Goal: Task Accomplishment & Management: Manage account settings

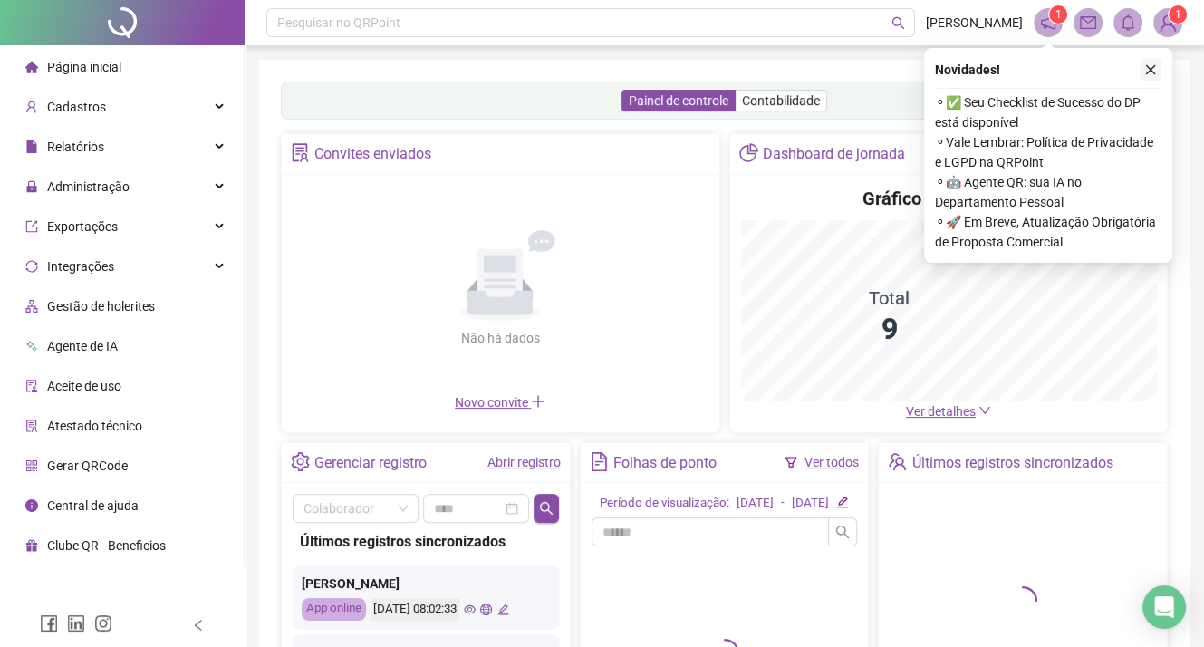
click at [1148, 74] on icon "close" at bounding box center [1150, 69] width 13 height 13
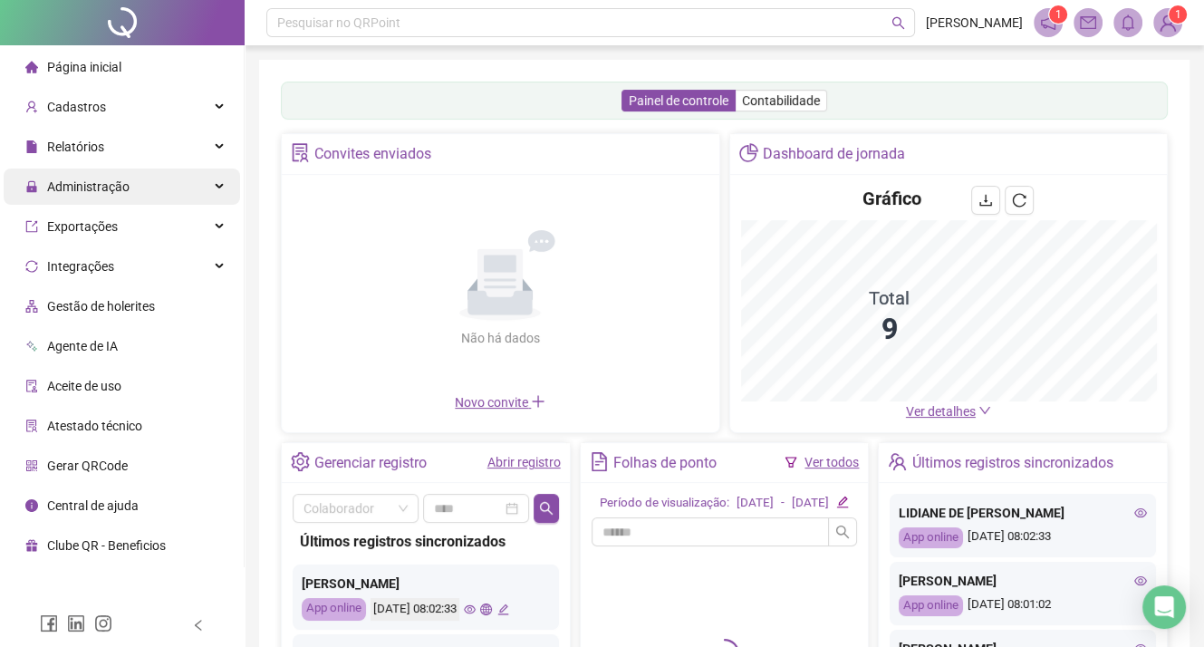
click at [221, 187] on icon at bounding box center [220, 187] width 9 height 0
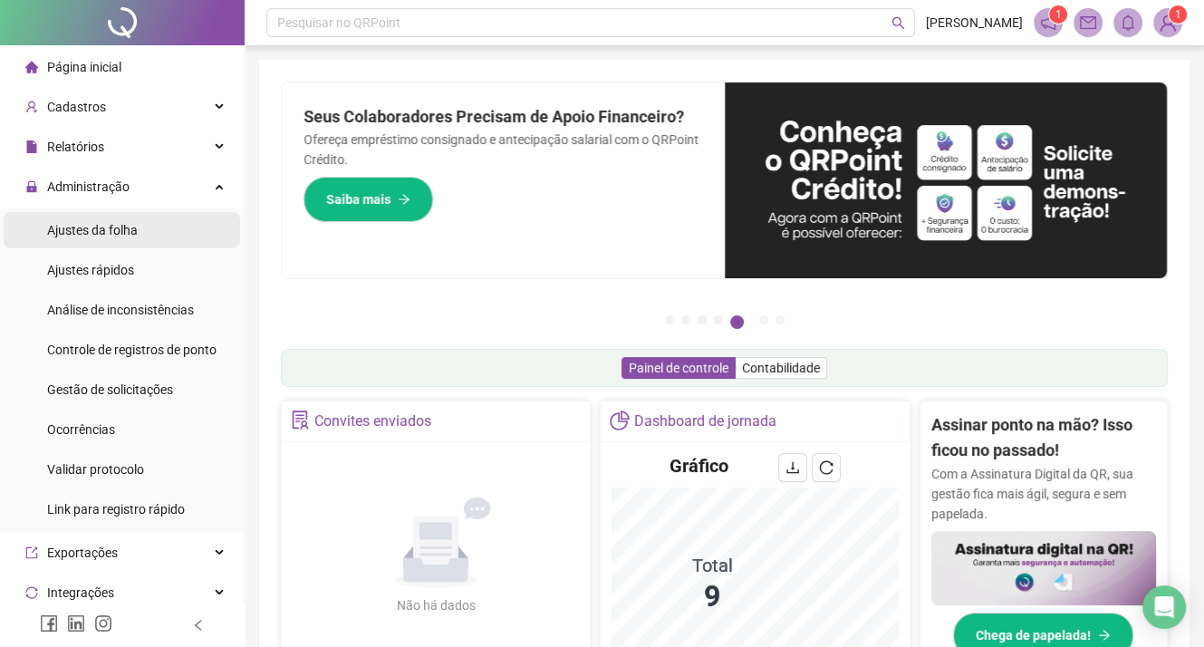
click at [110, 234] on span "Ajustes da folha" at bounding box center [92, 230] width 91 height 14
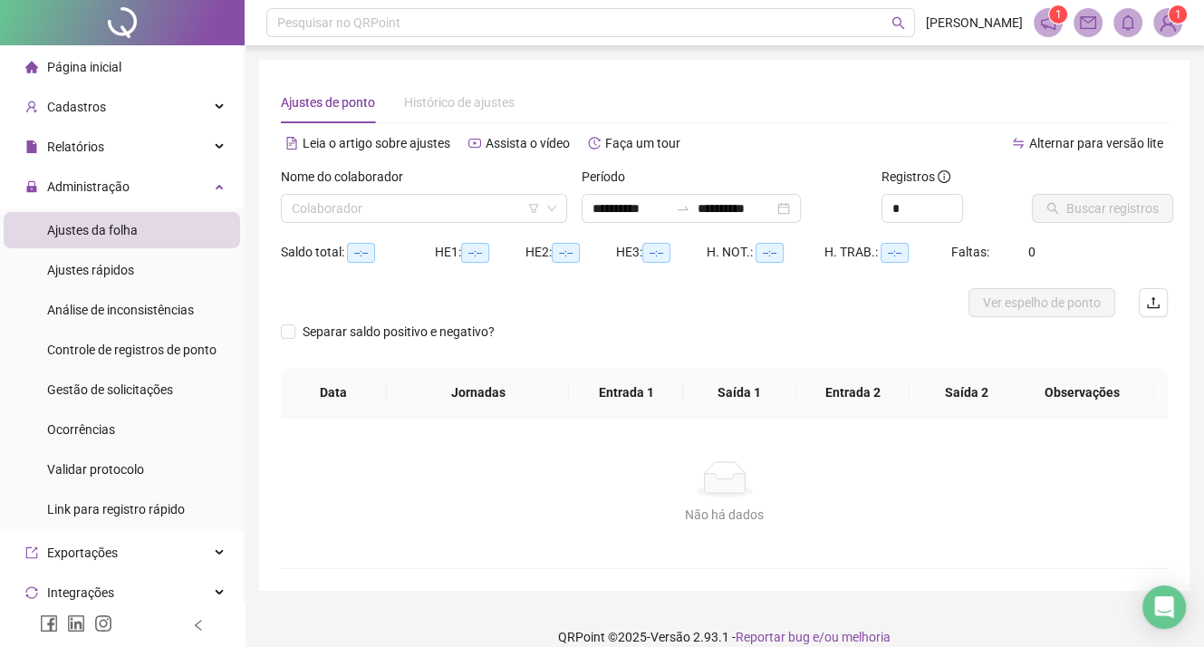
type input "**********"
click at [135, 275] on li "Ajustes rápidos" at bounding box center [122, 270] width 236 height 36
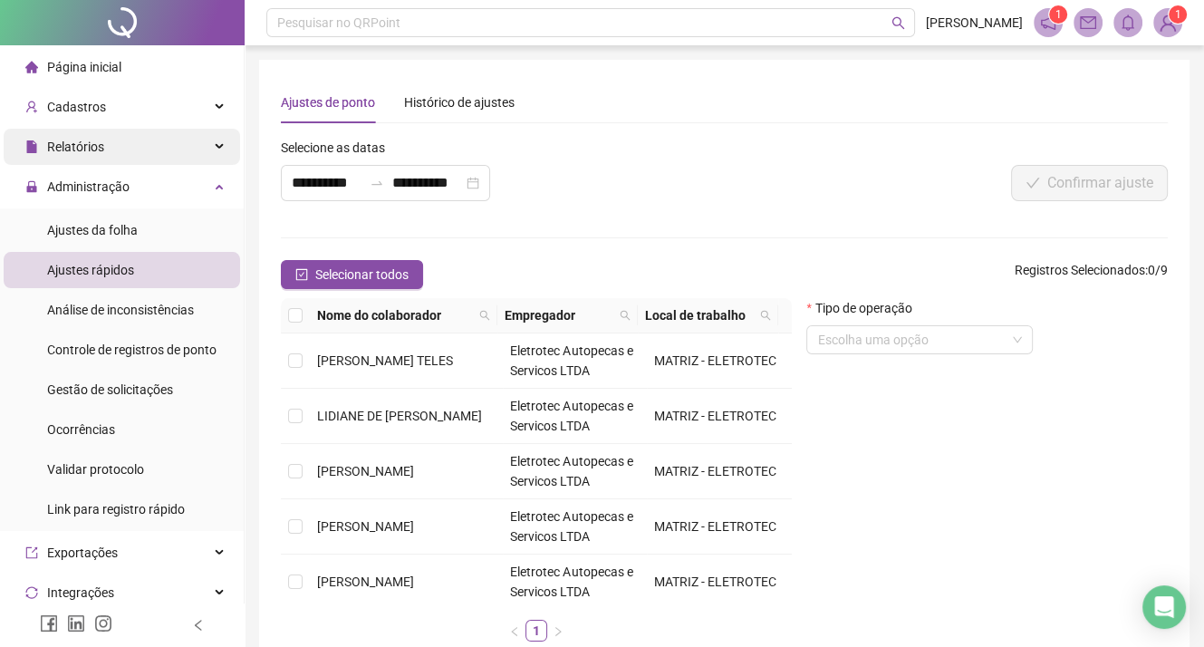
click at [216, 147] on icon at bounding box center [220, 147] width 9 height 0
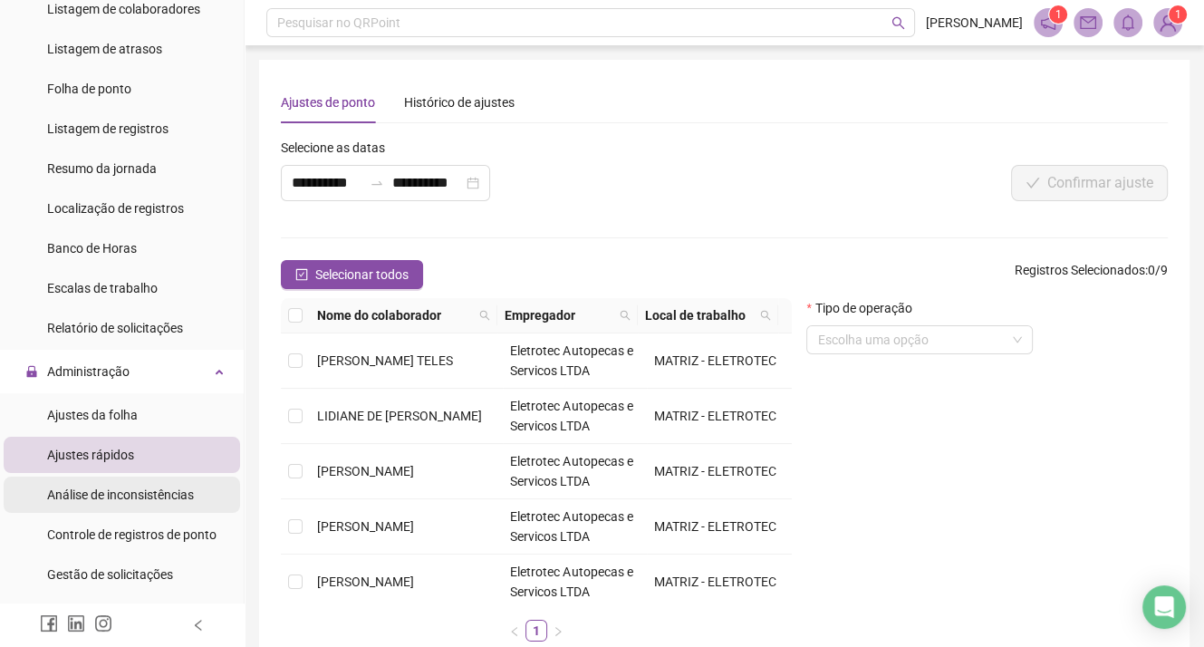
scroll to position [272, 0]
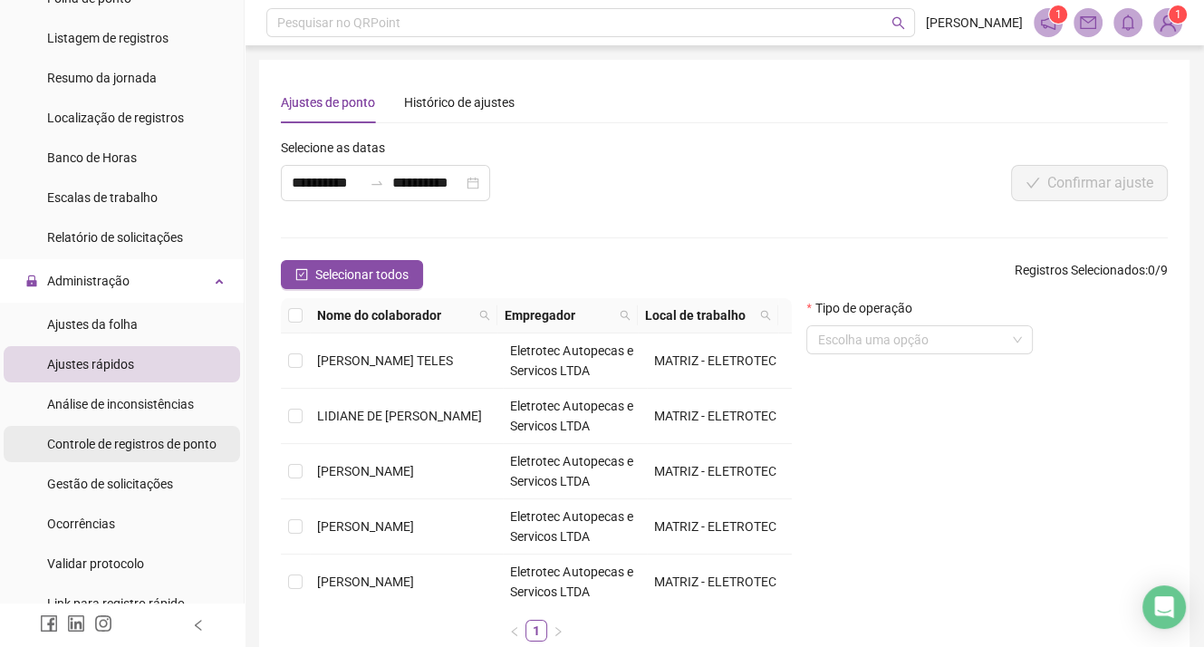
click at [182, 445] on span "Controle de registros de ponto" at bounding box center [131, 444] width 169 height 14
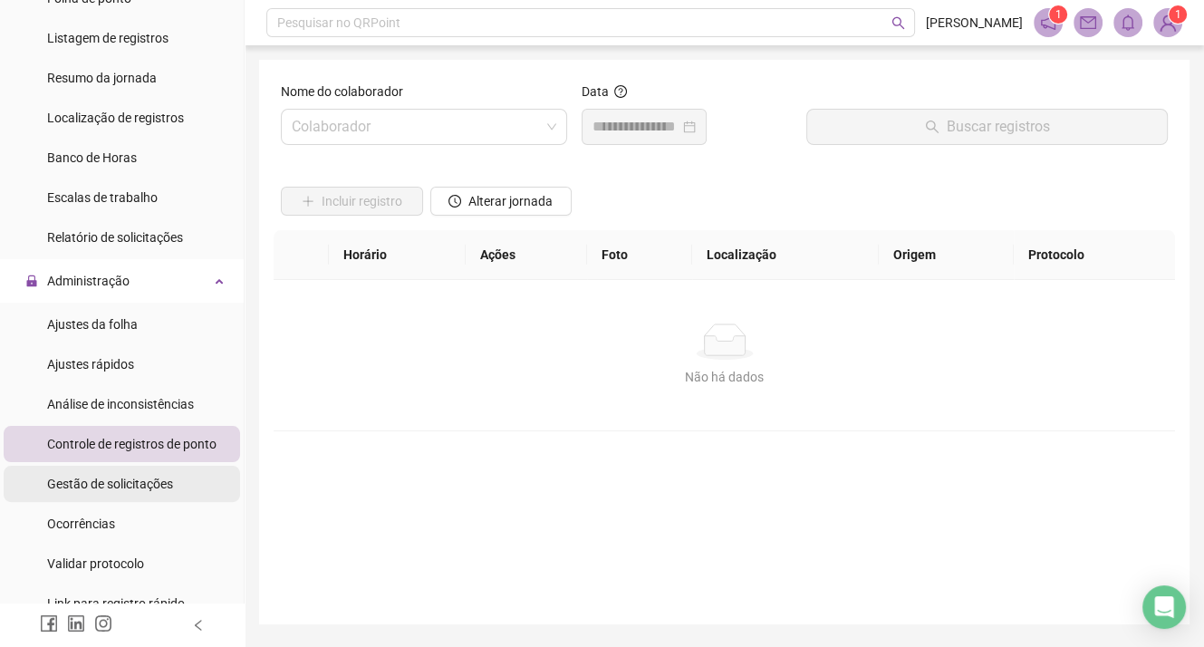
click at [153, 486] on span "Gestão de solicitações" at bounding box center [110, 483] width 126 height 14
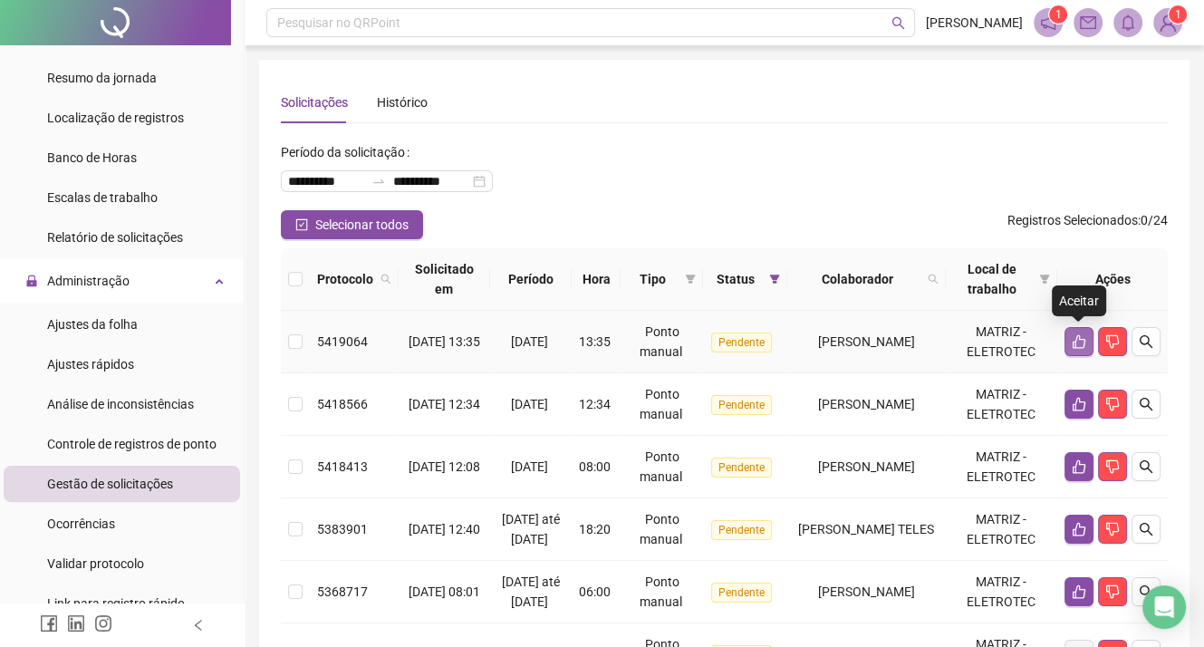
click at [1079, 346] on icon "like" at bounding box center [1078, 341] width 14 height 14
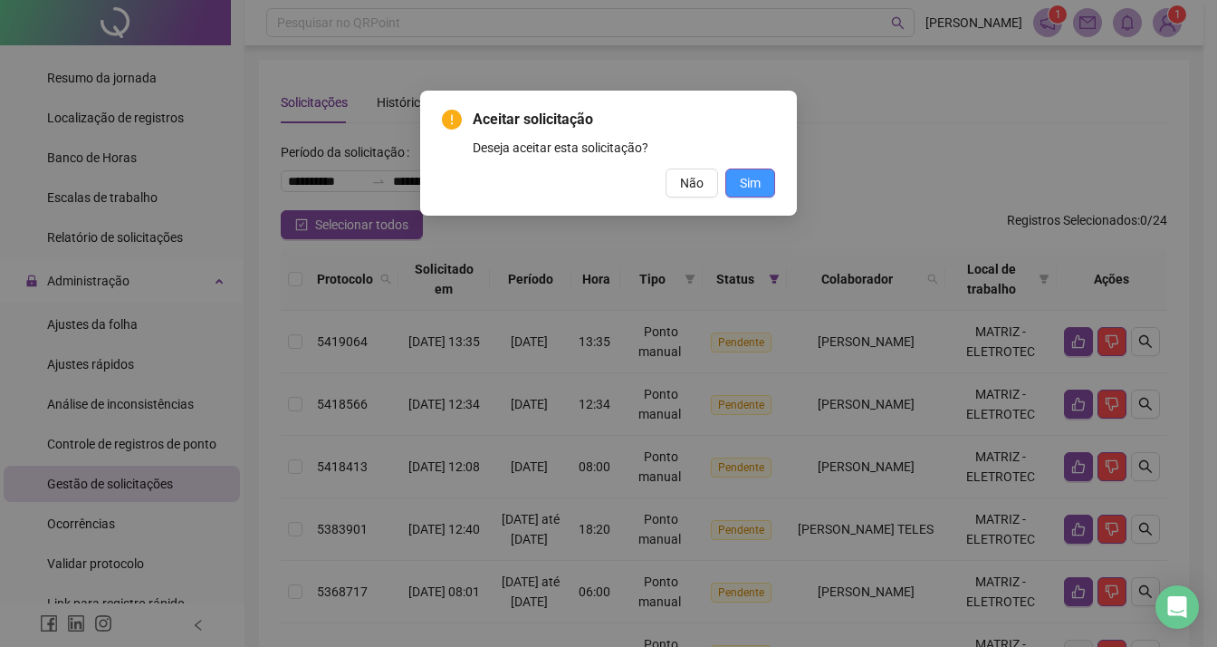
click at [752, 179] on span "Sim" at bounding box center [750, 183] width 21 height 20
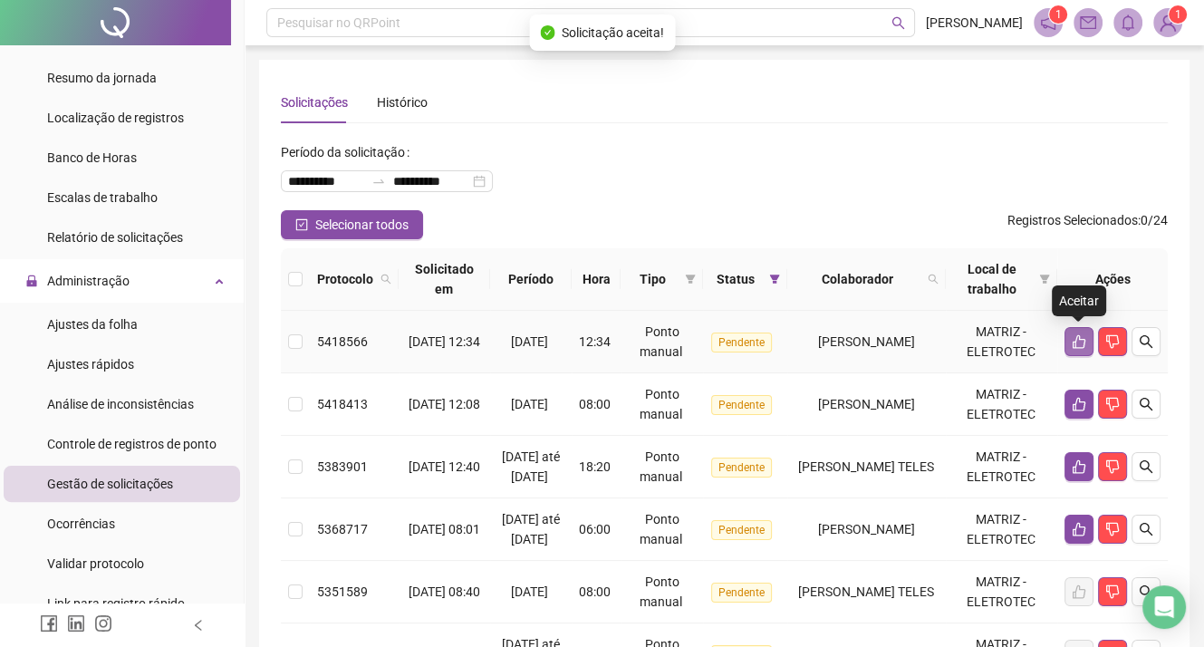
click at [1079, 341] on icon "like" at bounding box center [1078, 341] width 14 height 14
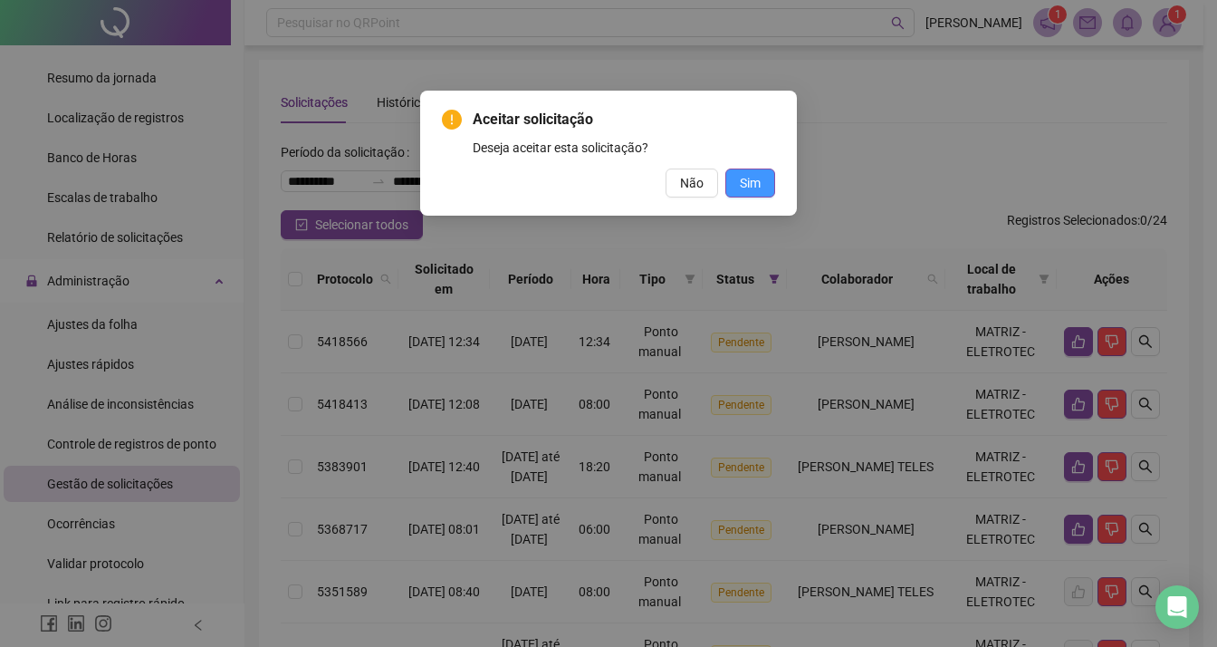
click at [746, 178] on span "Sim" at bounding box center [750, 183] width 21 height 20
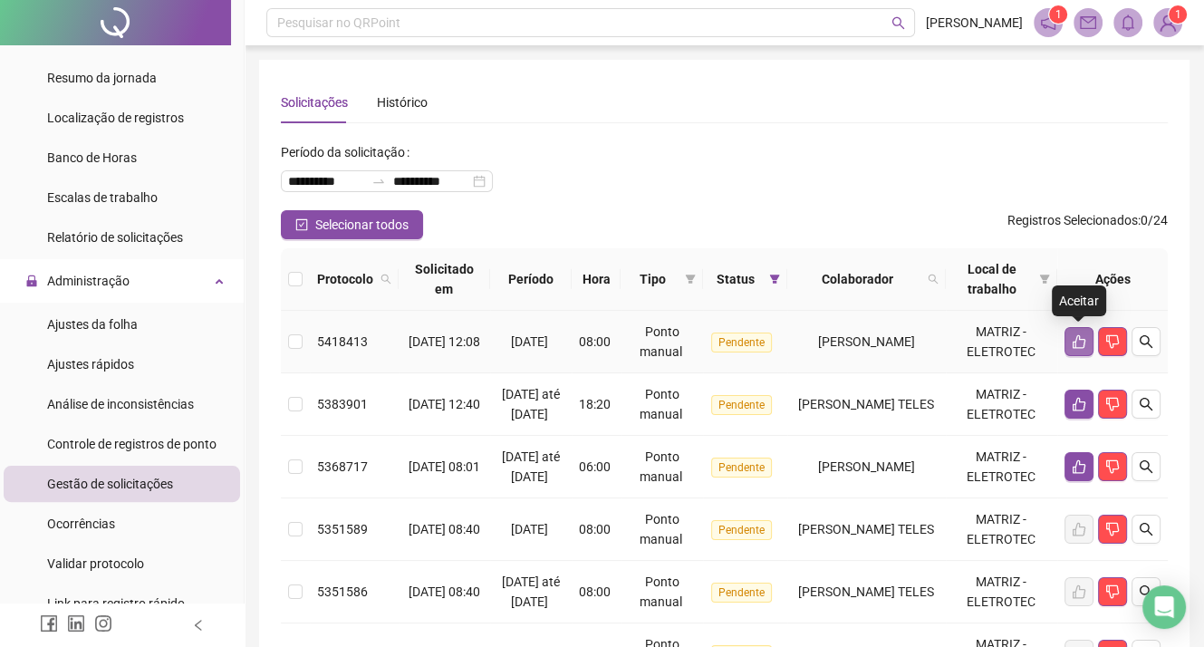
click at [1072, 344] on icon "like" at bounding box center [1078, 342] width 13 height 14
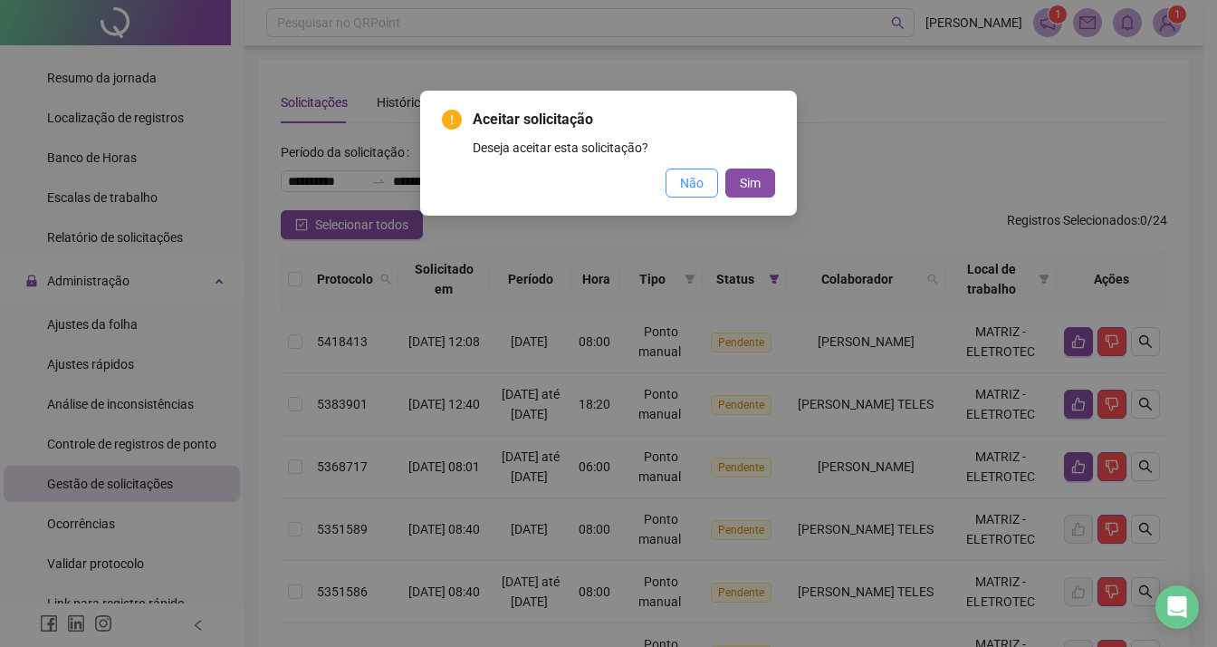
click at [699, 191] on span "Não" at bounding box center [692, 183] width 24 height 20
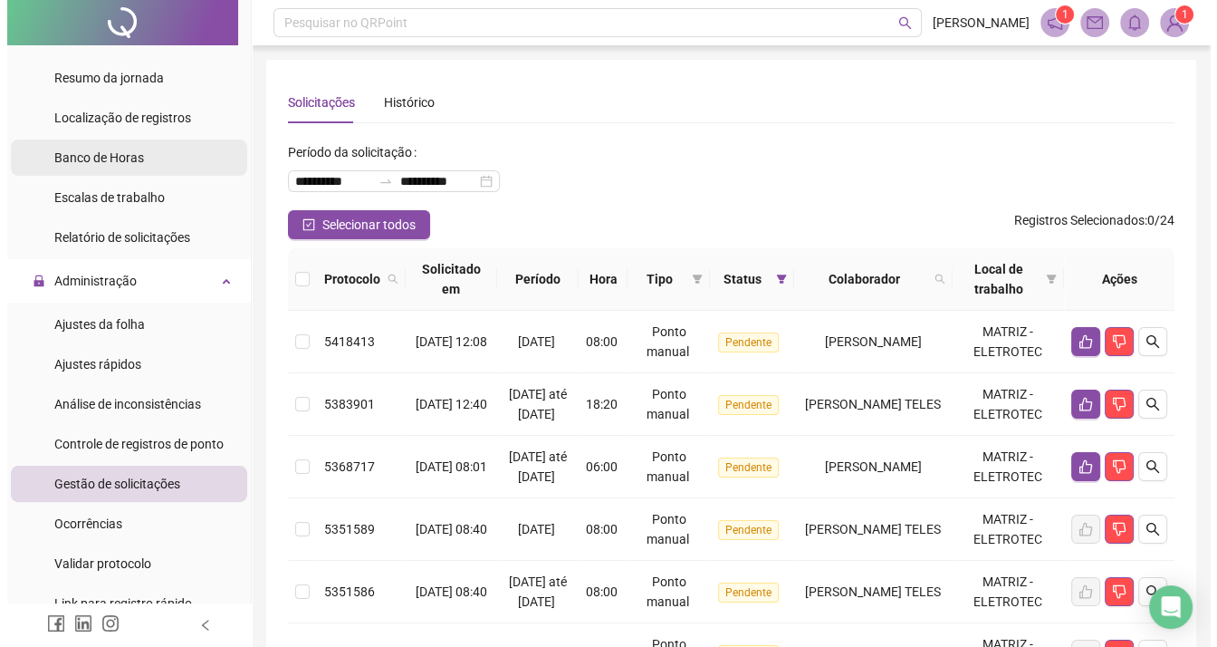
scroll to position [91, 0]
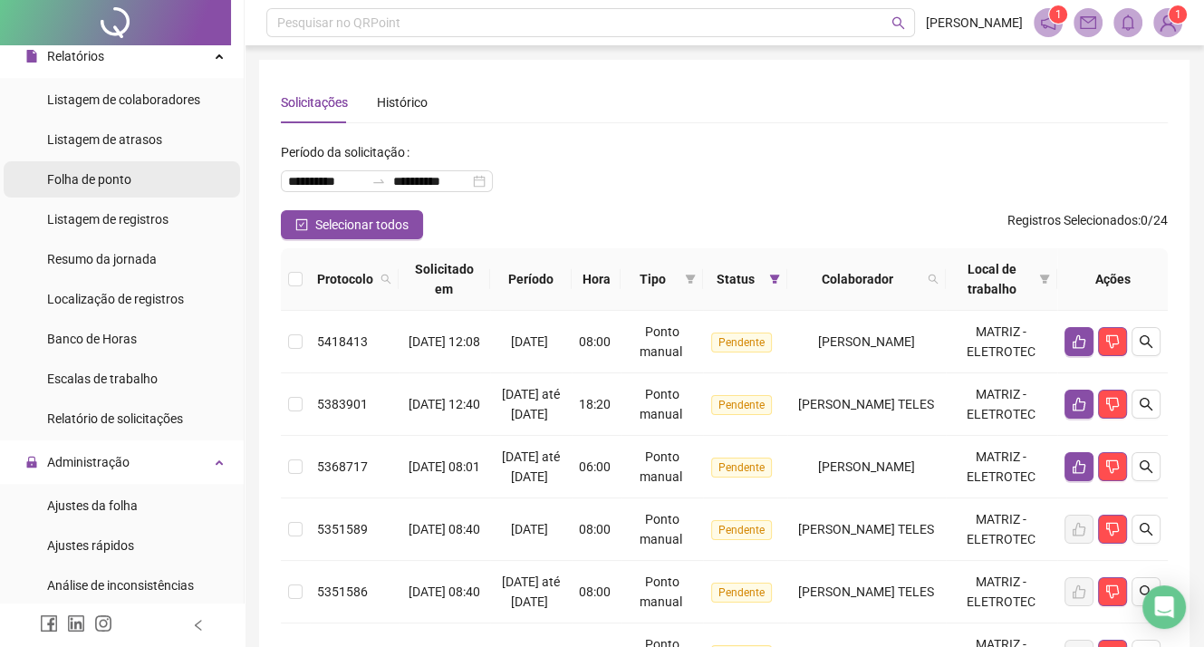
click at [120, 184] on span "Folha de ponto" at bounding box center [89, 179] width 84 height 14
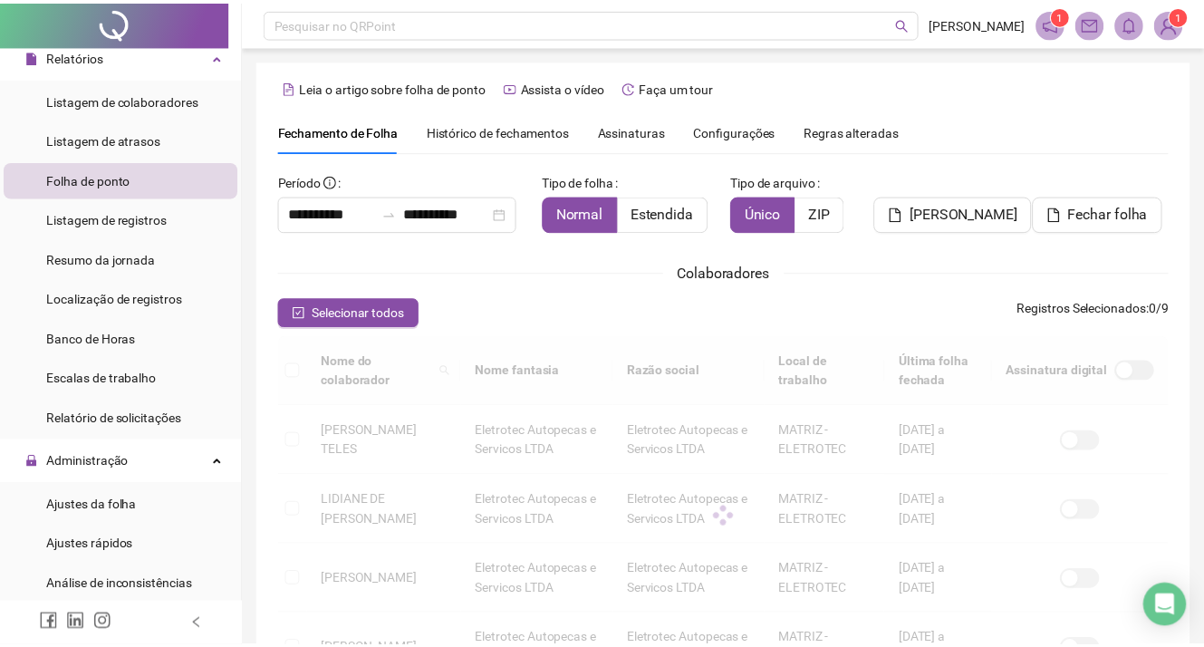
scroll to position [47, 0]
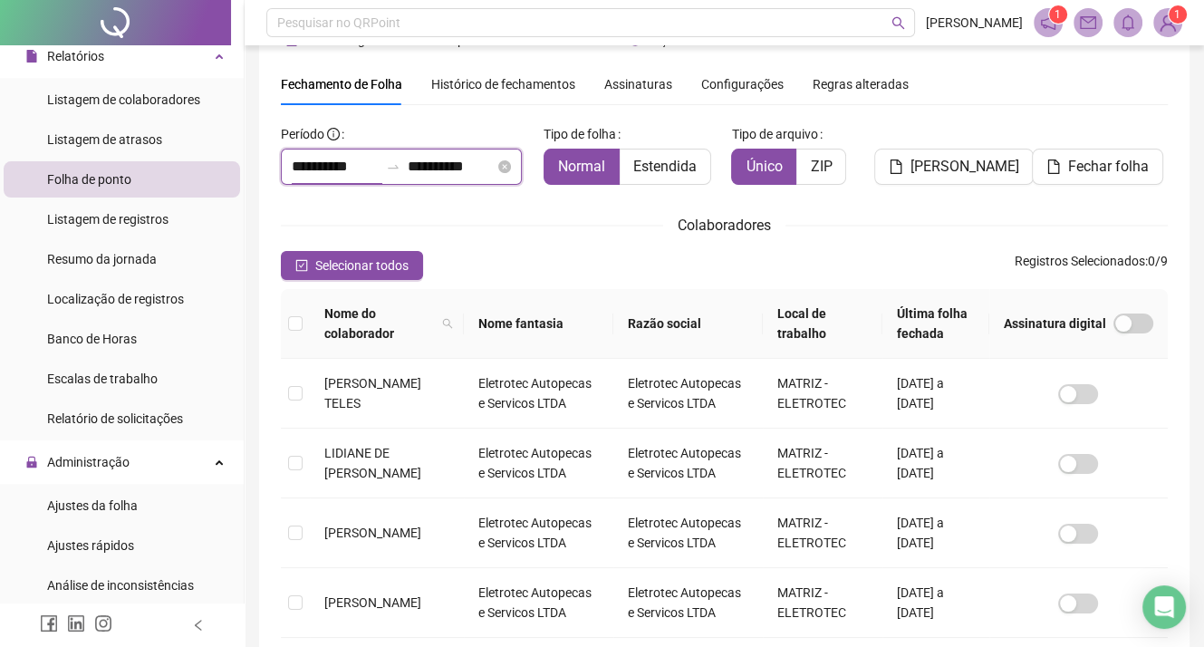
click at [370, 167] on input "**********" at bounding box center [335, 167] width 87 height 22
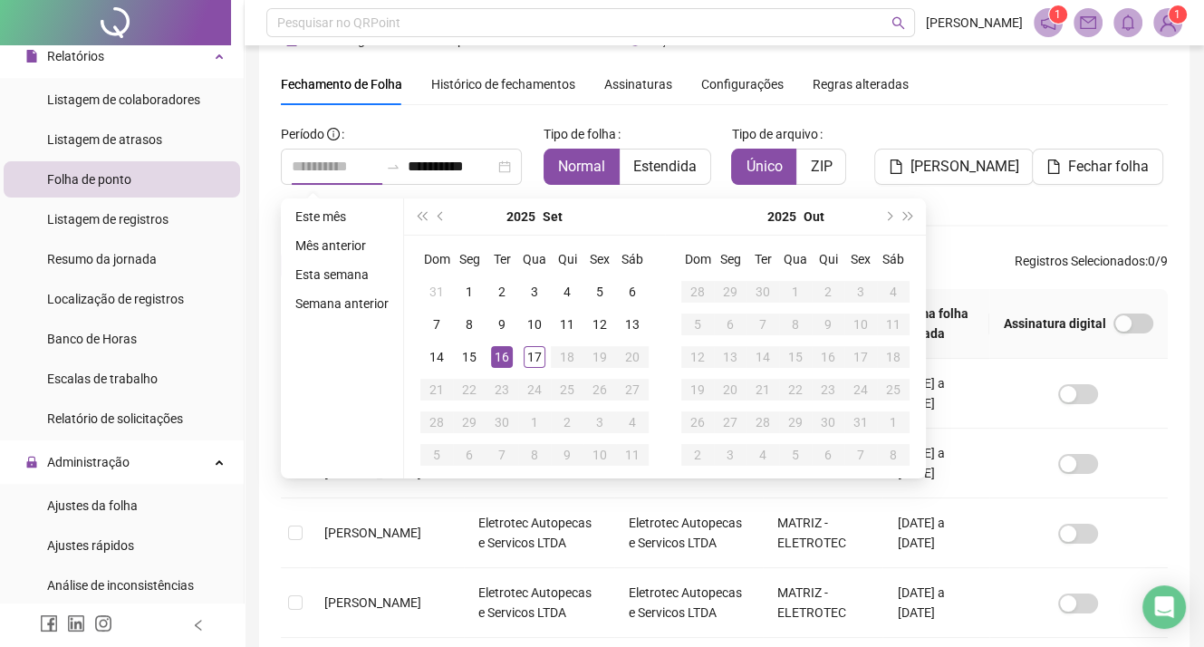
click at [504, 350] on div "16" at bounding box center [502, 357] width 22 height 22
click at [503, 353] on div "16" at bounding box center [502, 357] width 22 height 22
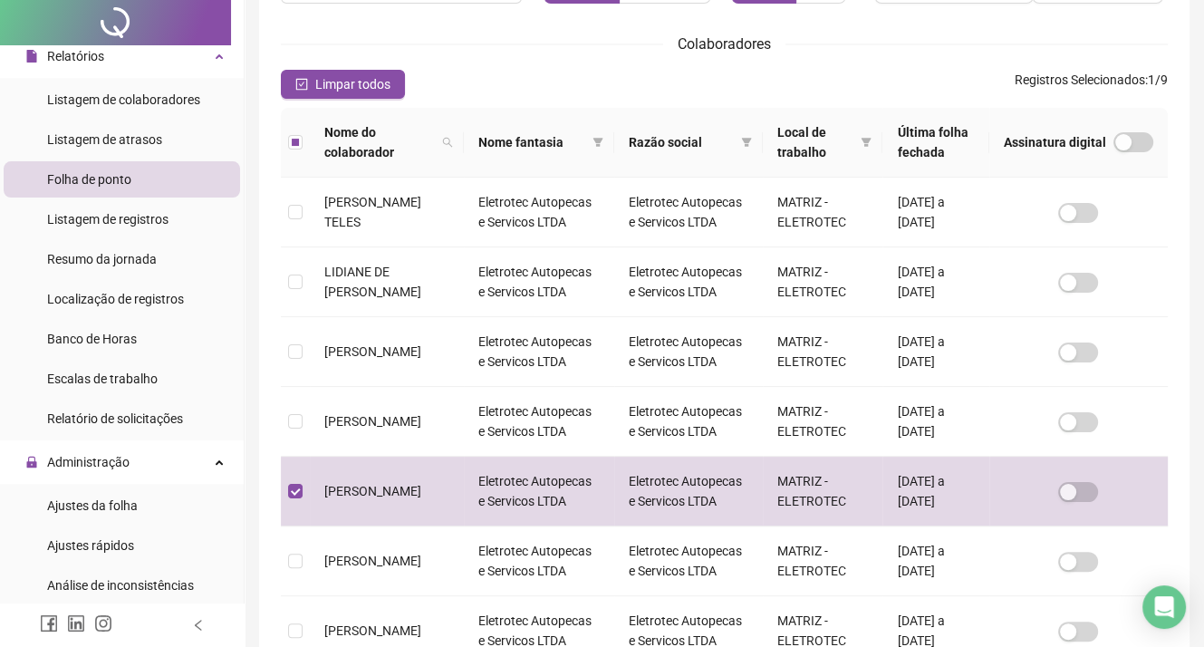
scroll to position [0, 0]
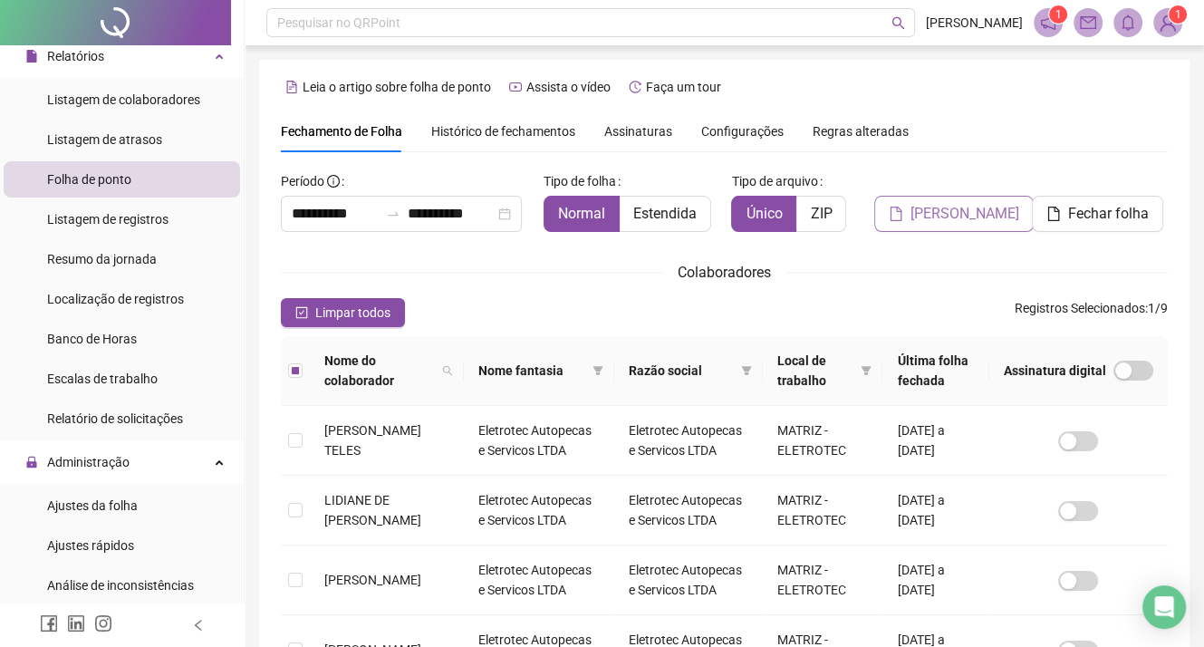
click at [956, 221] on span "[PERSON_NAME]" at bounding box center [964, 214] width 109 height 22
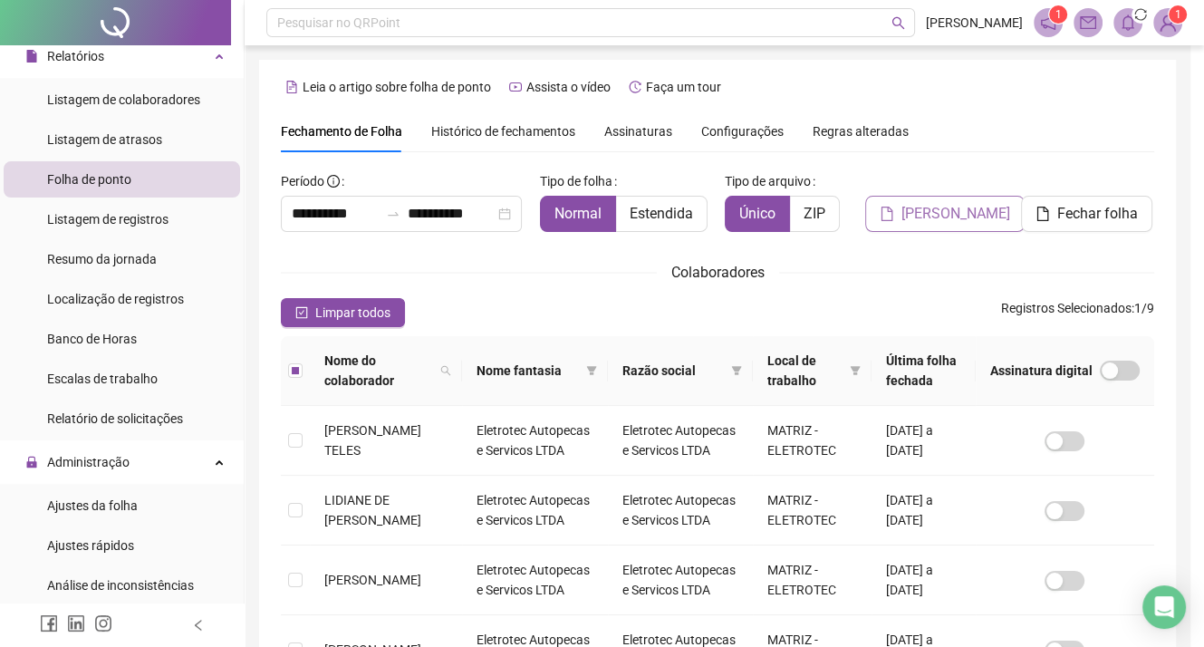
scroll to position [47, 0]
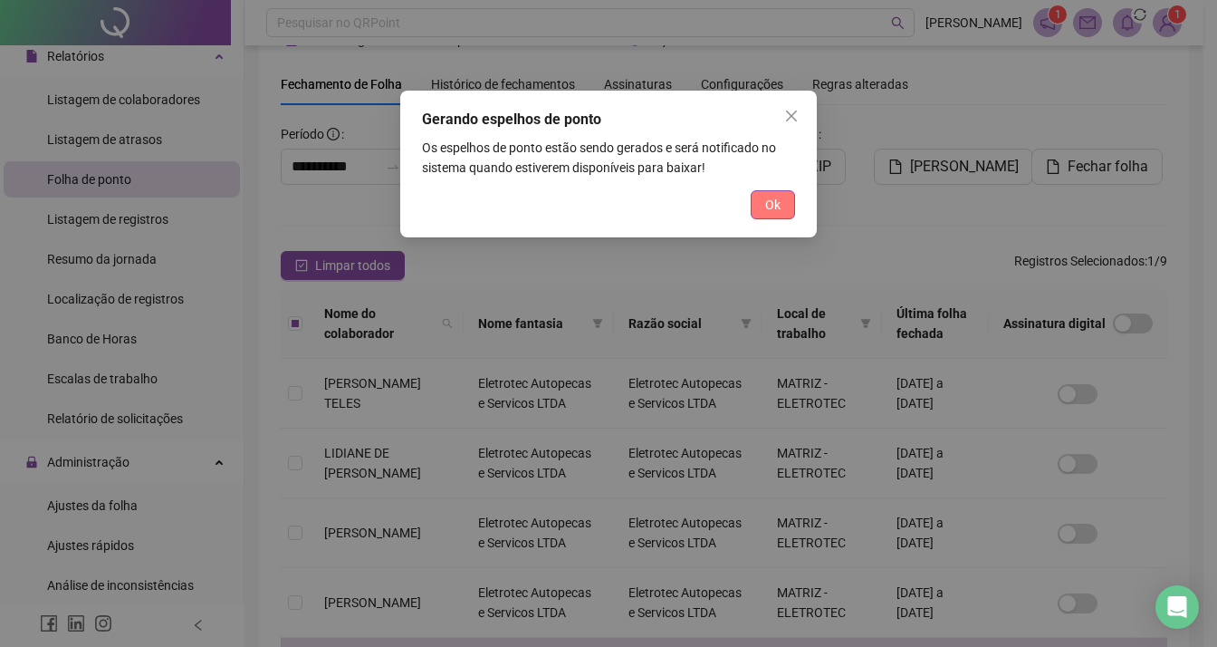
click at [775, 197] on span "Ok" at bounding box center [772, 205] width 15 height 20
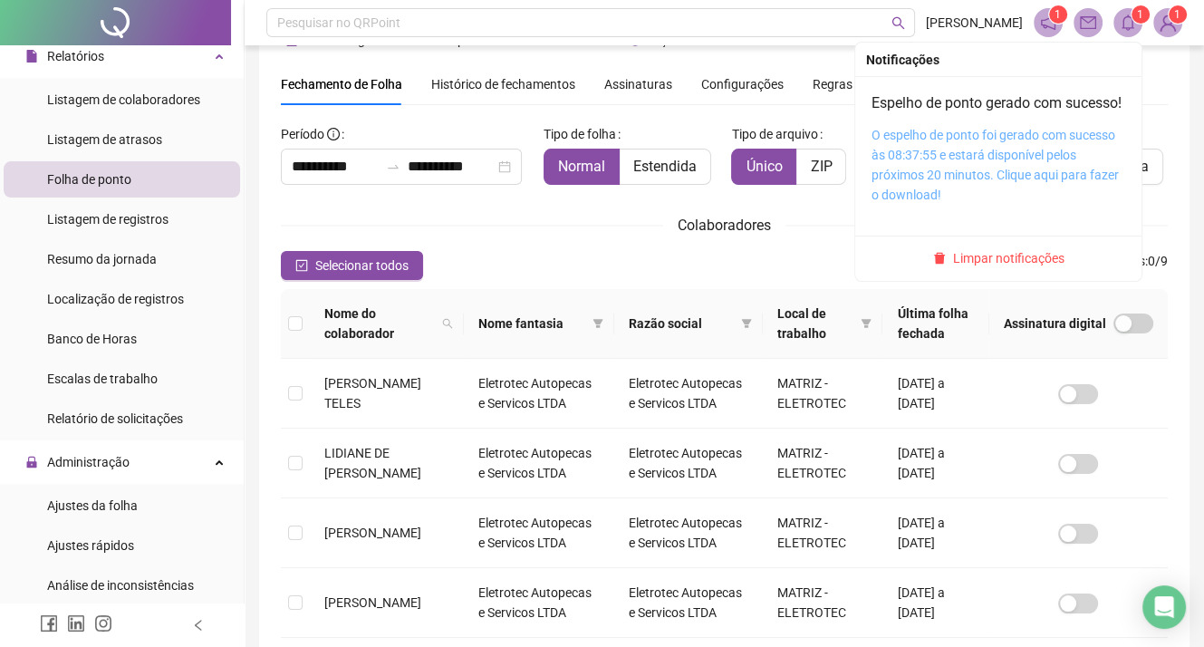
click at [991, 175] on link "O espelho de ponto foi gerado com sucesso às 08:37:55 e estará disponível pelos…" at bounding box center [994, 165] width 247 height 74
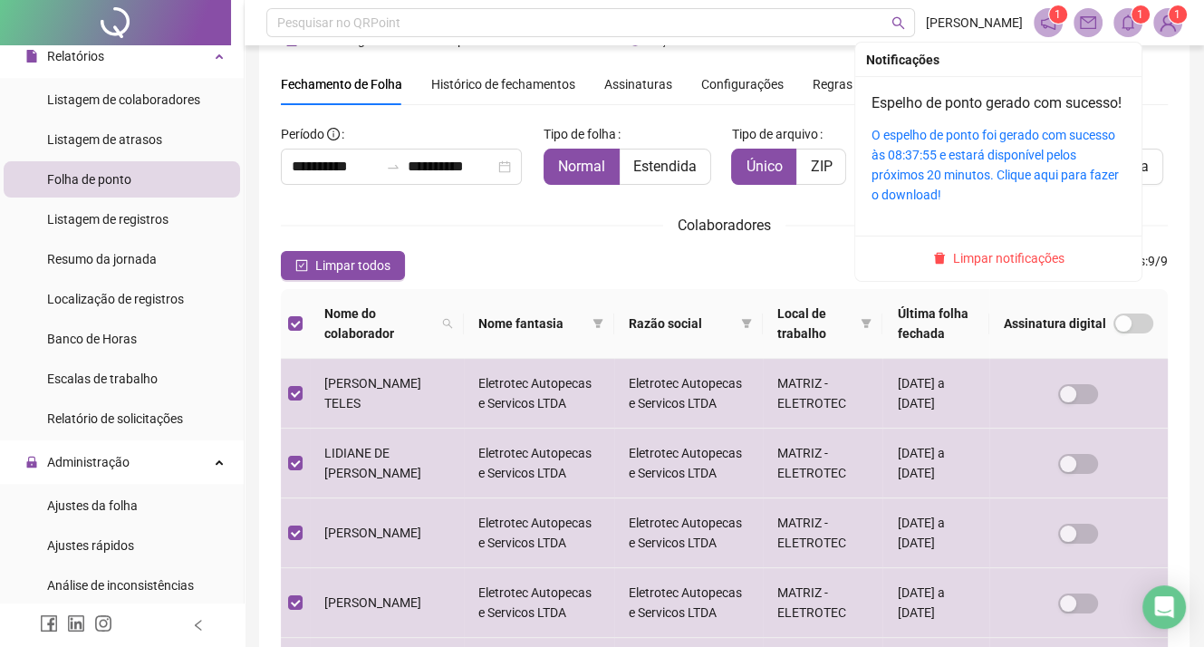
click at [1126, 28] on icon "bell" at bounding box center [1127, 22] width 13 height 16
click at [978, 268] on span "Limpar notificações" at bounding box center [1008, 258] width 111 height 20
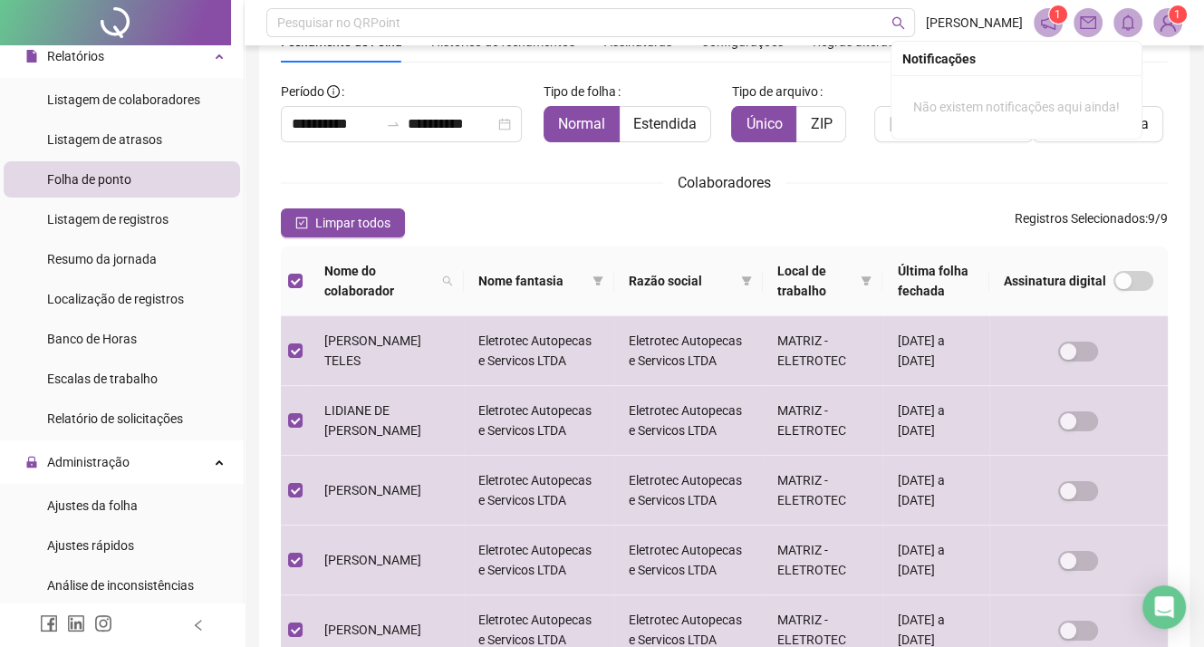
scroll to position [0, 0]
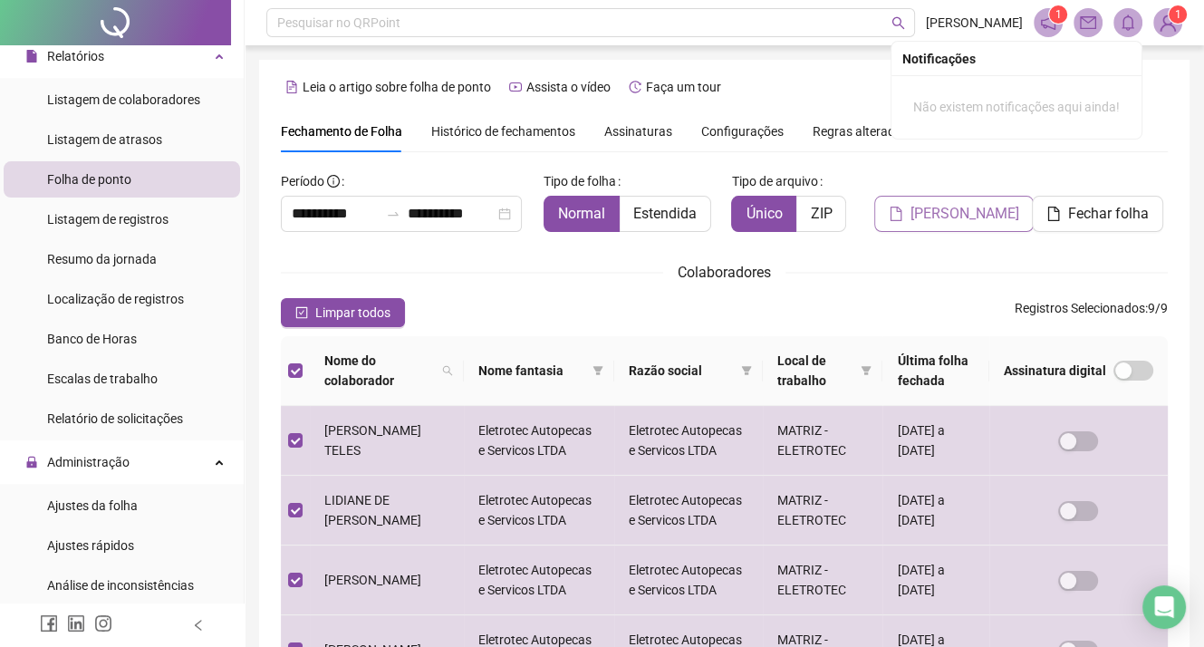
click at [975, 215] on span "[PERSON_NAME]" at bounding box center [964, 214] width 109 height 22
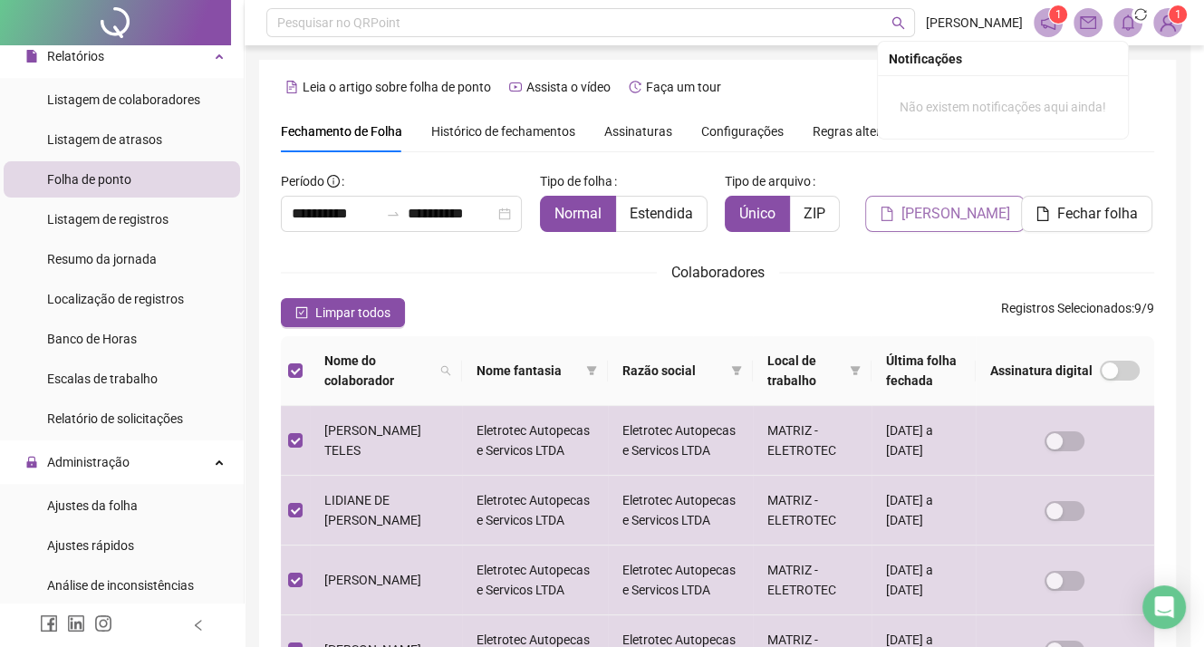
scroll to position [47, 0]
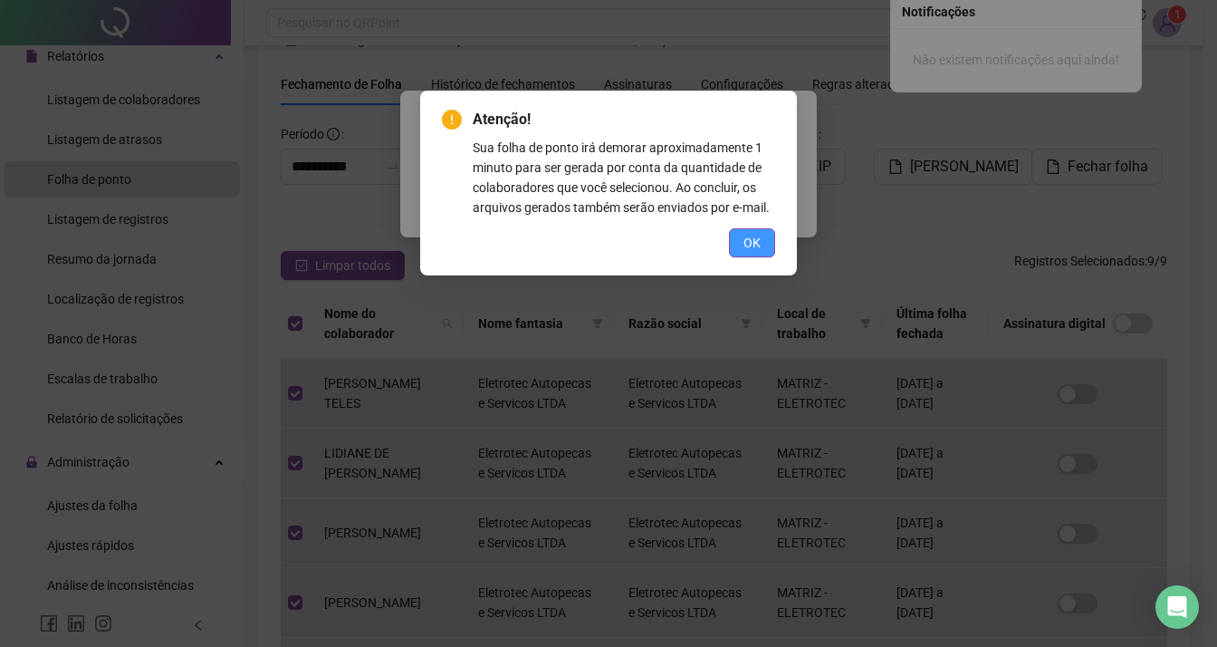
click at [739, 245] on button "OK" at bounding box center [752, 242] width 46 height 29
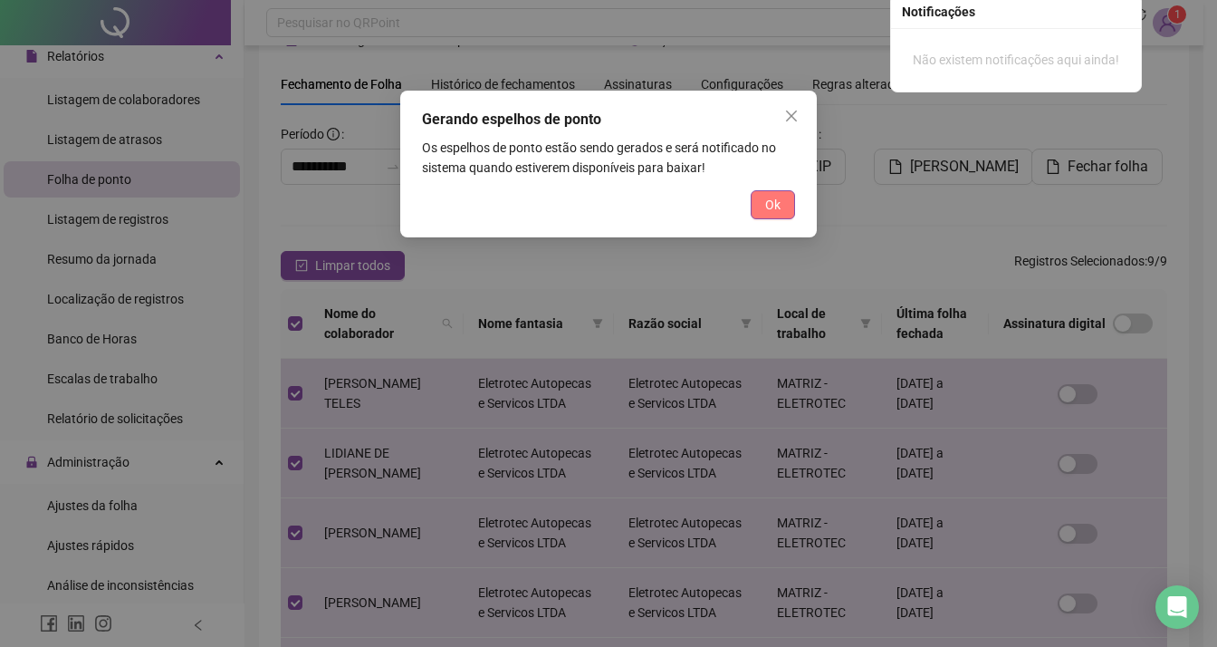
click at [761, 211] on button "Ok" at bounding box center [773, 204] width 44 height 29
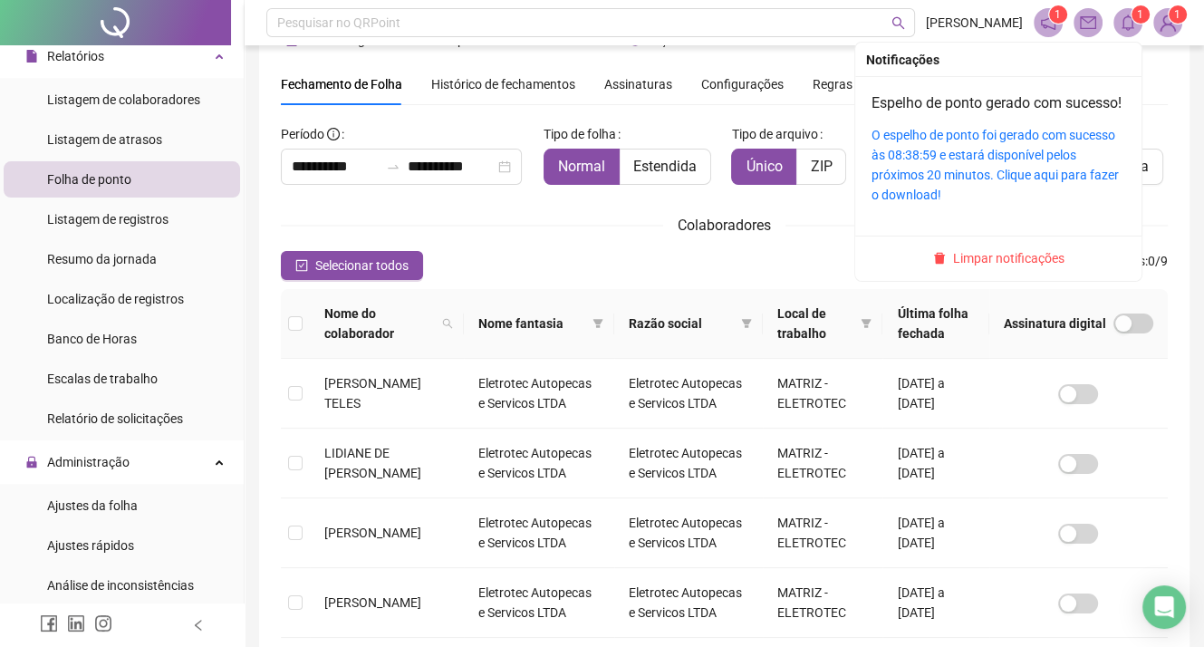
click at [1127, 29] on icon "bell" at bounding box center [1127, 22] width 13 height 16
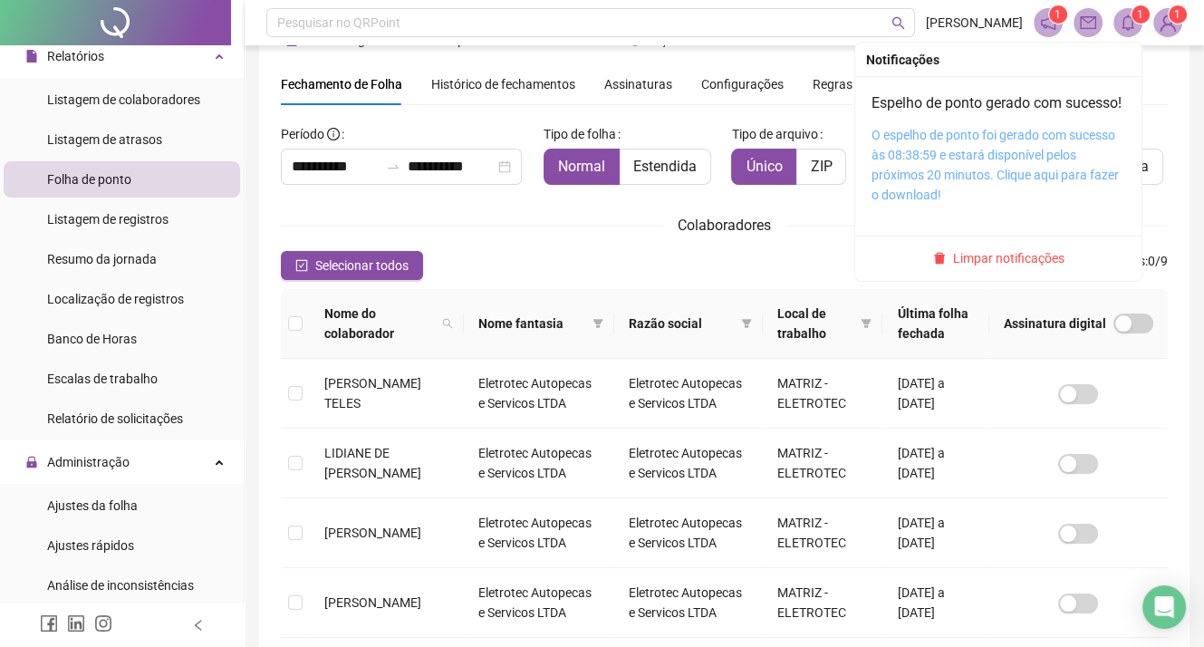
click at [1018, 178] on link "O espelho de ponto foi gerado com sucesso às 08:38:59 e estará disponível pelos…" at bounding box center [994, 165] width 247 height 74
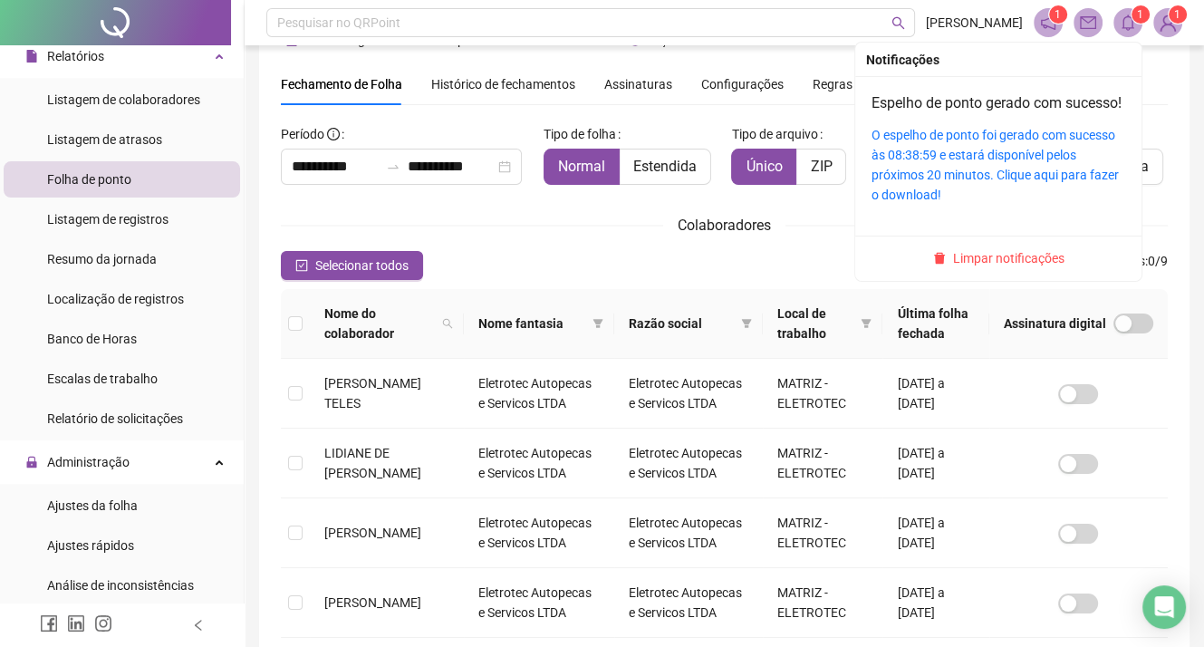
click at [1128, 32] on span at bounding box center [1127, 22] width 29 height 29
click at [999, 268] on span "Limpar notificações" at bounding box center [1008, 258] width 111 height 20
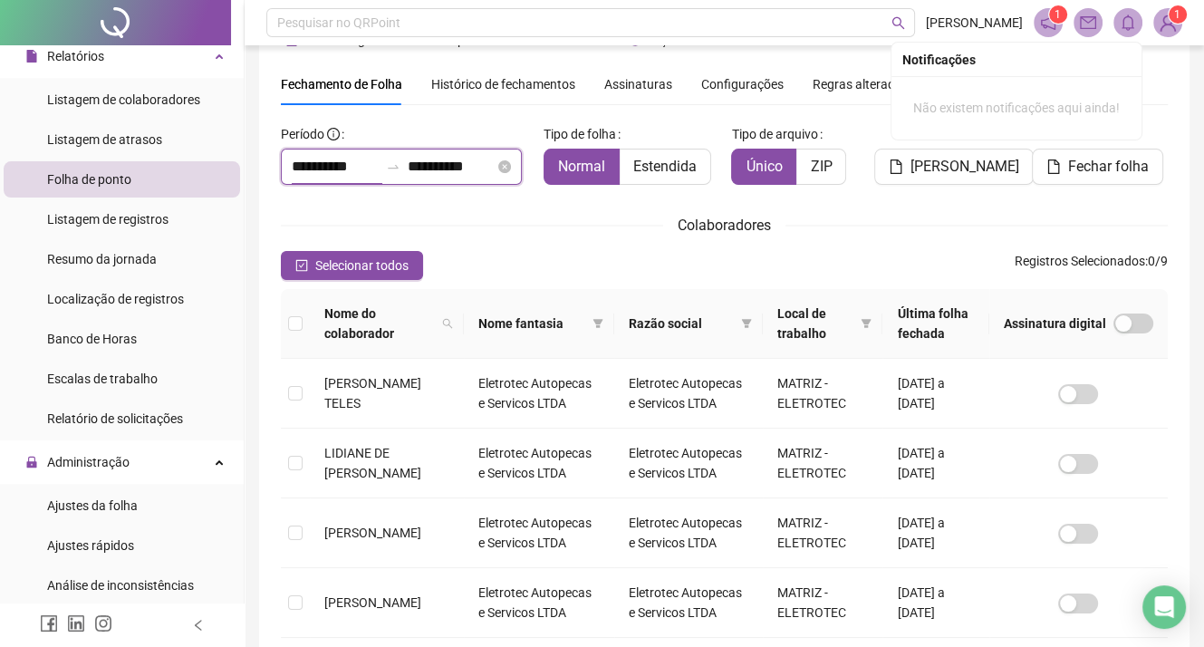
click at [379, 169] on input "**********" at bounding box center [335, 167] width 87 height 22
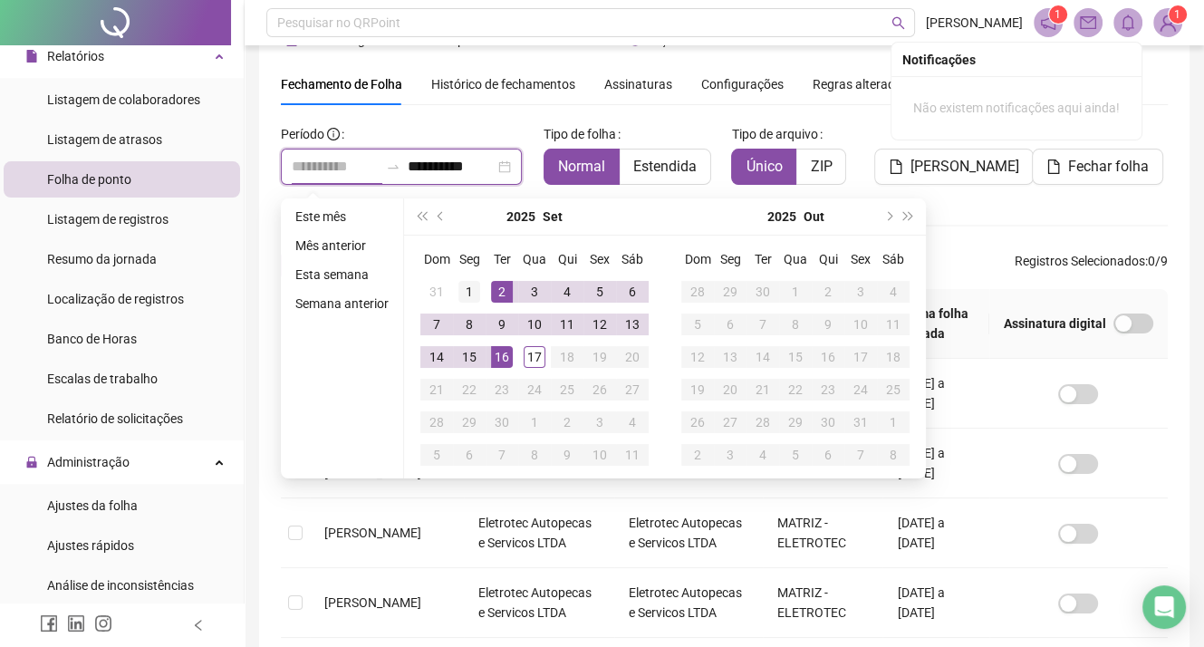
type input "**********"
click at [470, 286] on div "1" at bounding box center [469, 292] width 22 height 22
type input "**********"
click at [527, 356] on div "17" at bounding box center [534, 357] width 22 height 22
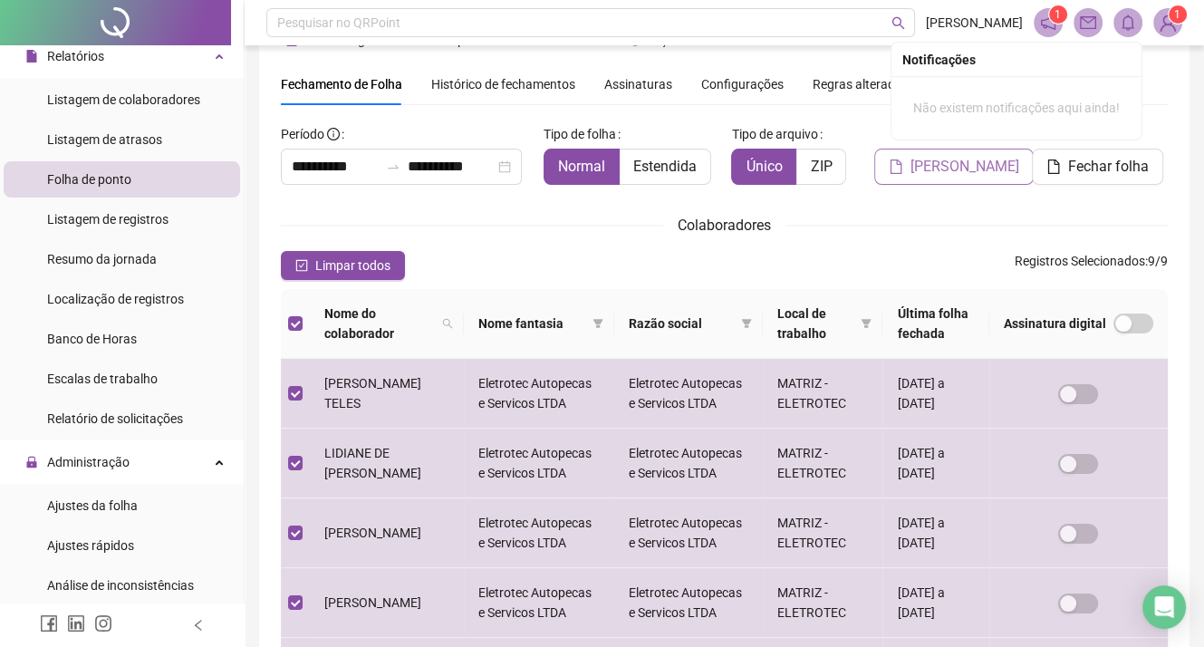
click at [940, 166] on span "[PERSON_NAME]" at bounding box center [964, 167] width 109 height 22
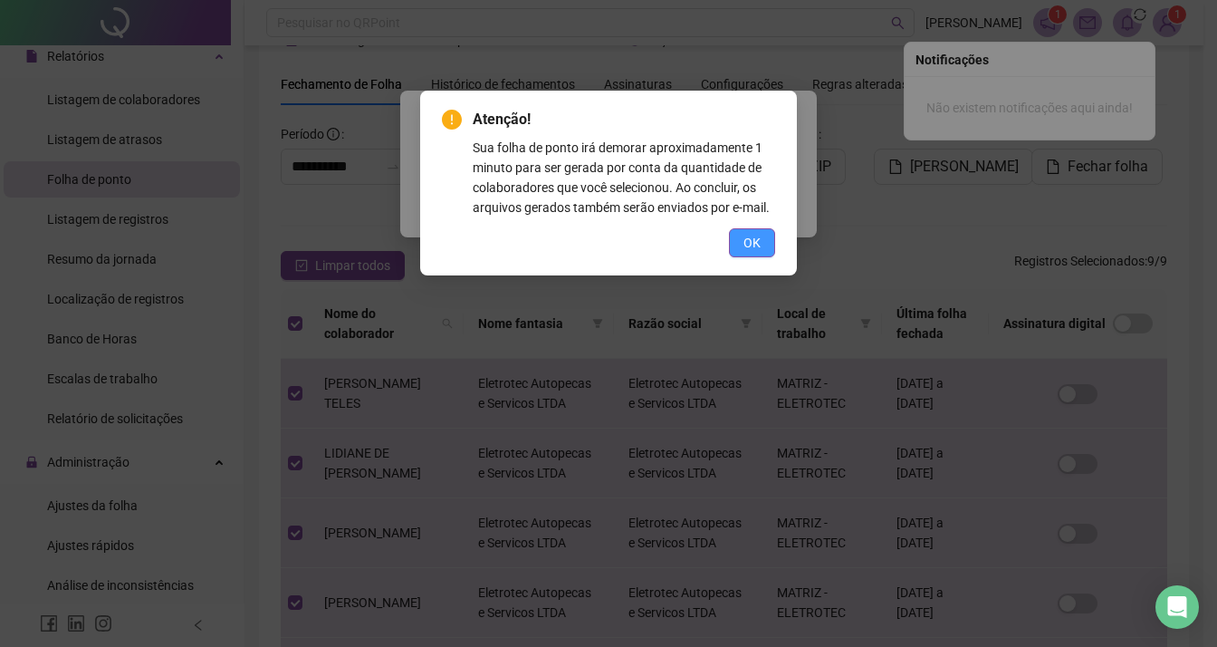
click at [746, 242] on span "OK" at bounding box center [752, 243] width 17 height 20
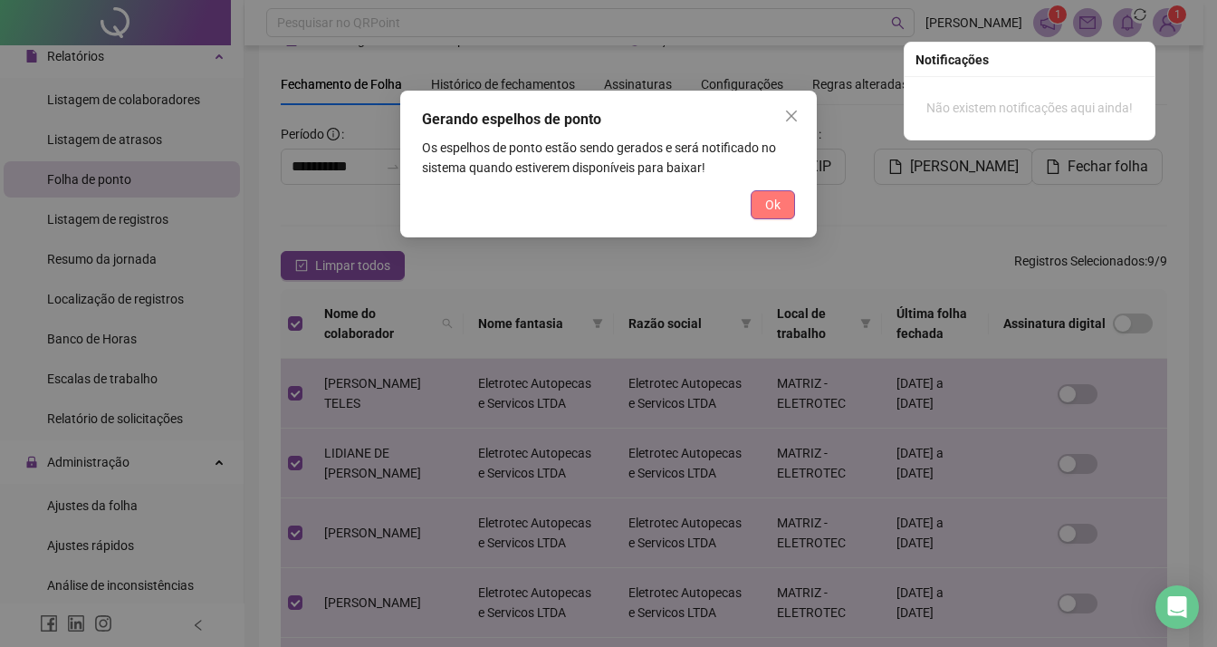
click at [765, 209] on span "Ok" at bounding box center [772, 205] width 15 height 20
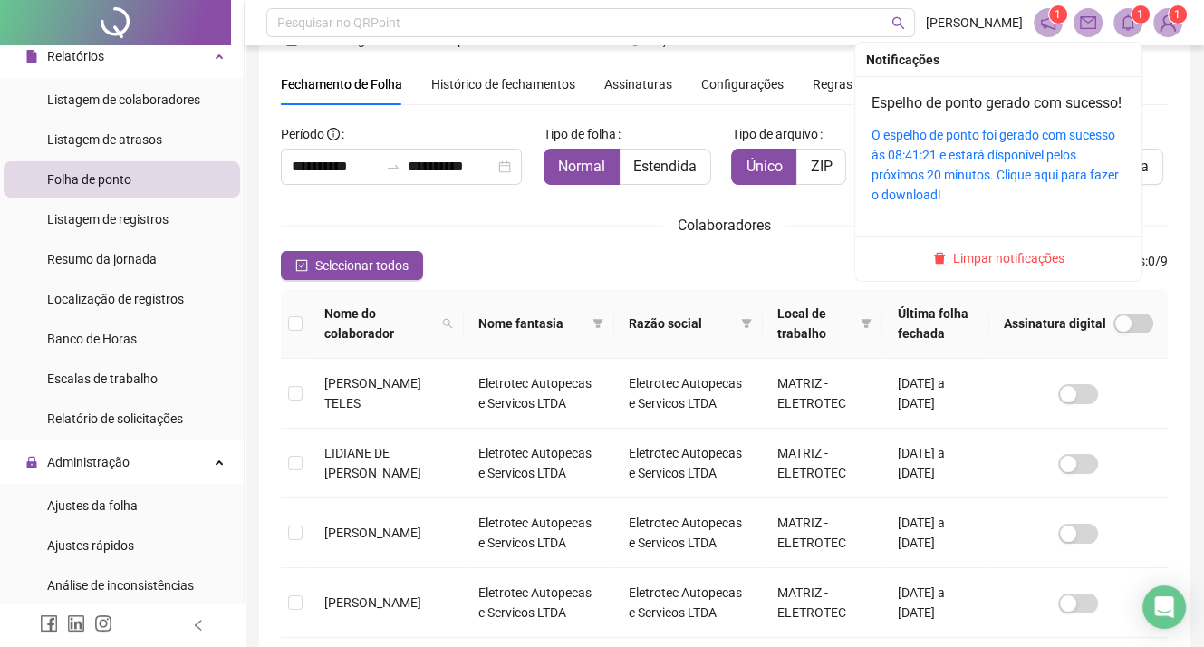
click at [1126, 23] on icon "bell" at bounding box center [1127, 22] width 16 height 16
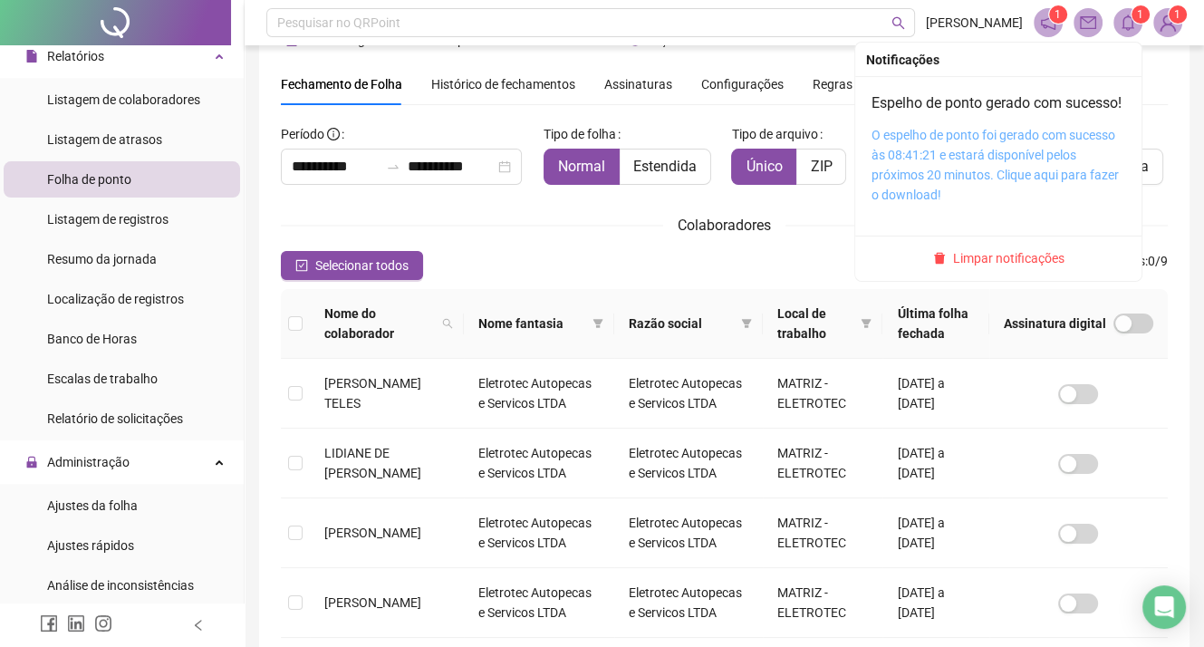
click at [960, 177] on link "O espelho de ponto foi gerado com sucesso às 08:41:21 e estará disponível pelos…" at bounding box center [994, 165] width 247 height 74
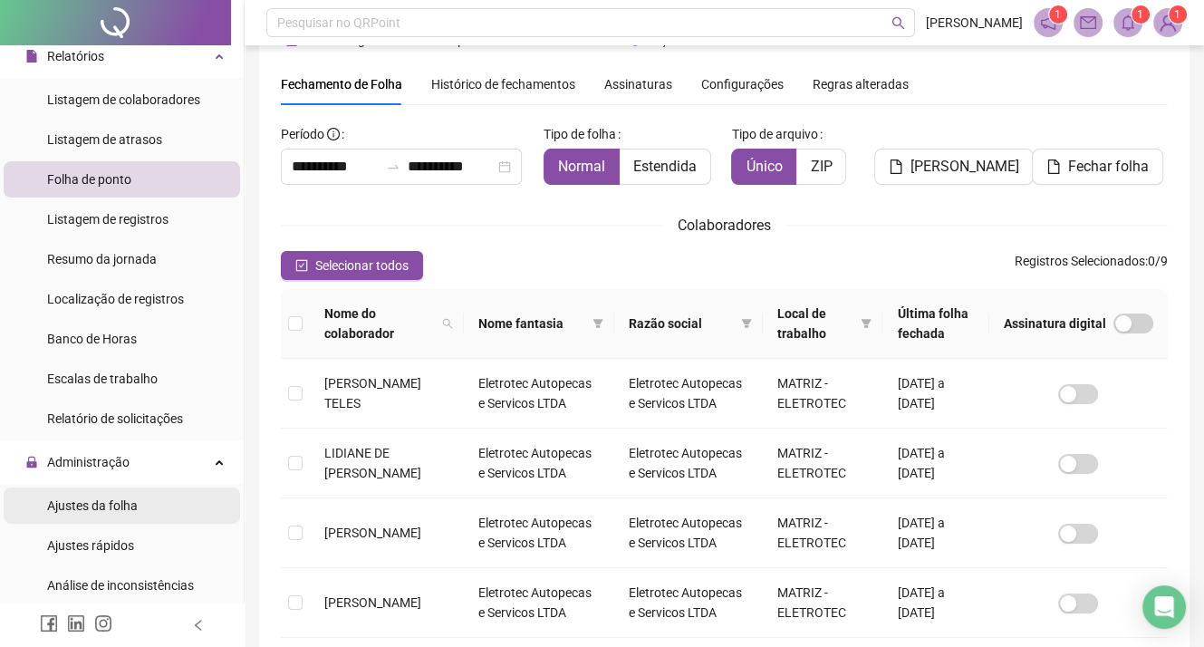
click at [115, 511] on span "Ajustes da folha" at bounding box center [92, 505] width 91 height 14
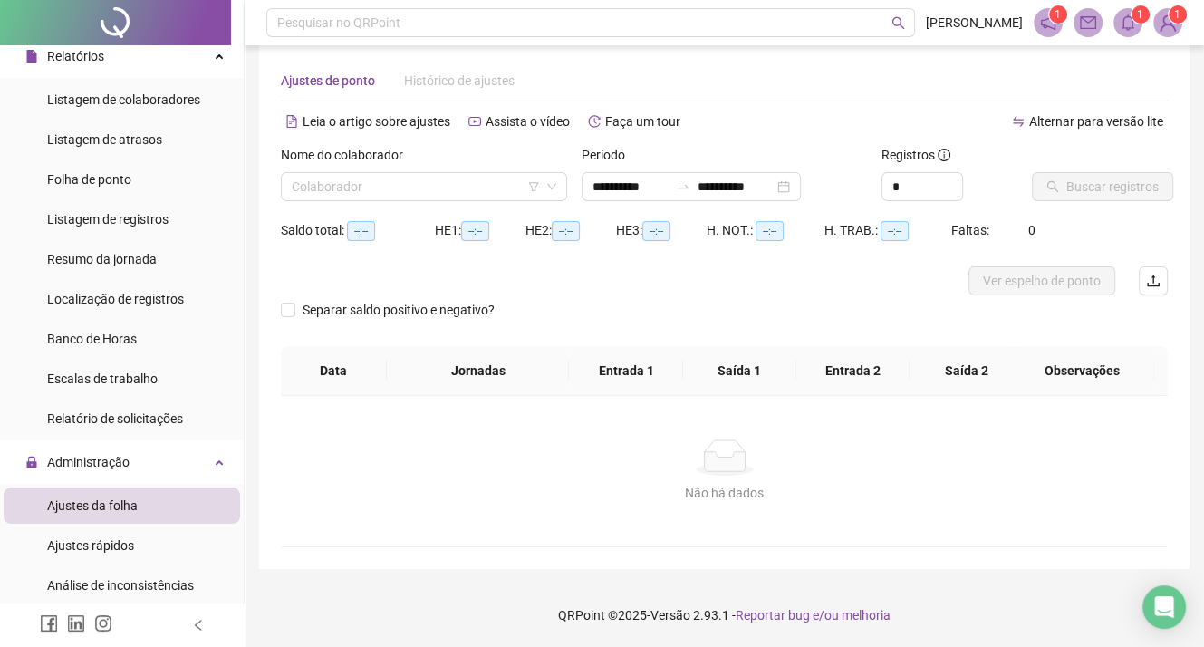
scroll to position [22, 0]
type input "**********"
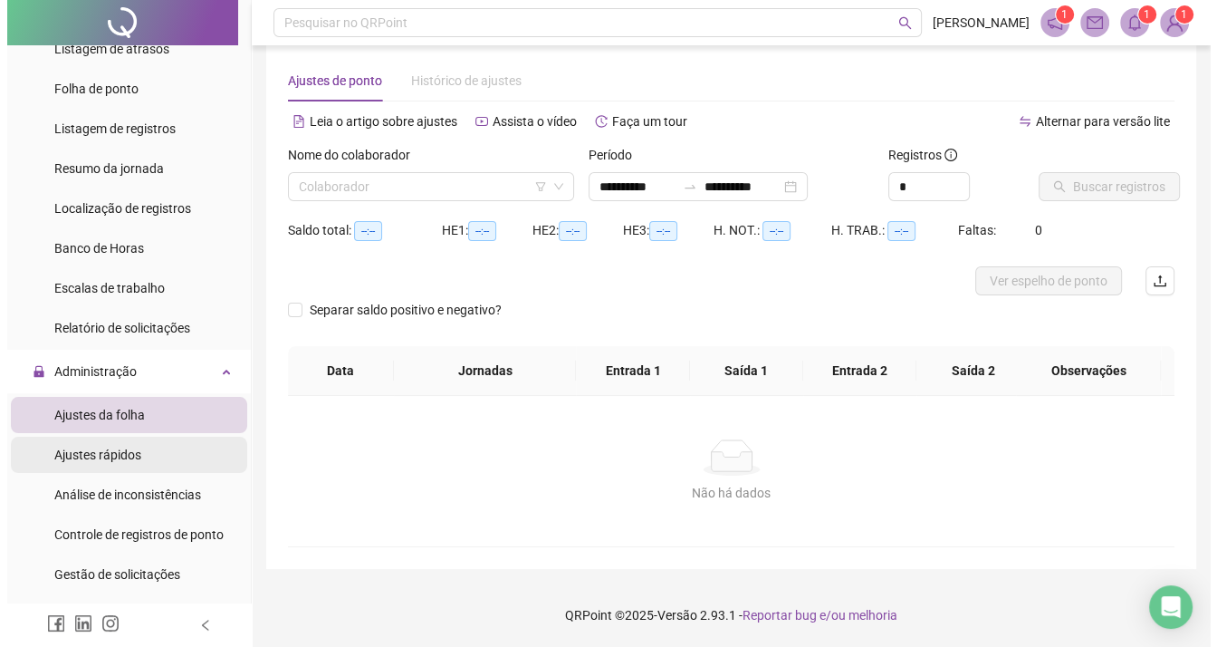
scroll to position [272, 0]
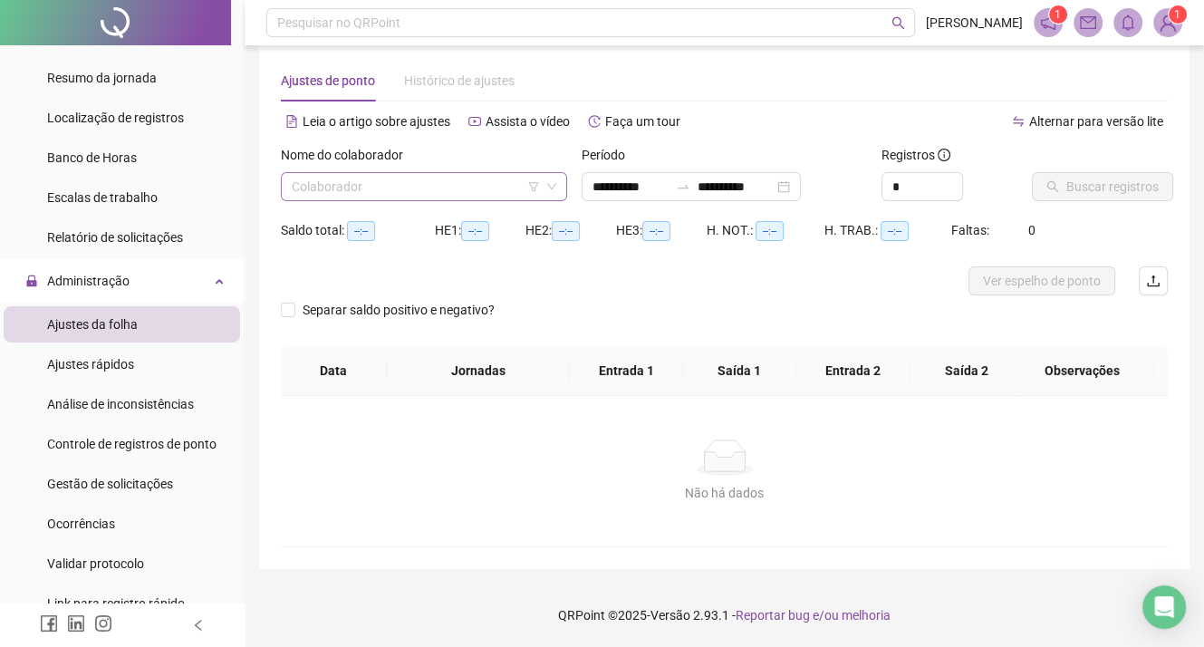
click at [508, 187] on input "search" at bounding box center [416, 186] width 248 height 27
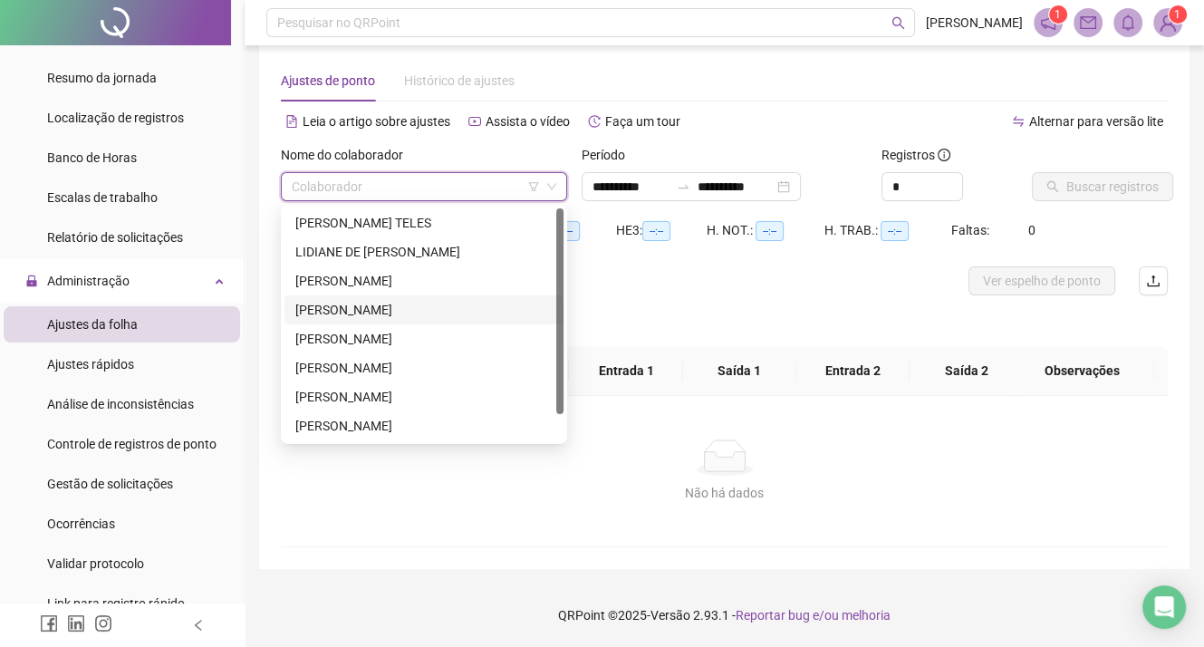
click at [395, 315] on div "[PERSON_NAME]" at bounding box center [423, 310] width 257 height 20
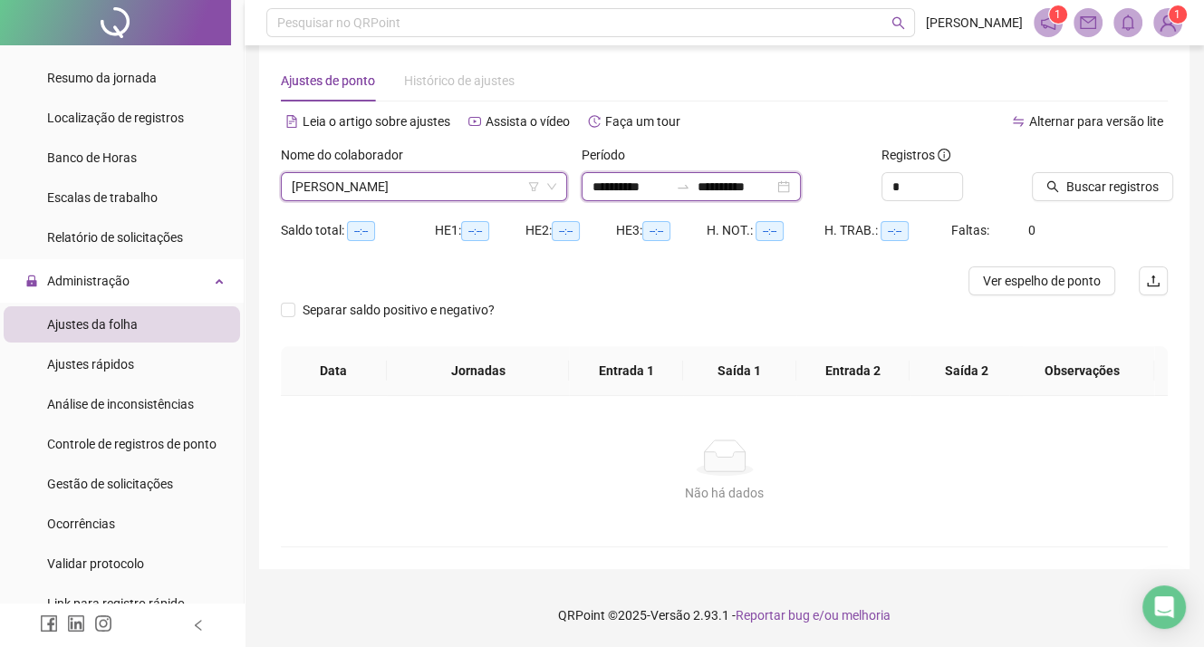
click at [662, 190] on input "**********" at bounding box center [630, 187] width 76 height 20
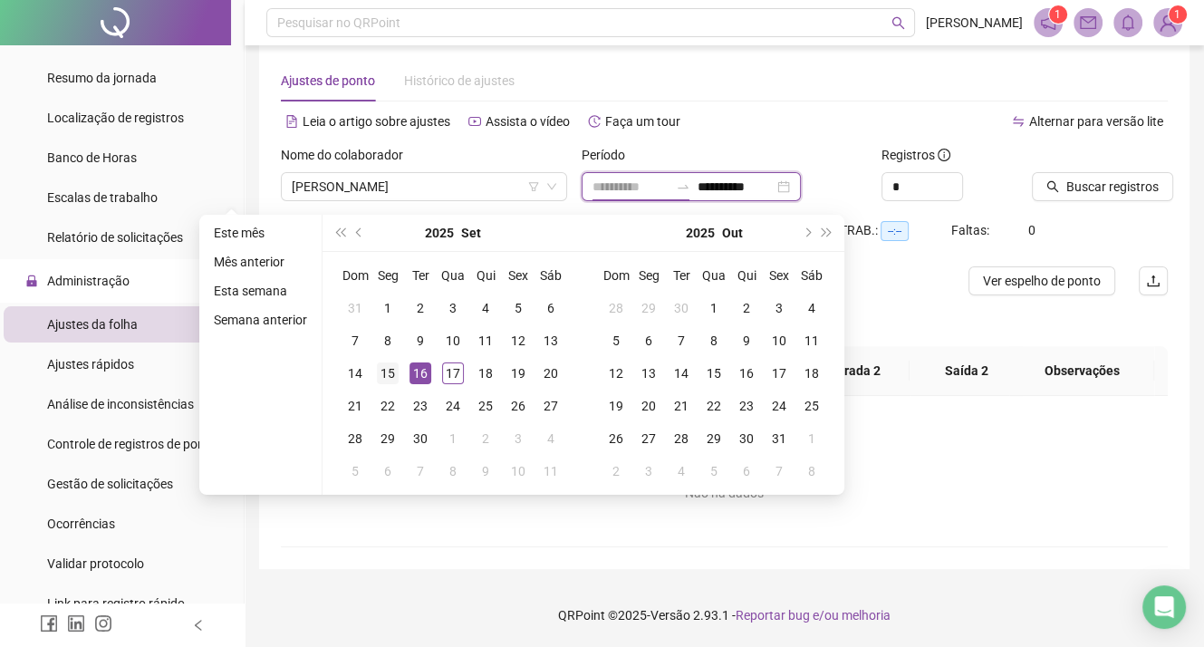
type input "**********"
click at [388, 372] on div "15" at bounding box center [388, 373] width 22 height 22
type input "**********"
click at [387, 374] on div "15" at bounding box center [388, 373] width 22 height 22
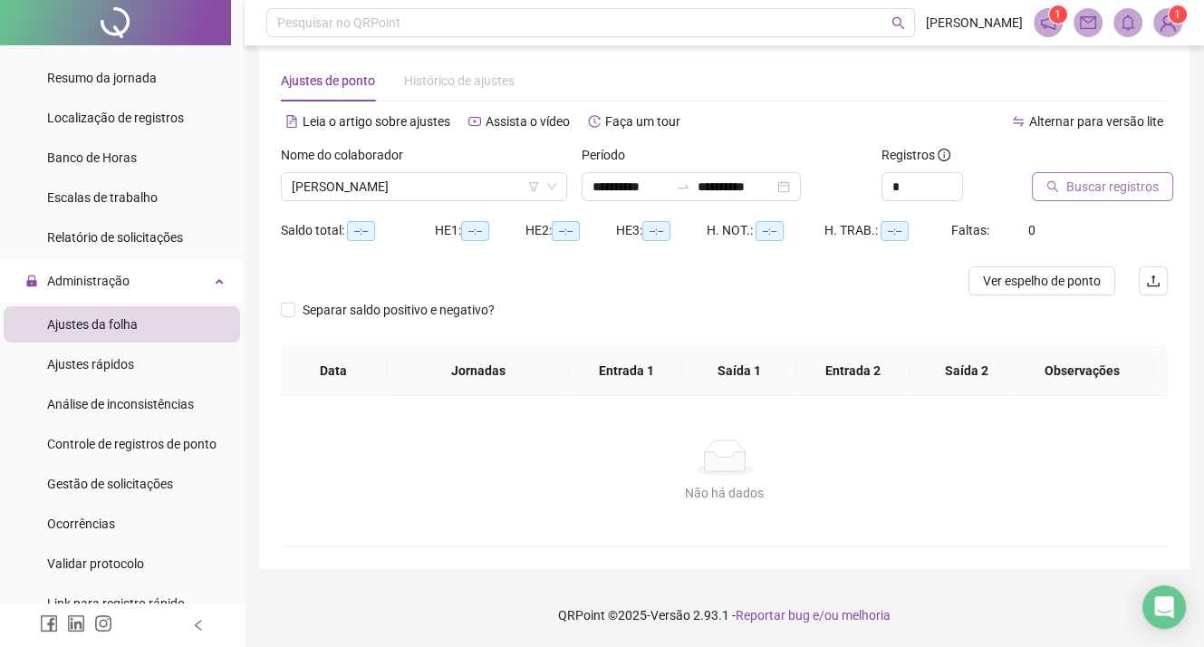
click at [1103, 190] on span "Buscar registros" at bounding box center [1112, 187] width 92 height 20
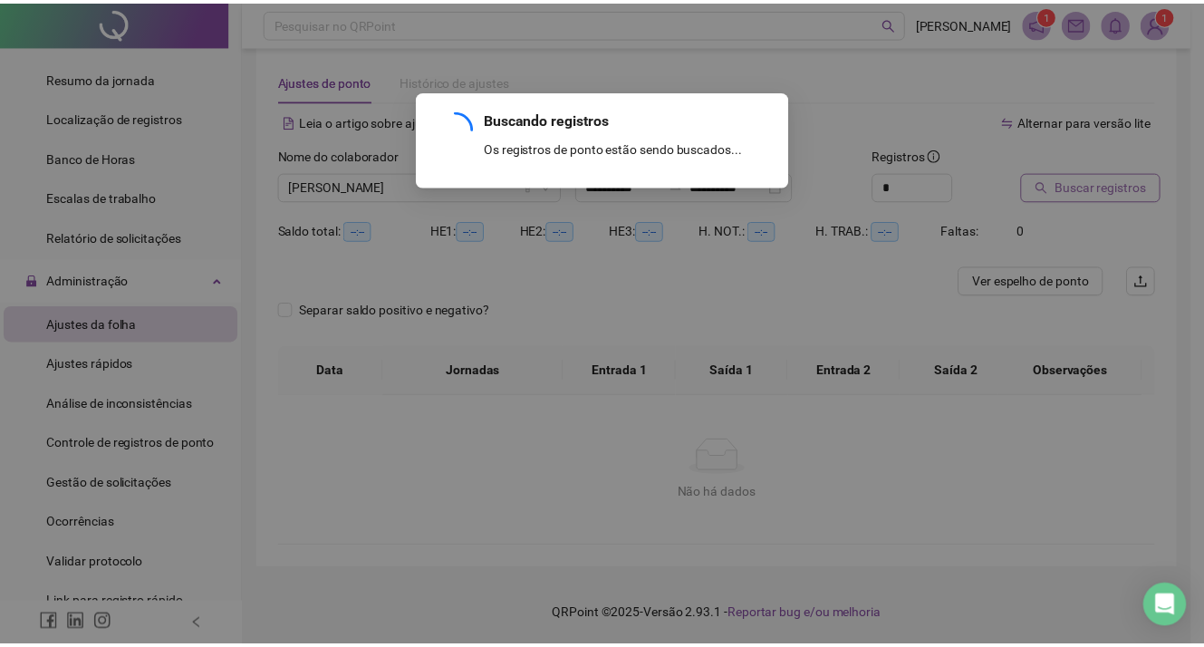
scroll to position [2, 0]
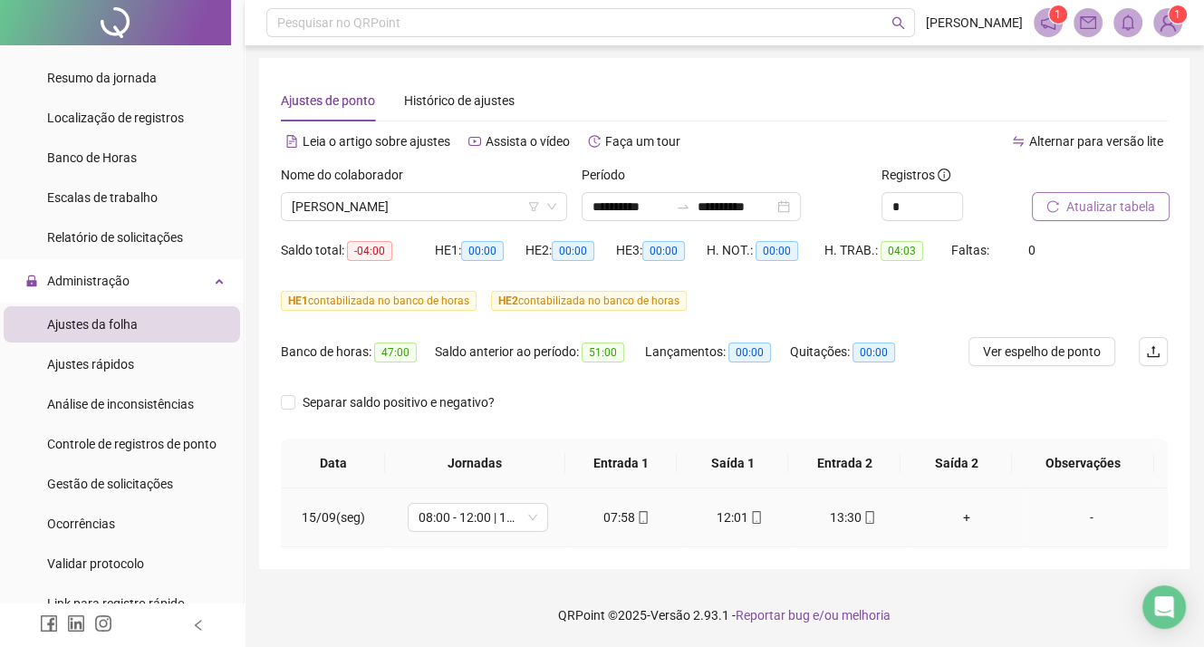
click at [956, 515] on div "+" at bounding box center [966, 517] width 84 height 20
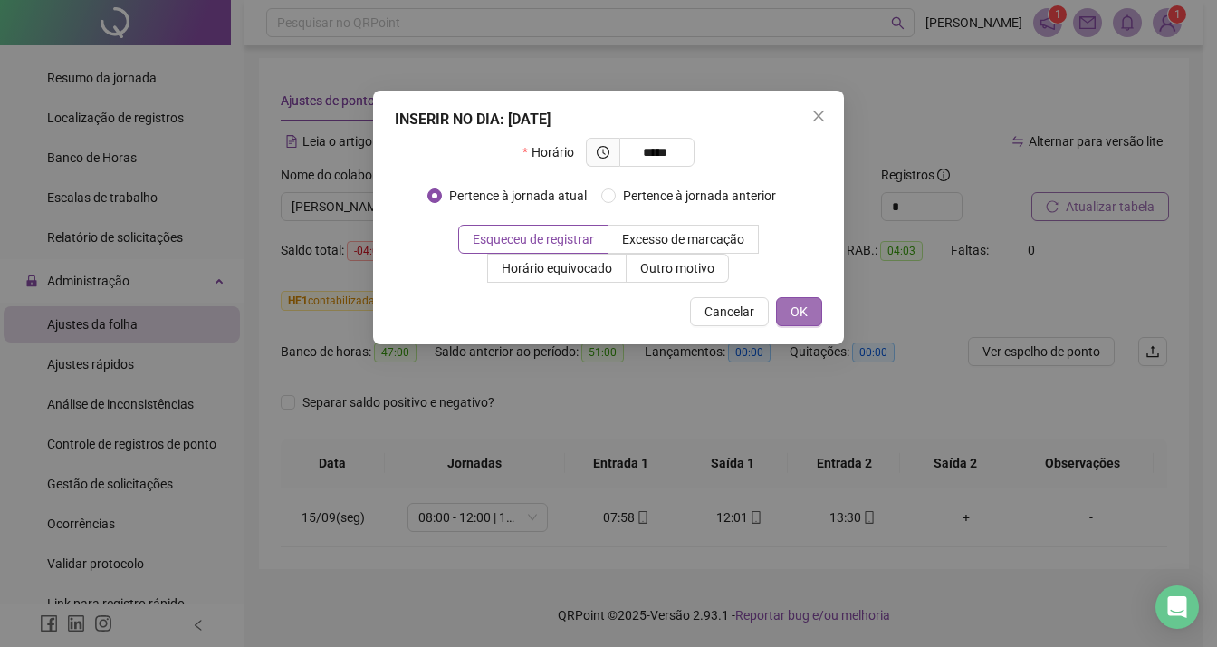
type input "*****"
click at [802, 315] on span "OK" at bounding box center [799, 312] width 17 height 20
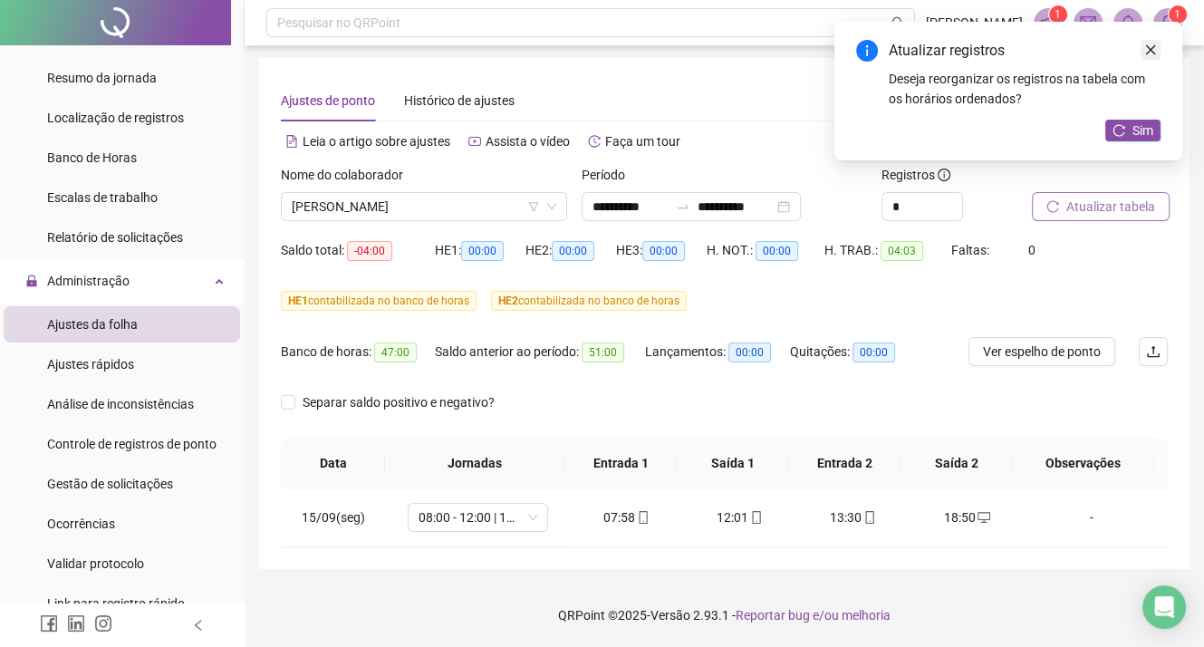
click at [1149, 53] on icon "close" at bounding box center [1150, 49] width 13 height 13
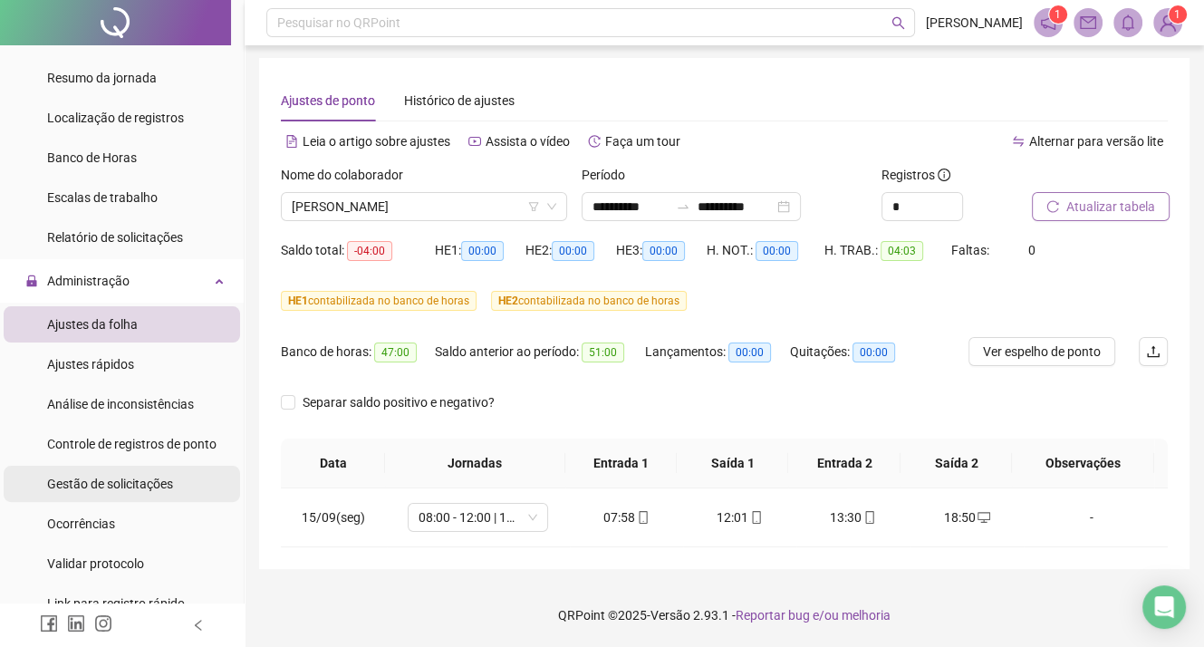
click at [151, 485] on span "Gestão de solicitações" at bounding box center [110, 483] width 126 height 14
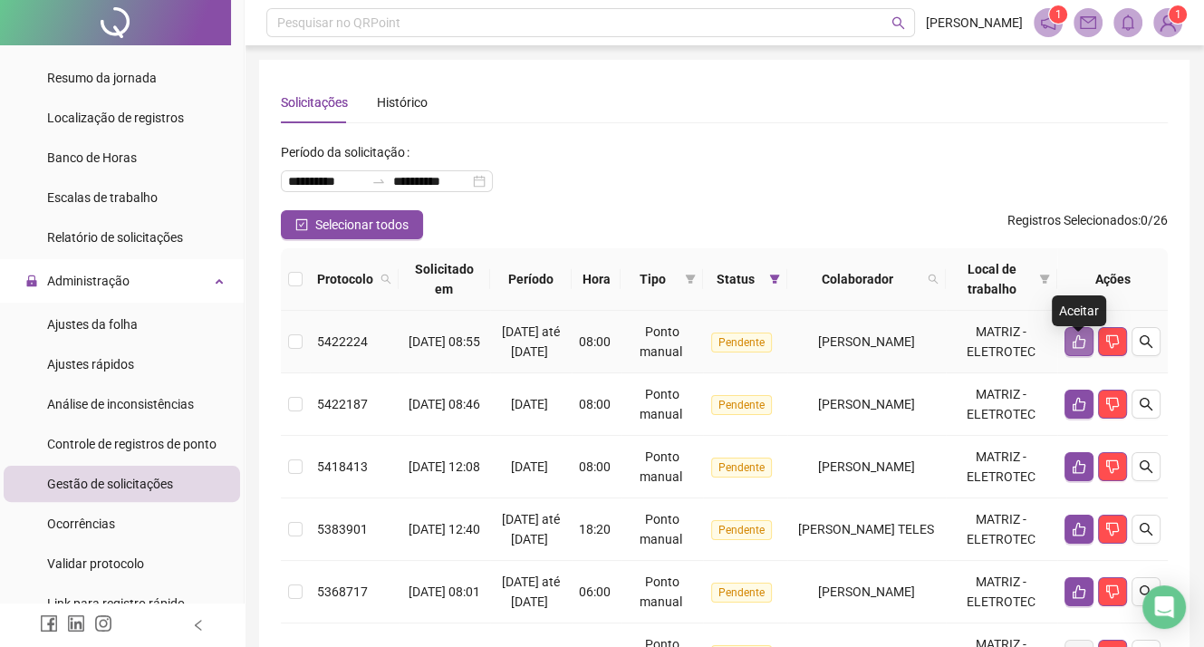
click at [1077, 349] on icon "like" at bounding box center [1078, 341] width 14 height 14
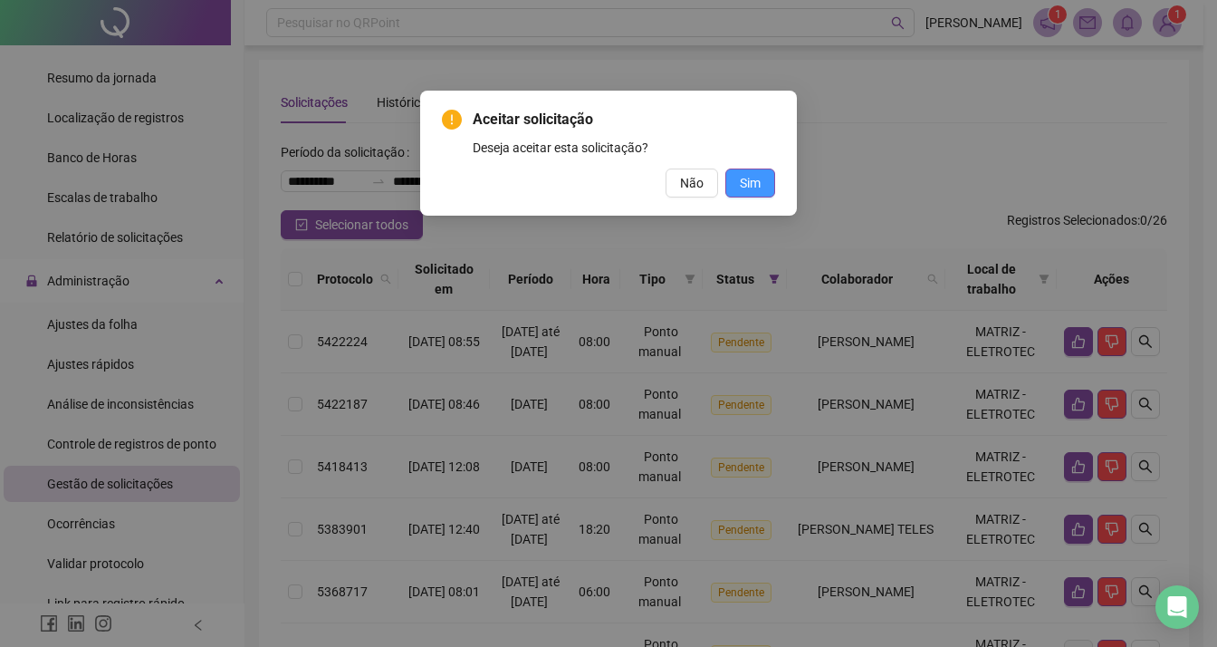
click at [757, 177] on span "Sim" at bounding box center [750, 183] width 21 height 20
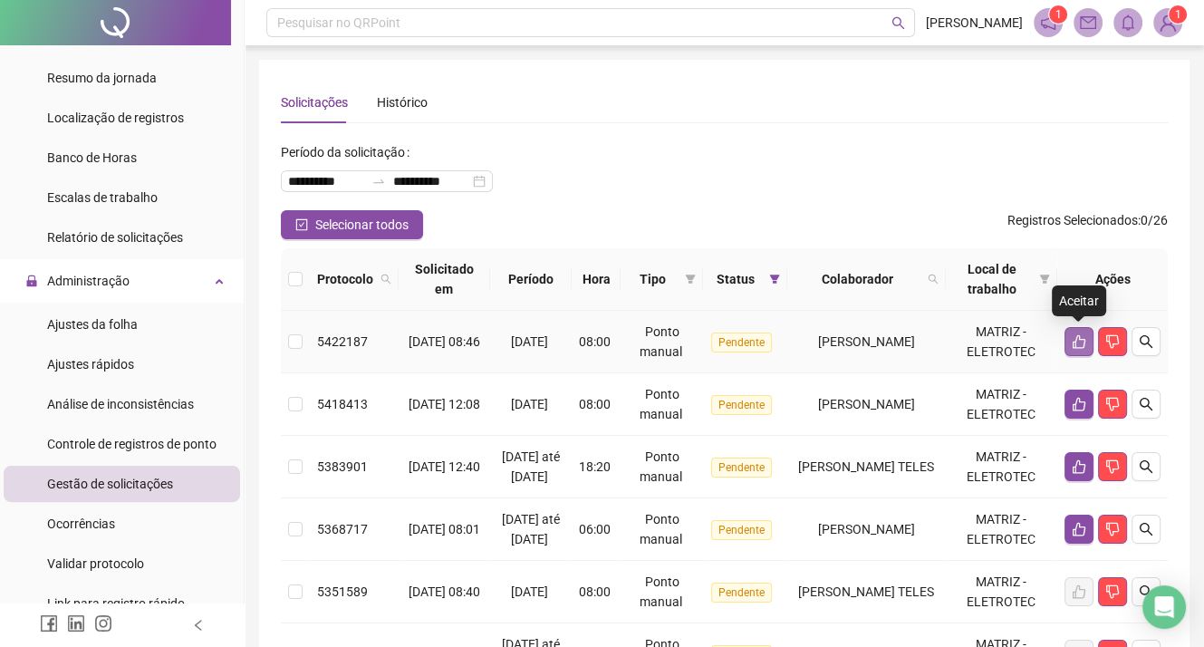
click at [1080, 340] on icon "like" at bounding box center [1078, 341] width 14 height 14
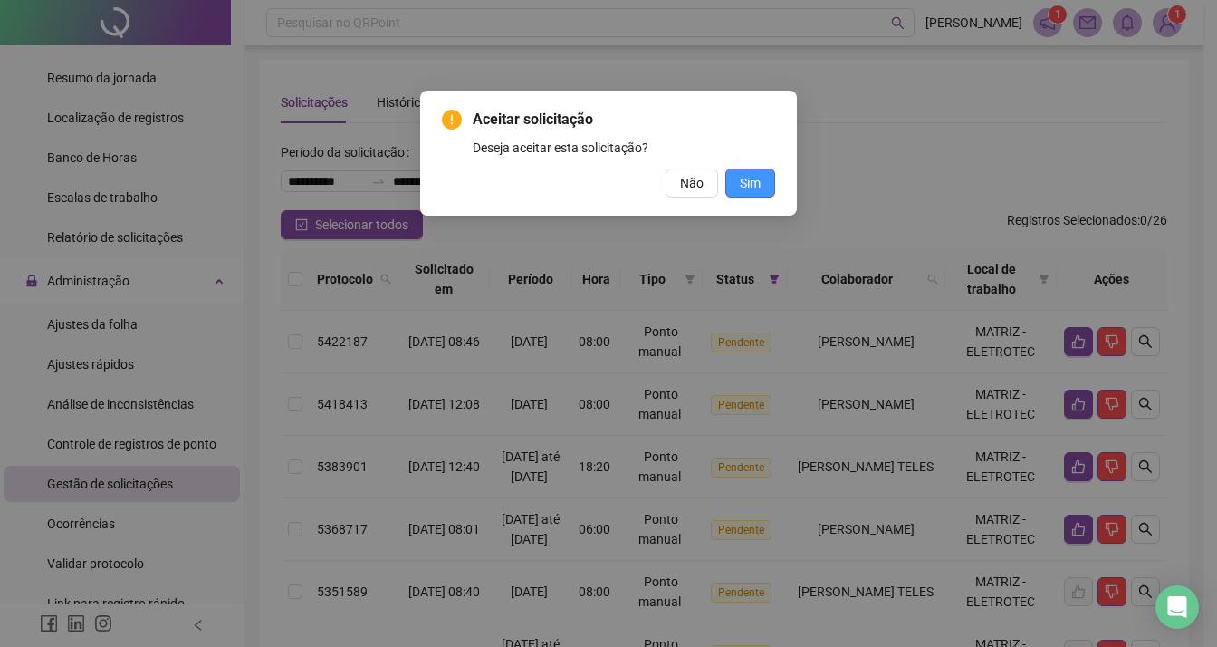
click at [760, 185] on span "Sim" at bounding box center [750, 183] width 21 height 20
click at [754, 182] on span "Sim" at bounding box center [750, 183] width 21 height 20
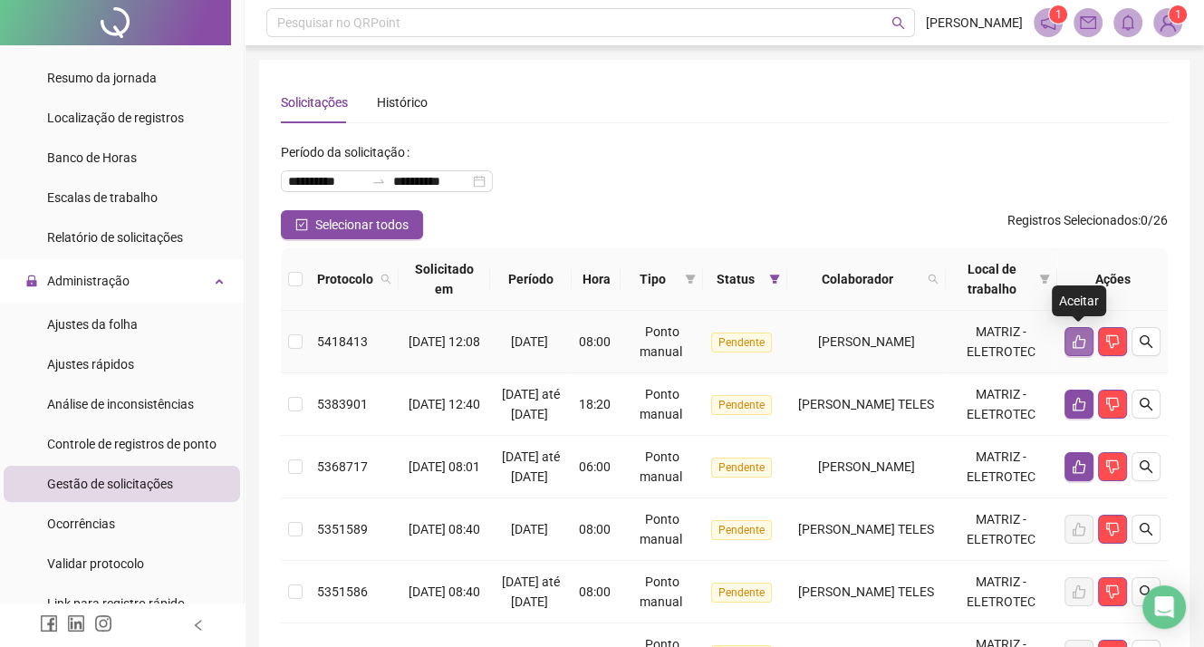
click at [1072, 344] on icon "like" at bounding box center [1078, 342] width 13 height 14
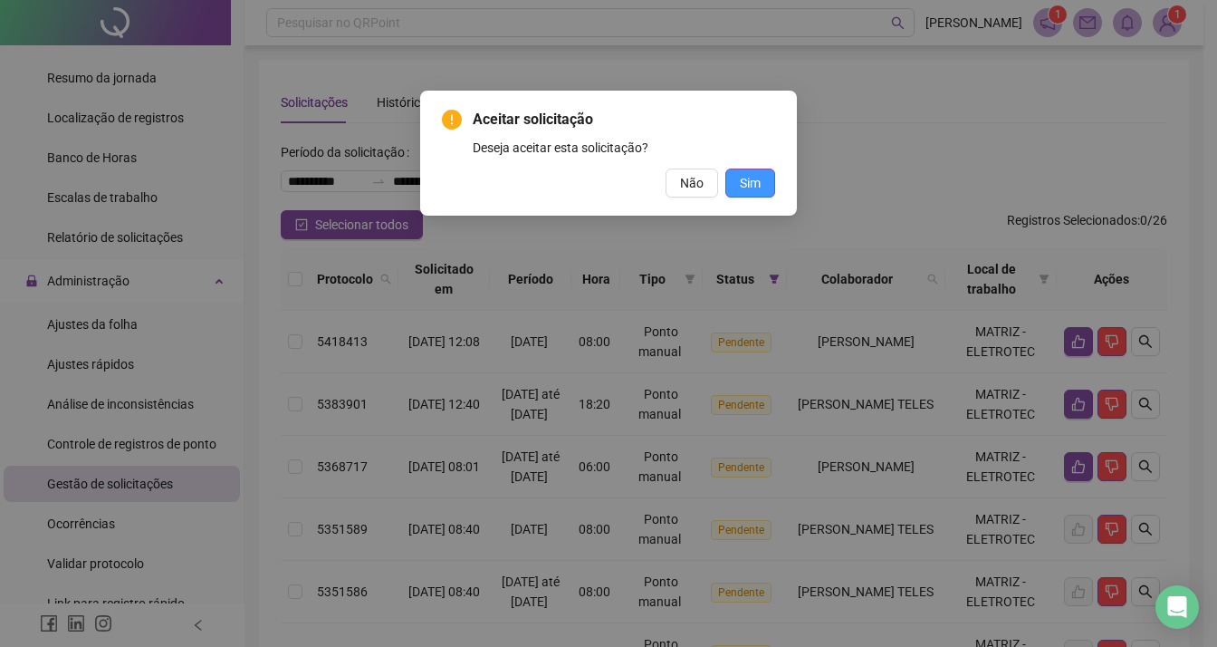
click at [752, 187] on span "Sim" at bounding box center [750, 183] width 21 height 20
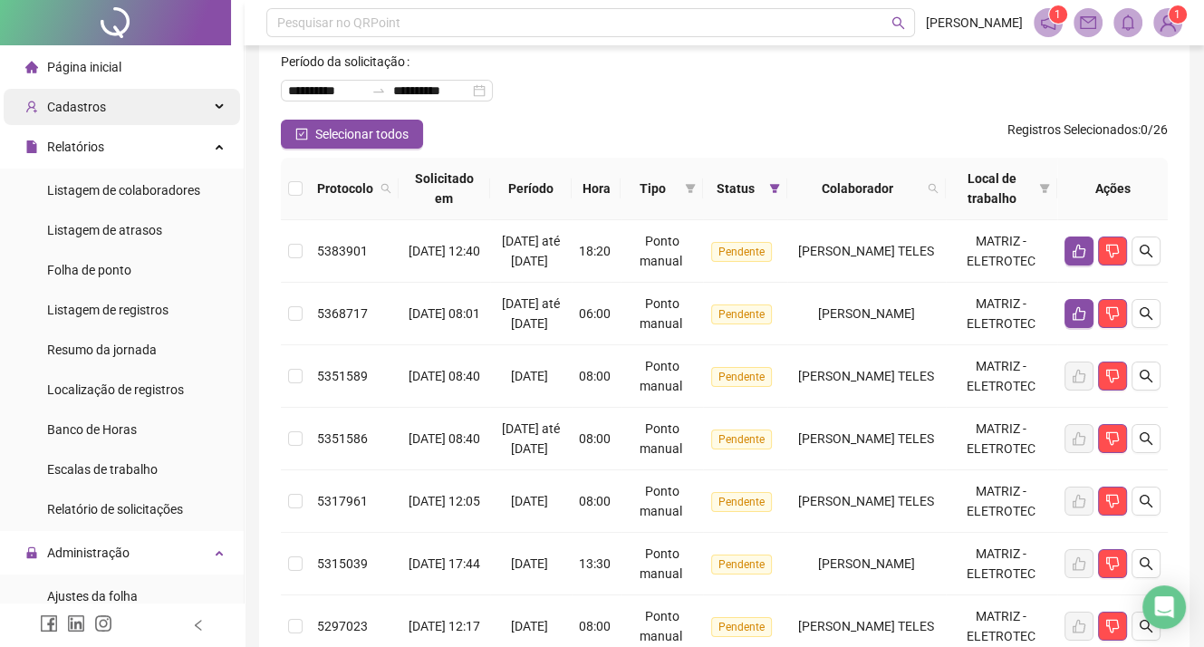
click at [216, 107] on icon at bounding box center [220, 107] width 9 height 0
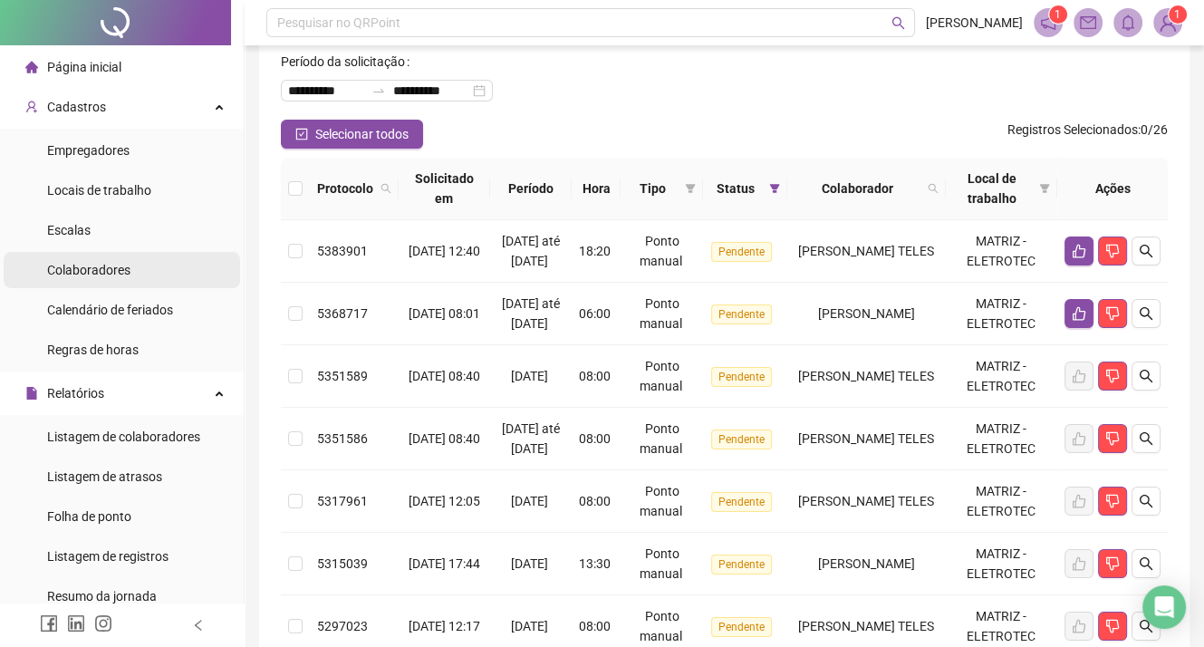
click at [114, 272] on span "Colaboradores" at bounding box center [88, 270] width 83 height 14
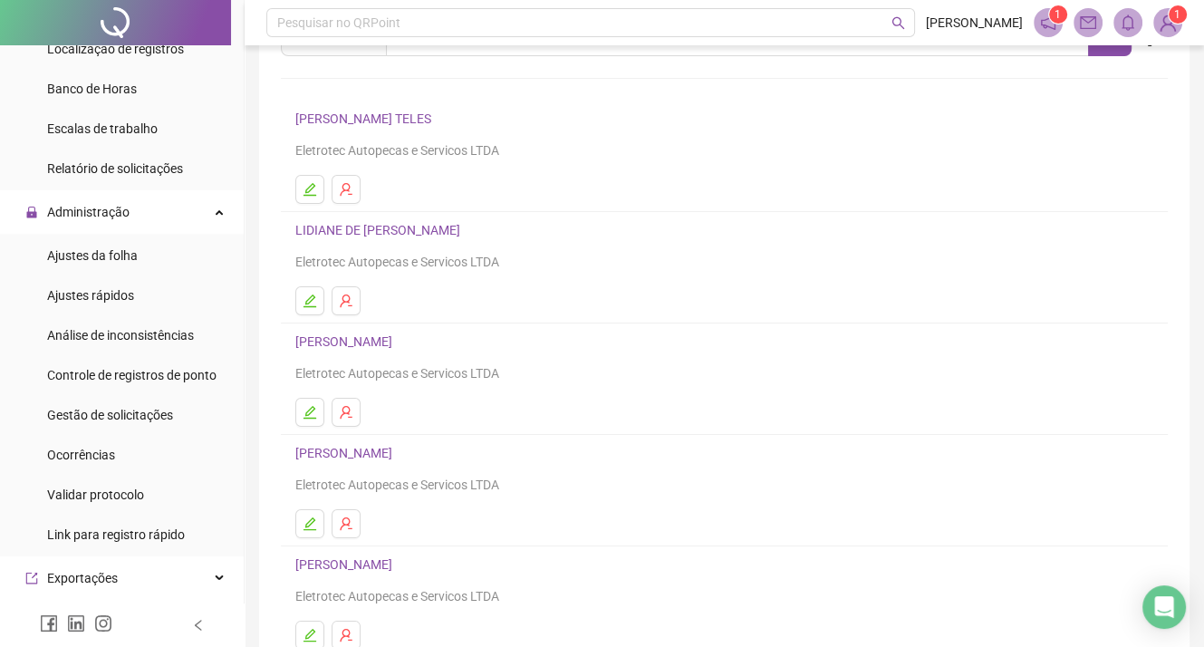
scroll to position [496, 0]
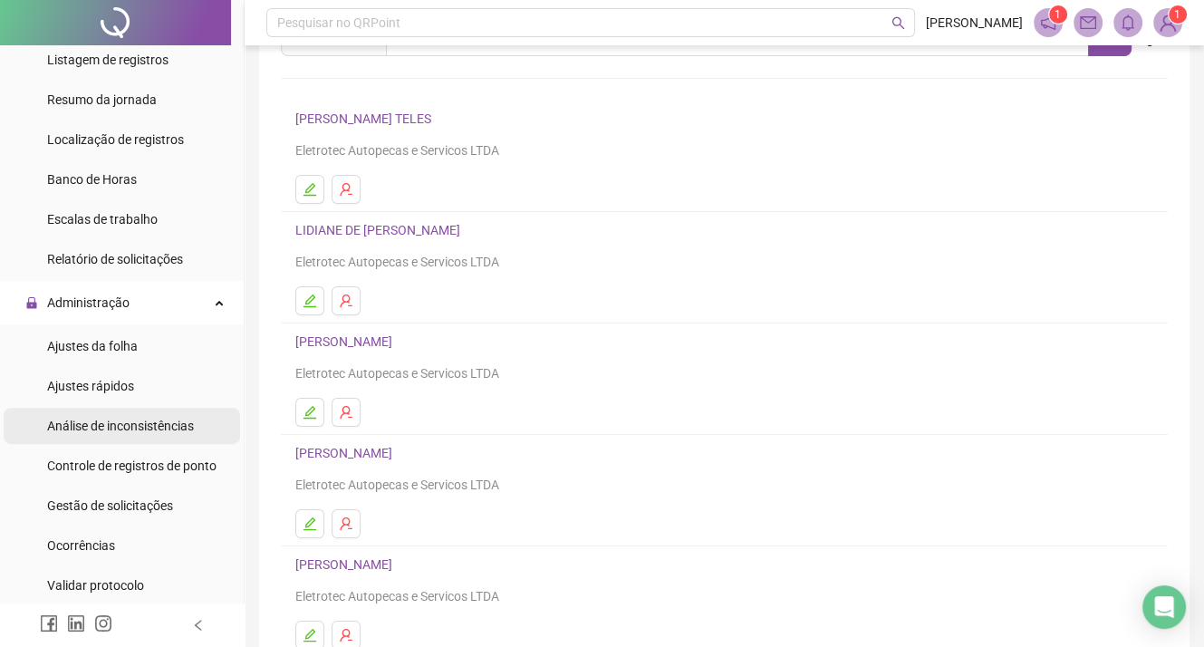
click at [140, 425] on span "Análise de inconsistências" at bounding box center [120, 425] width 147 height 14
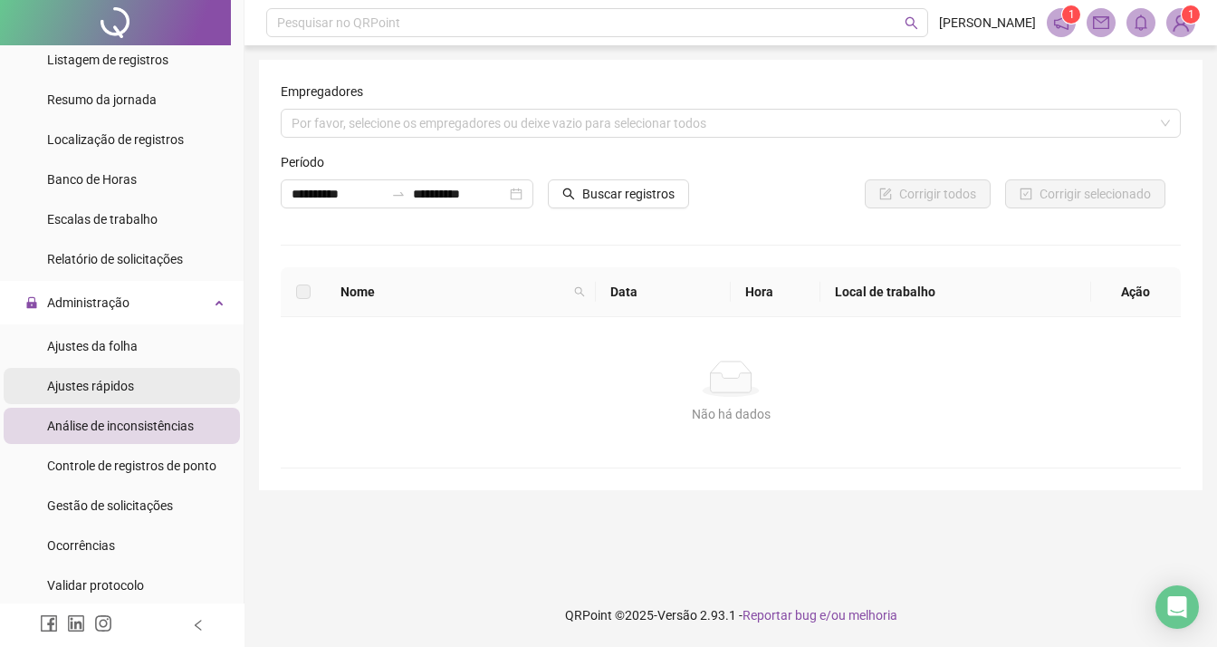
click at [126, 396] on div "Ajustes rápidos" at bounding box center [90, 386] width 87 height 36
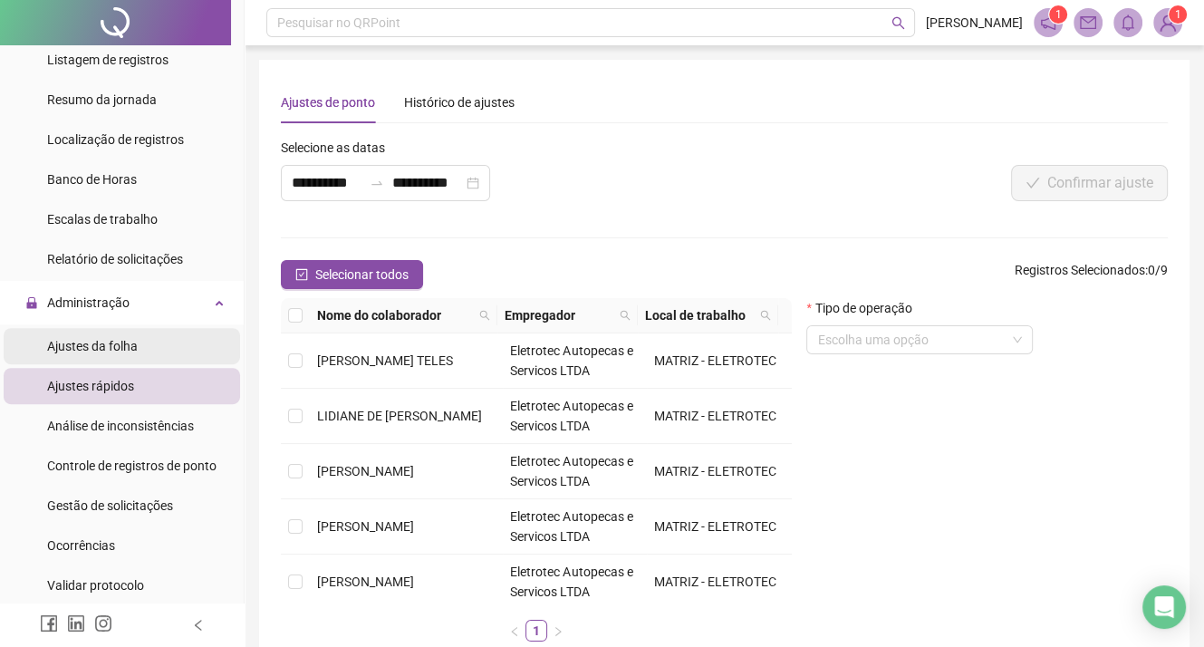
click at [129, 354] on div "Ajustes da folha" at bounding box center [92, 346] width 91 height 36
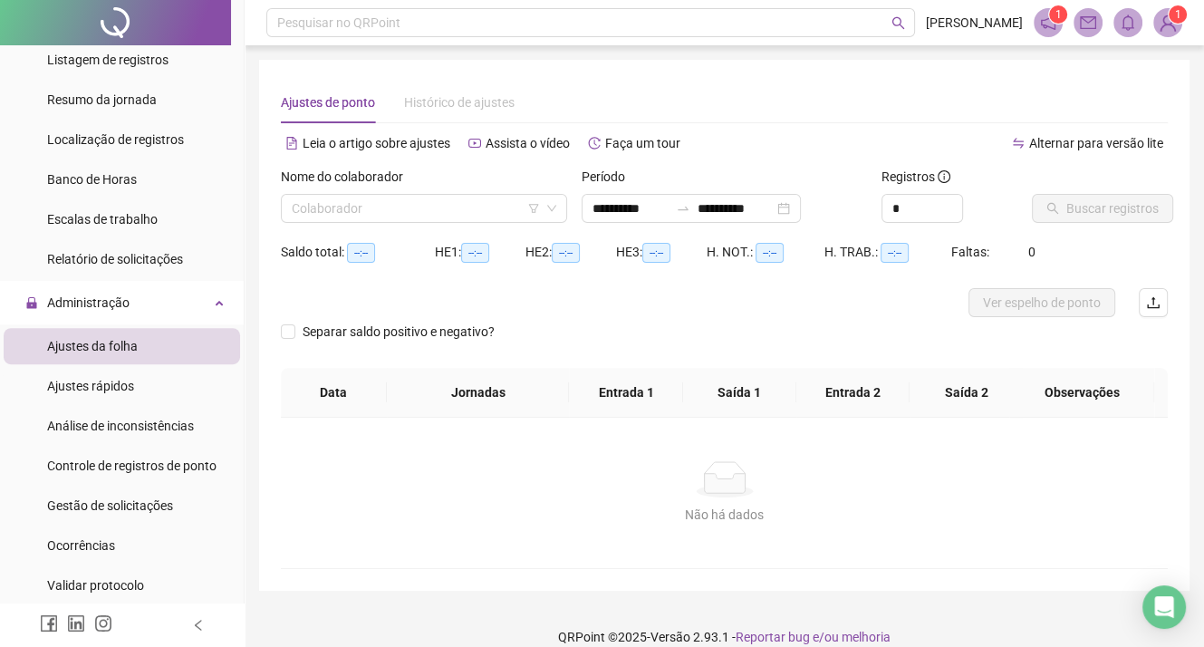
type input "**********"
click at [100, 269] on div "Relatório de solicitações" at bounding box center [115, 259] width 136 height 36
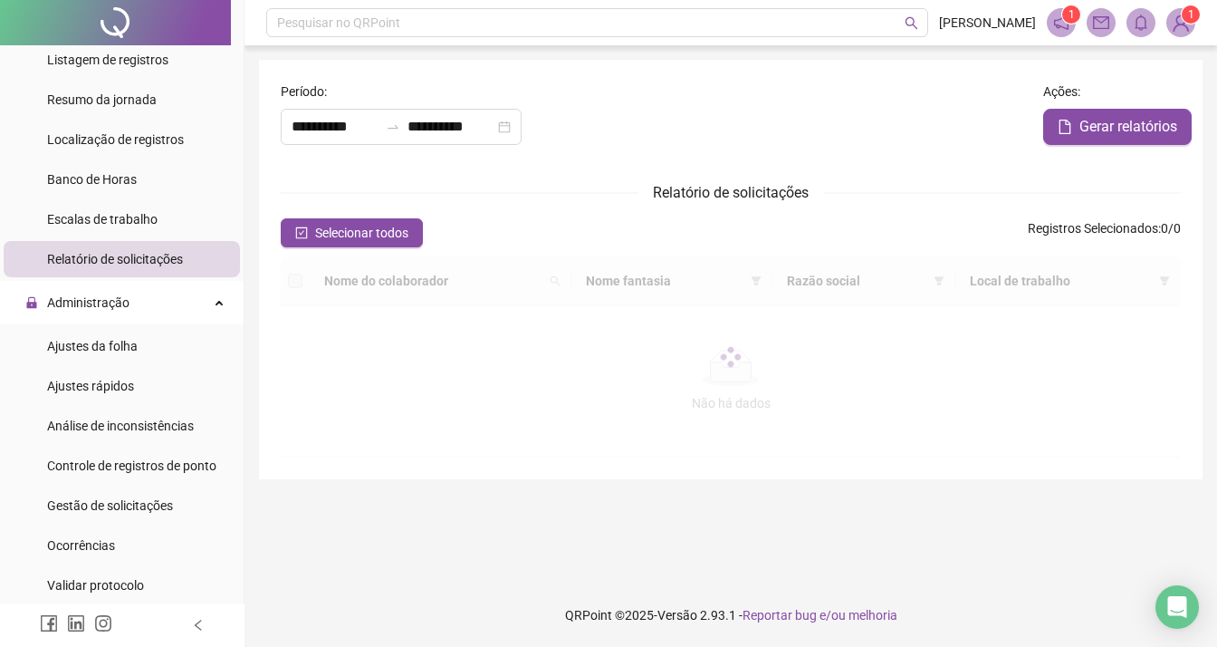
type input "**********"
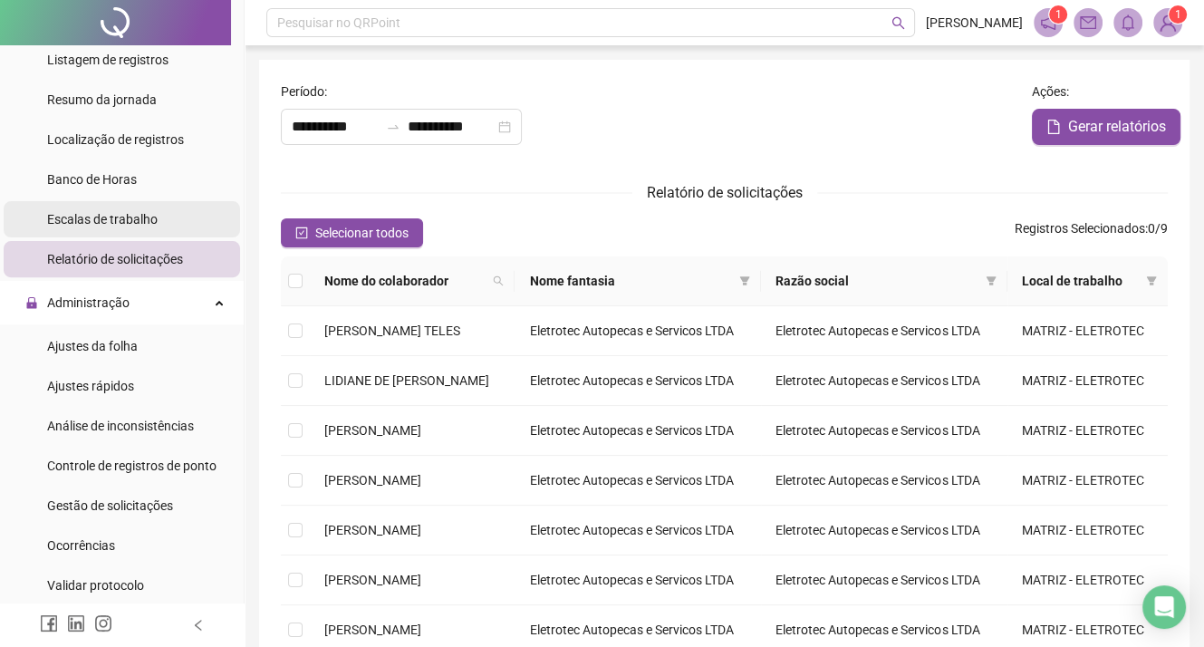
click at [125, 225] on span "Escalas de trabalho" at bounding box center [102, 219] width 110 height 14
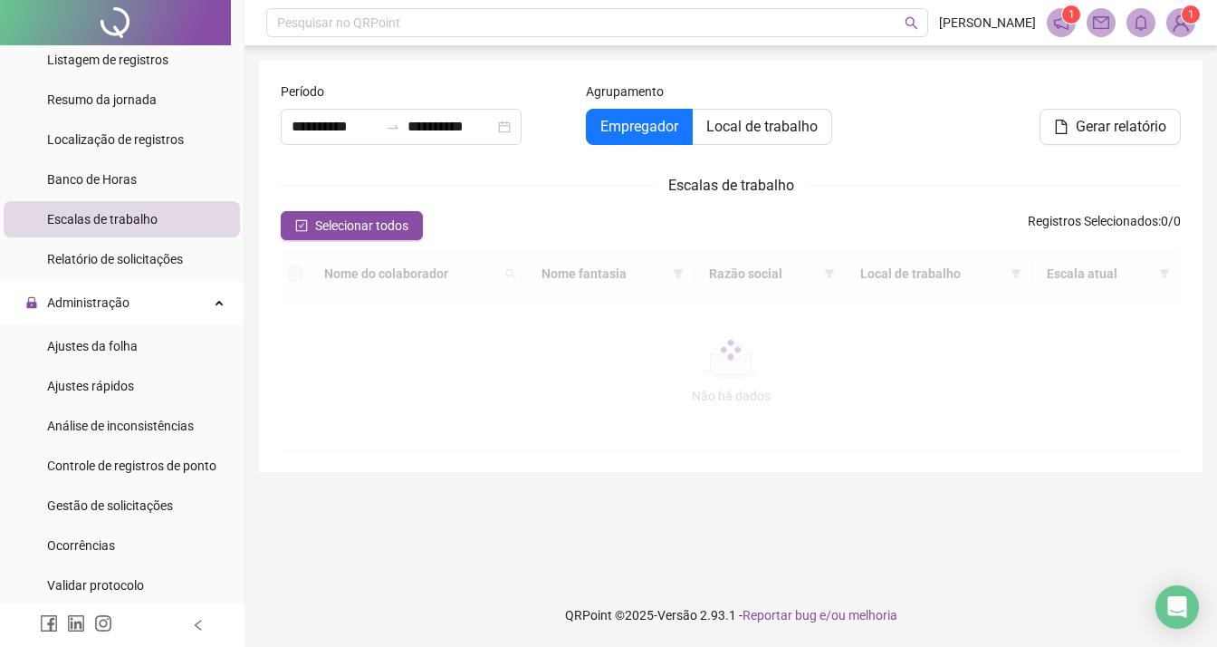
type input "**********"
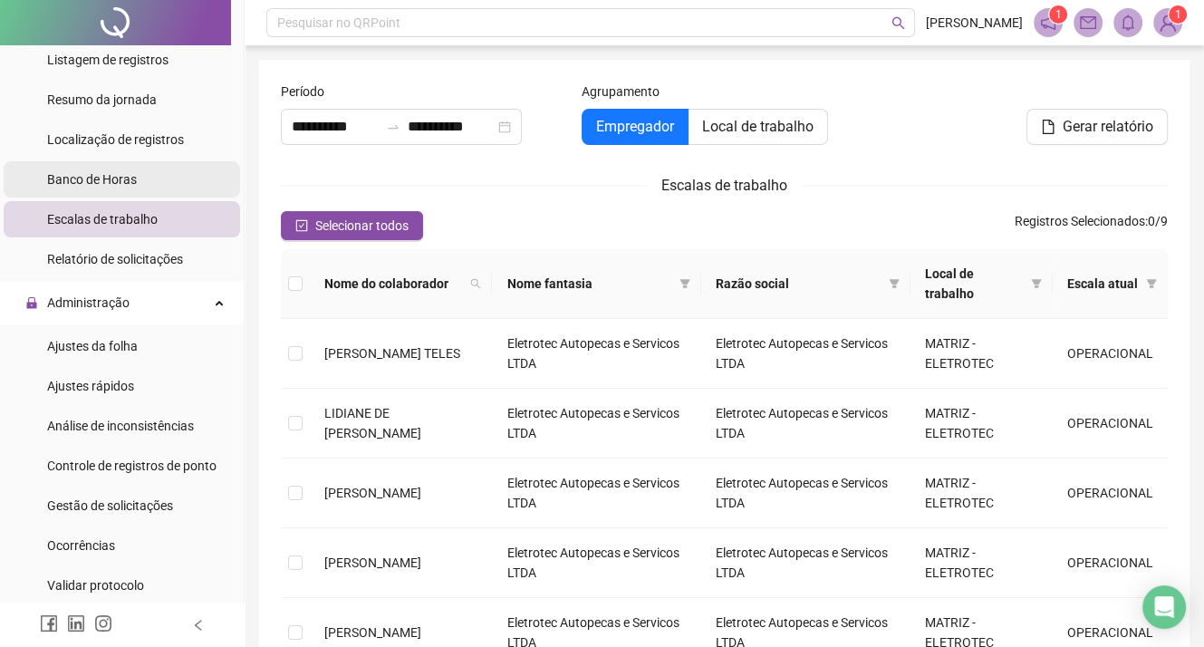
click at [126, 184] on span "Banco de Horas" at bounding box center [92, 179] width 90 height 14
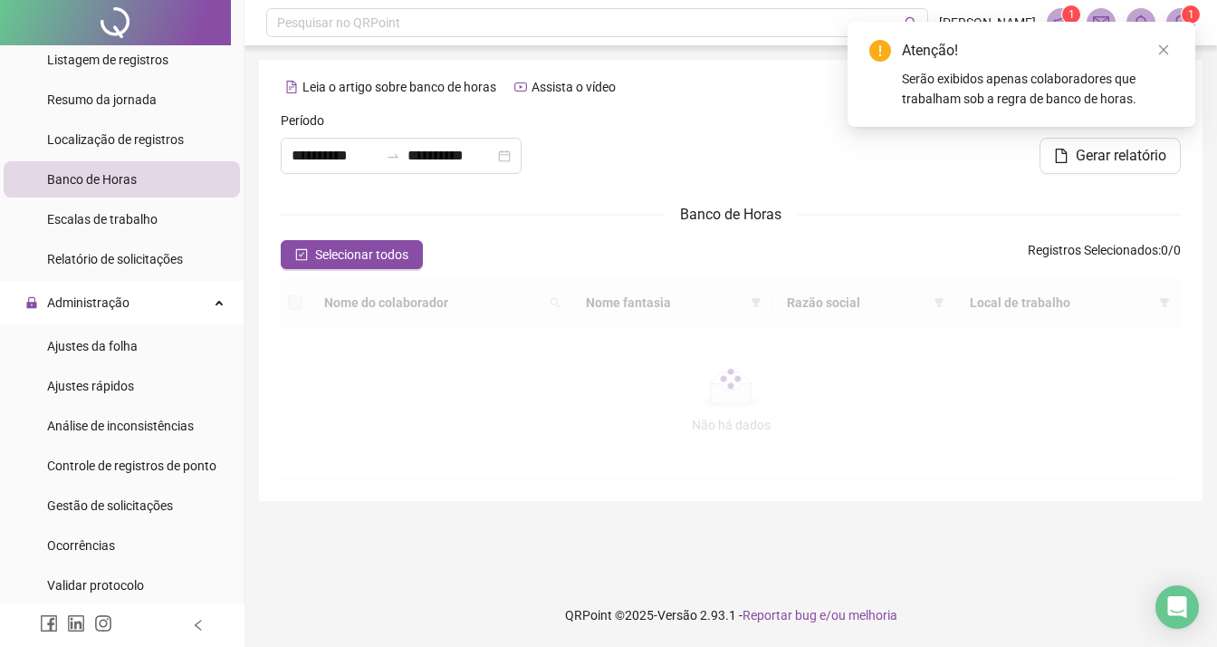
type input "**********"
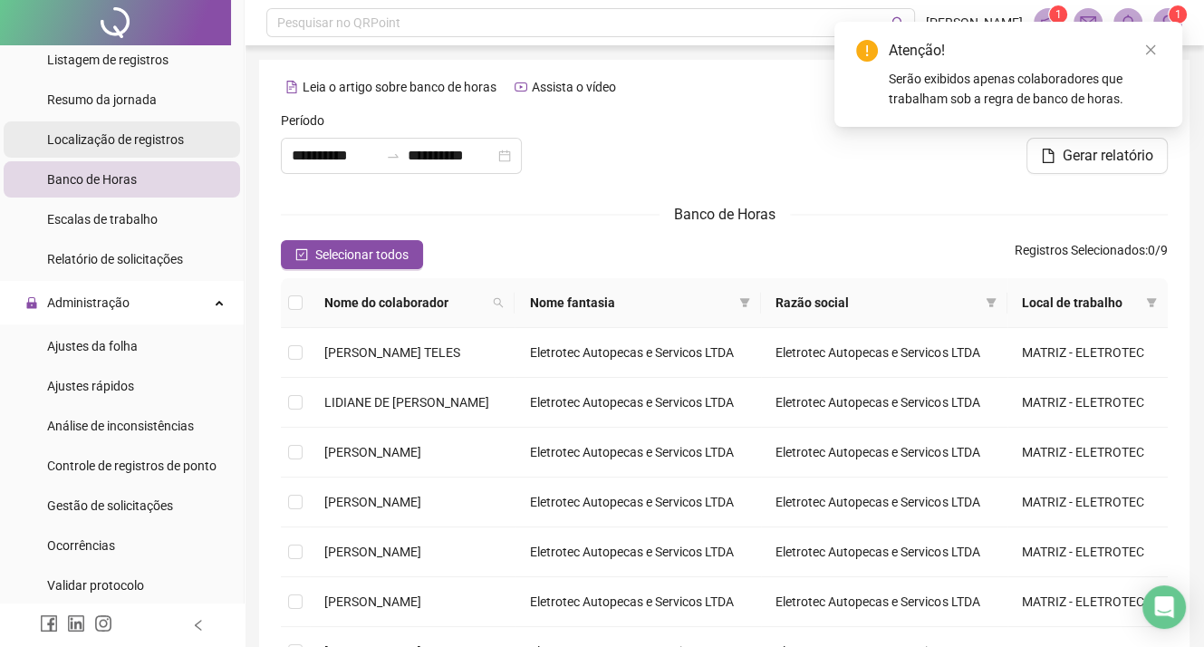
click at [158, 139] on span "Localização de registros" at bounding box center [115, 139] width 137 height 14
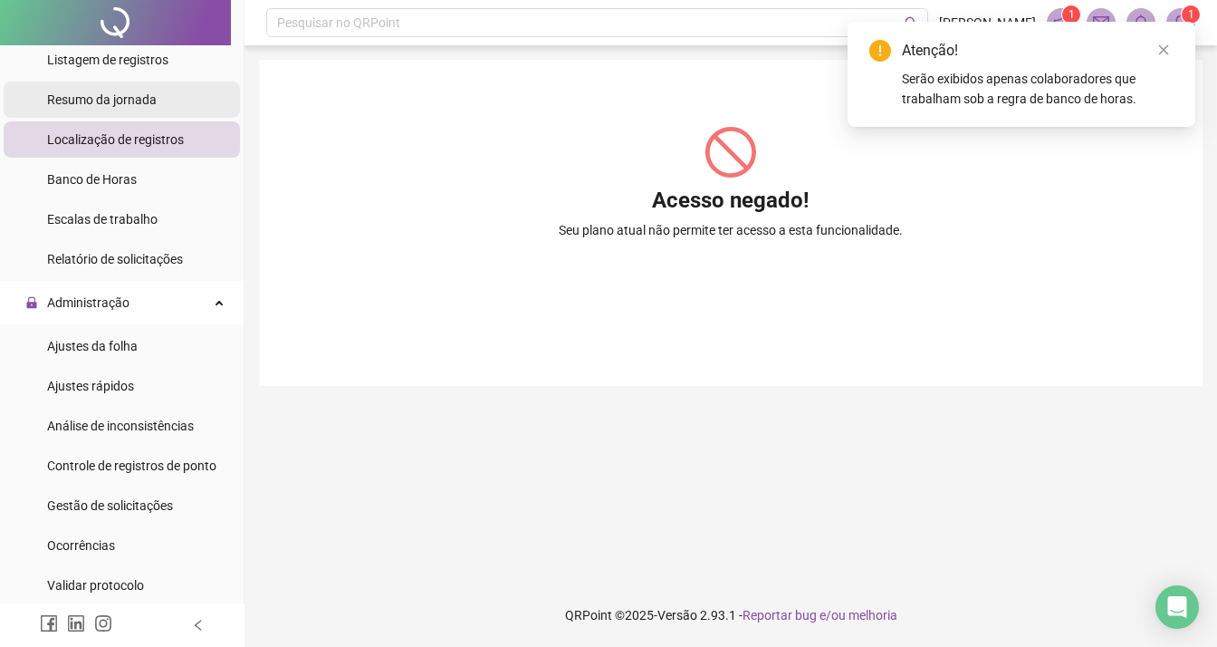
click at [156, 101] on li "Resumo da jornada" at bounding box center [122, 100] width 236 height 36
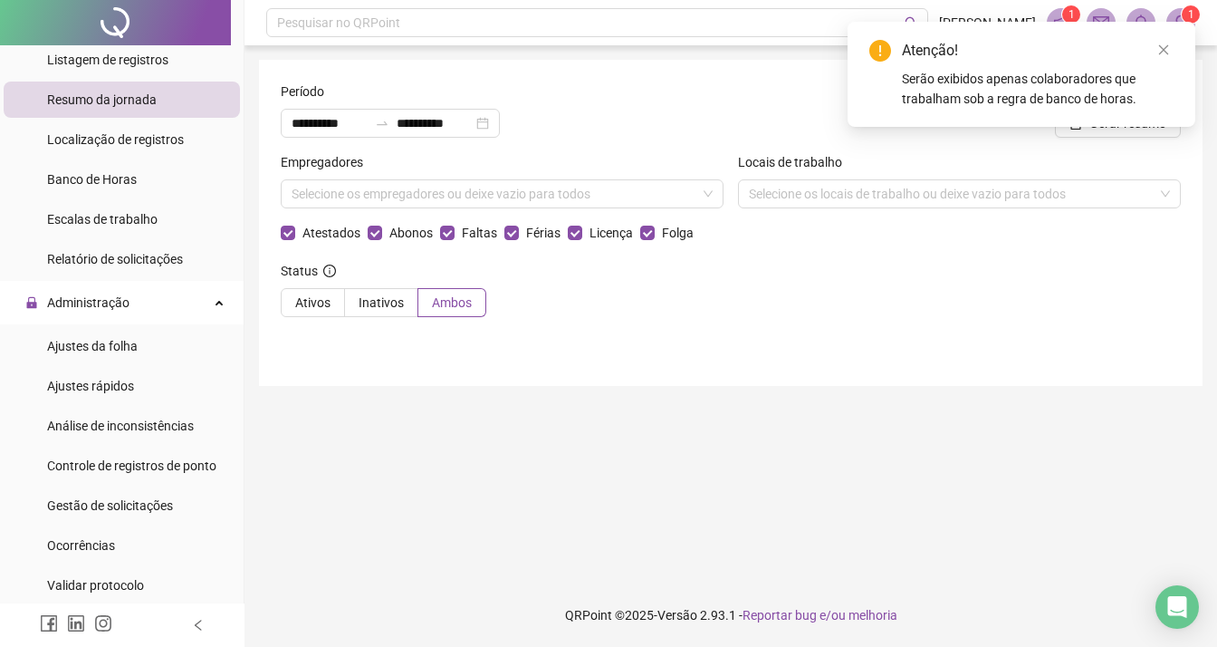
scroll to position [225, 0]
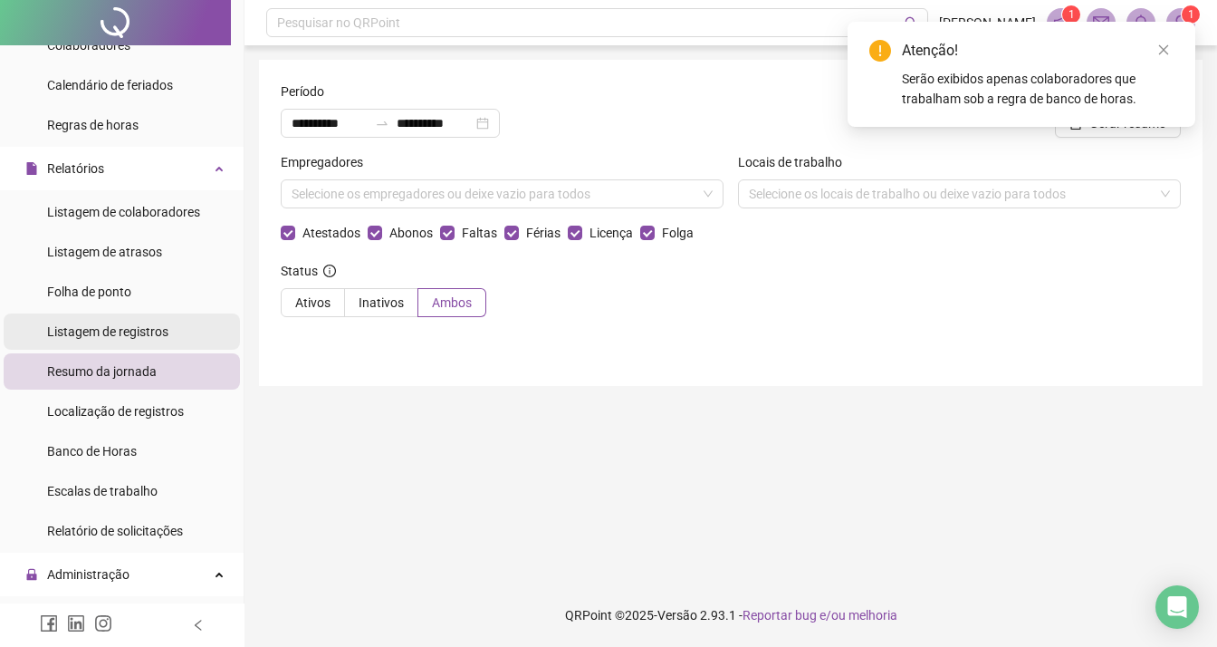
click at [118, 327] on span "Listagem de registros" at bounding box center [107, 331] width 121 height 14
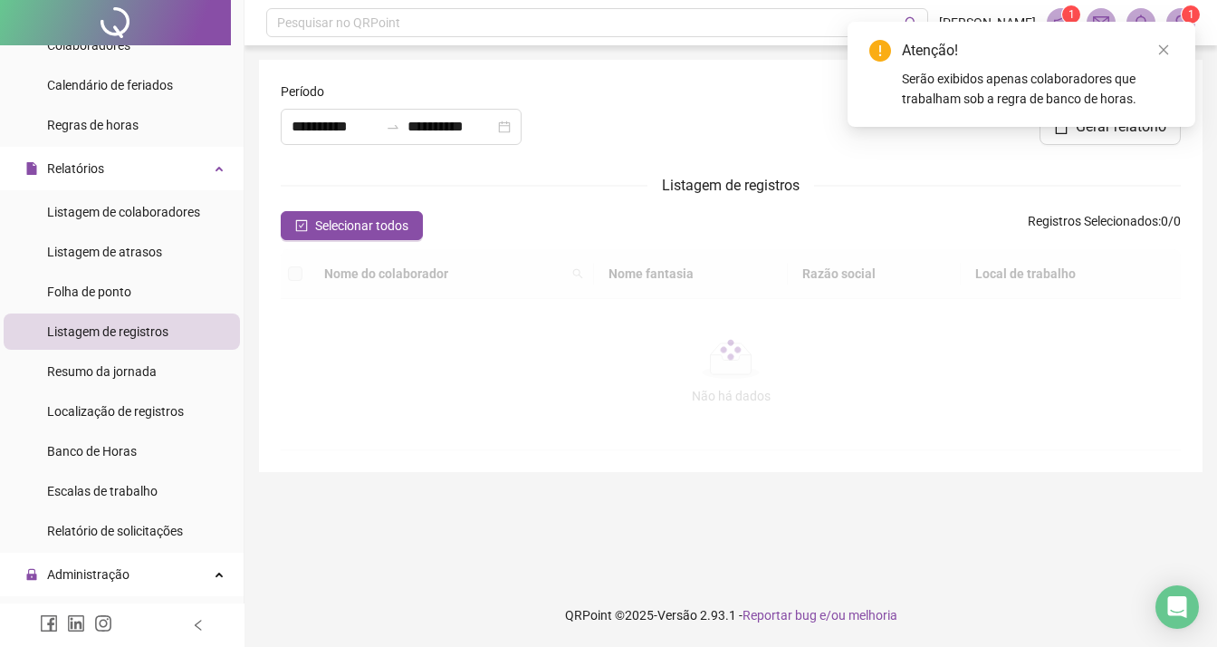
type input "**********"
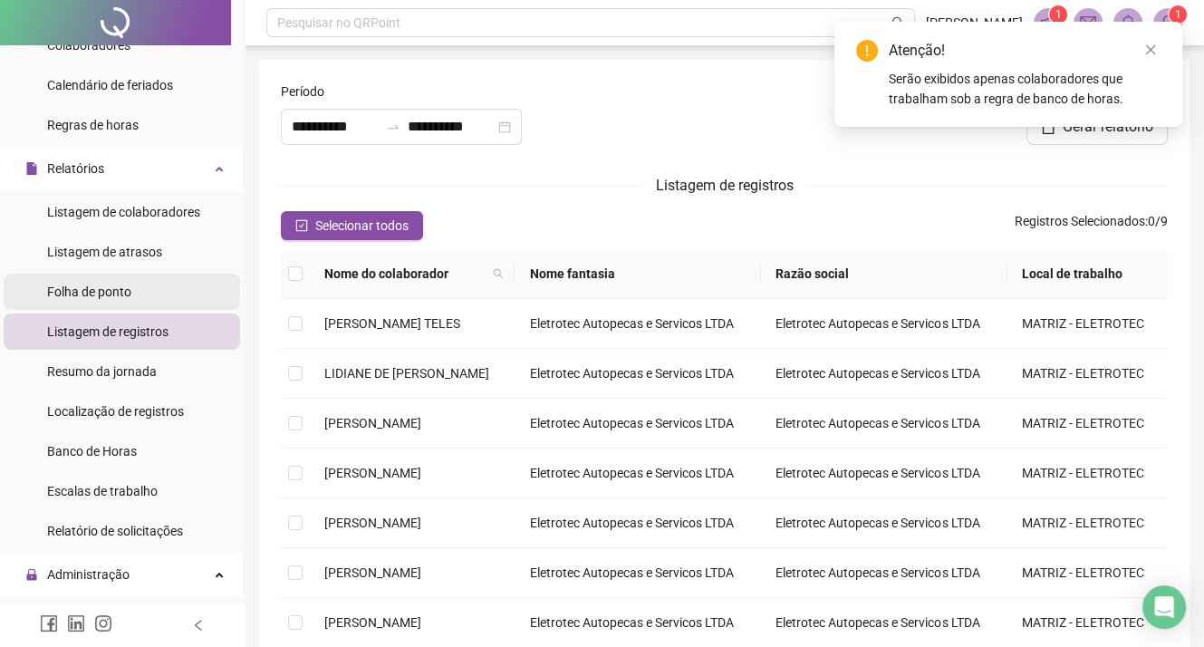
click at [120, 294] on span "Folha de ponto" at bounding box center [89, 291] width 84 height 14
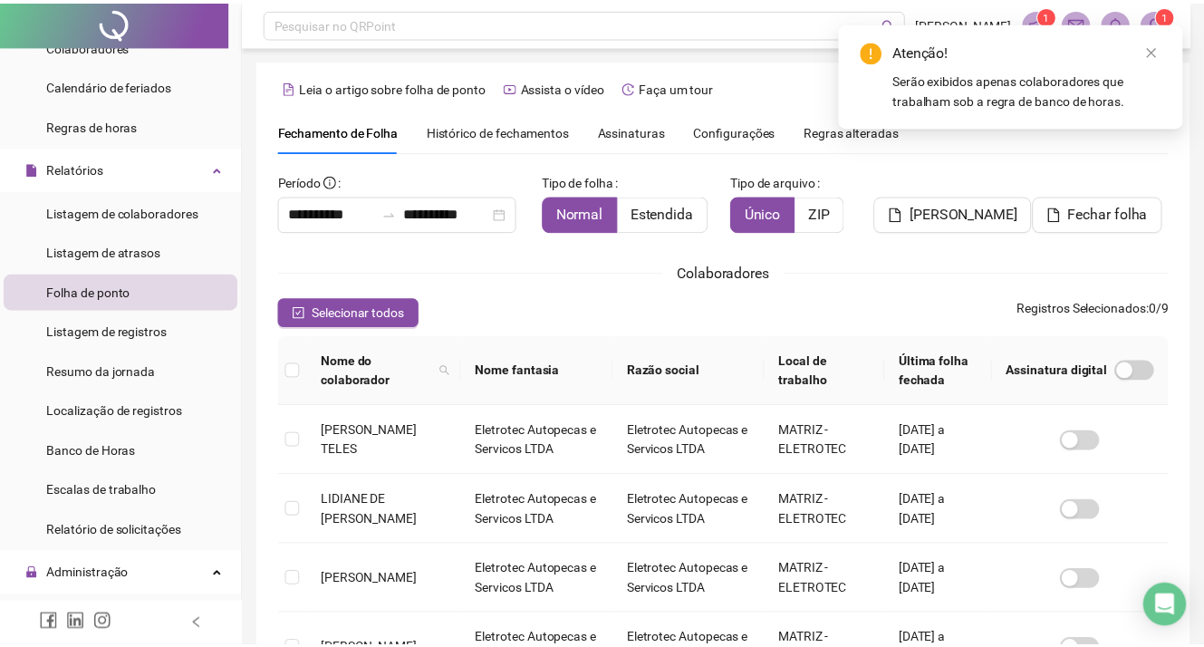
scroll to position [47, 0]
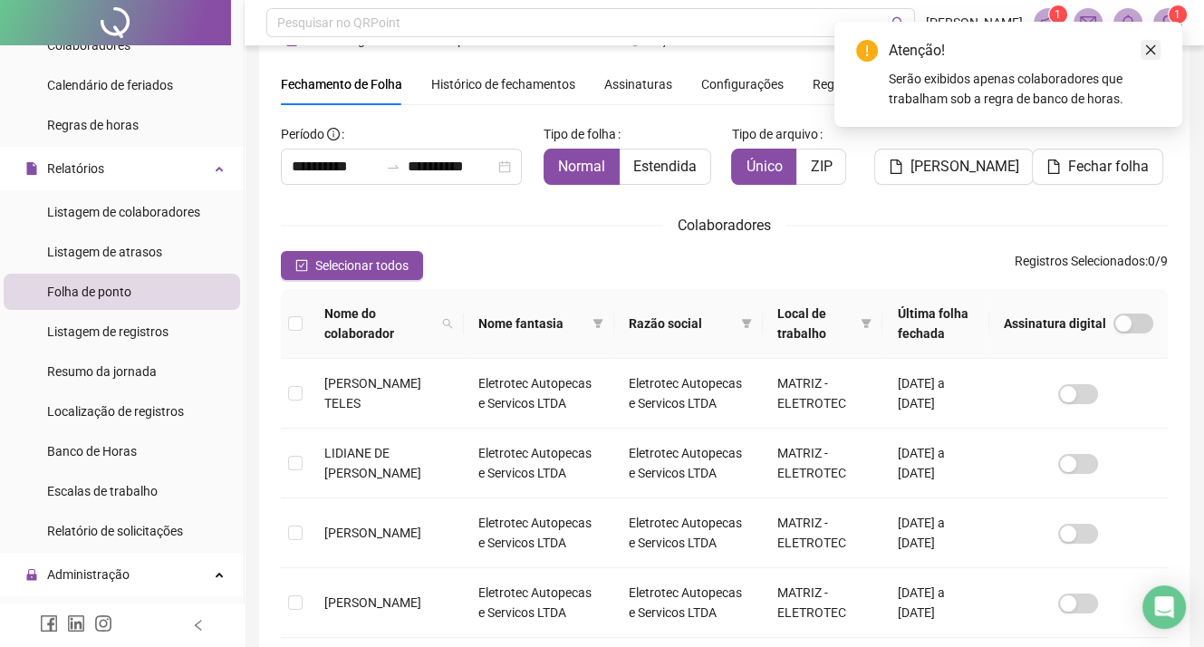
click at [1153, 51] on icon "close" at bounding box center [1150, 49] width 13 height 13
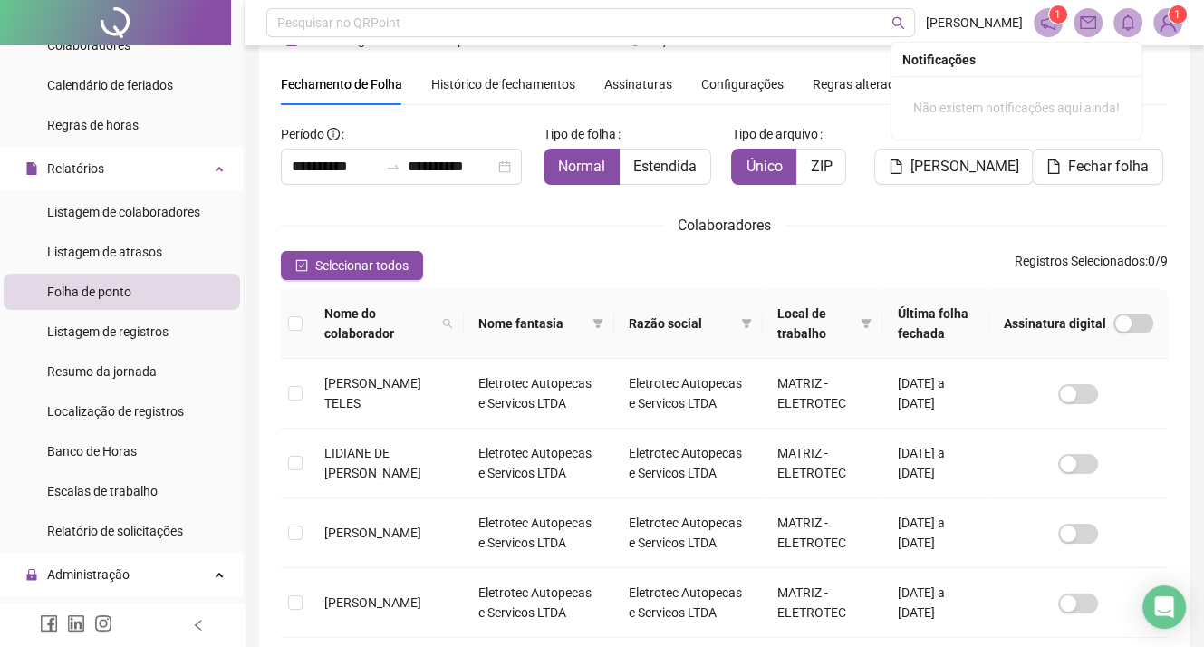
click at [1130, 28] on icon "bell" at bounding box center [1127, 22] width 13 height 16
click at [1127, 26] on icon "bell" at bounding box center [1127, 22] width 16 height 16
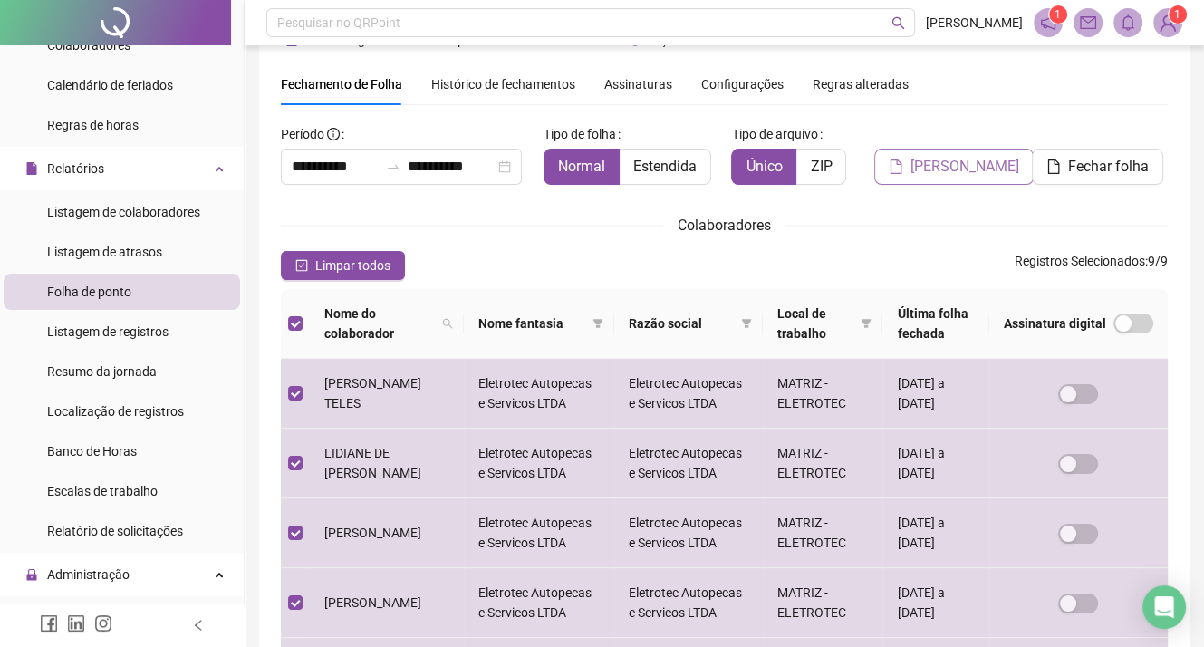
click at [951, 171] on span "[PERSON_NAME]" at bounding box center [964, 167] width 109 height 22
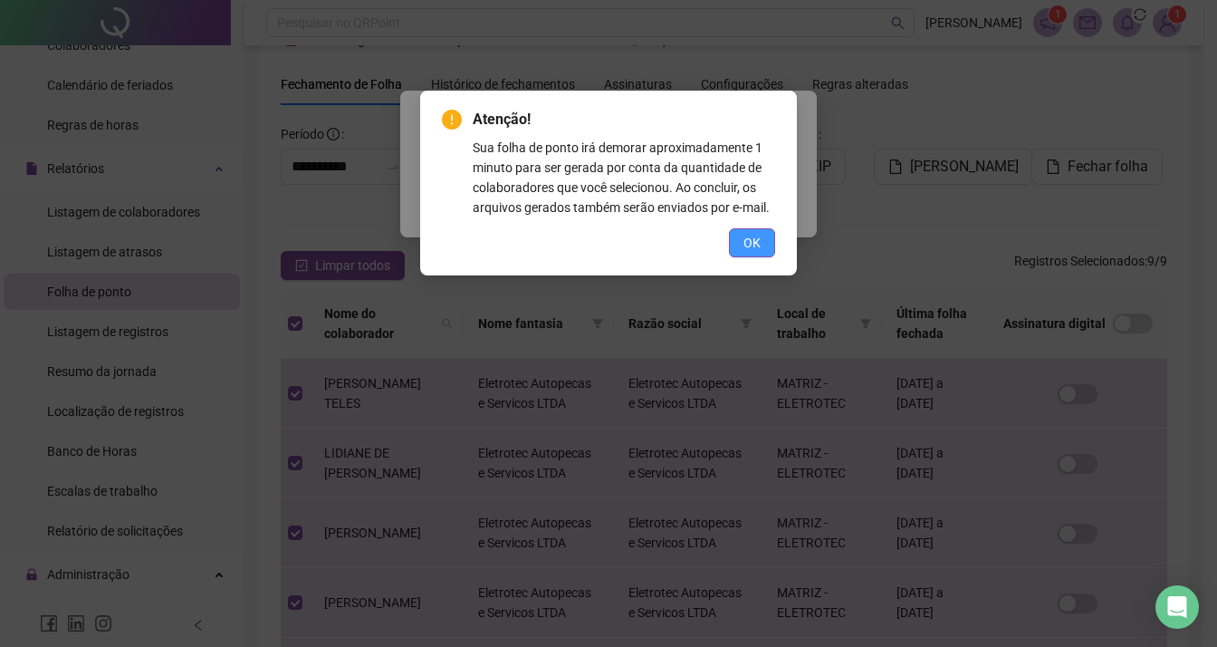
click at [750, 245] on span "OK" at bounding box center [752, 243] width 17 height 20
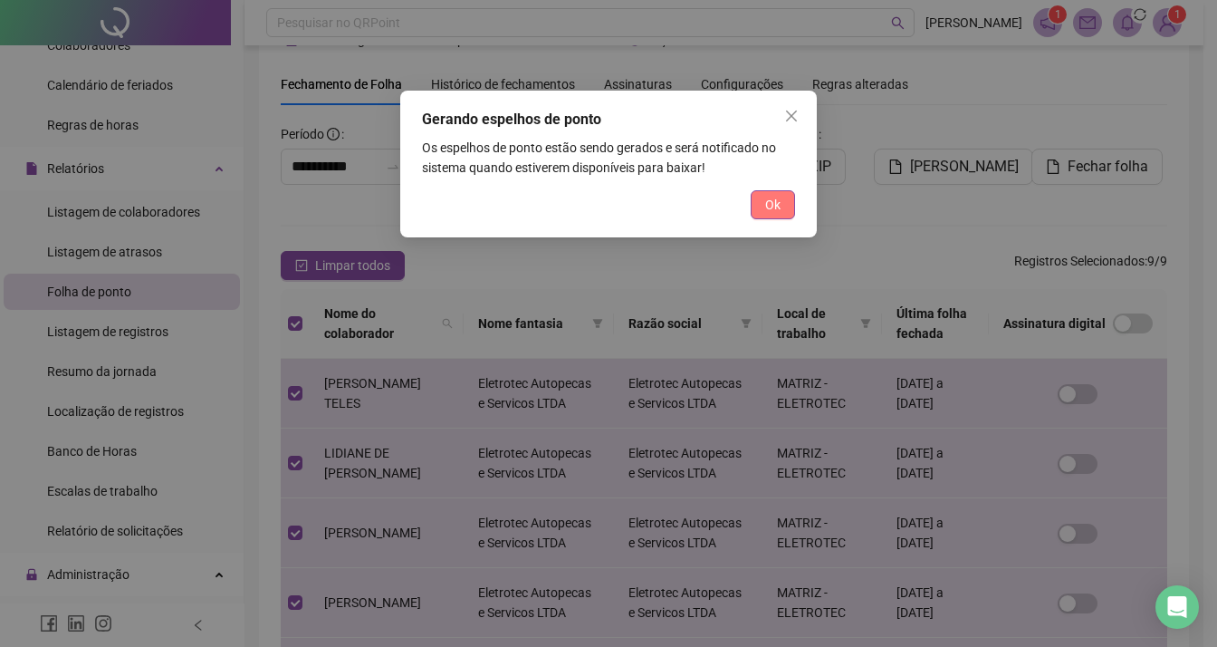
click at [775, 200] on span "Ok" at bounding box center [772, 205] width 15 height 20
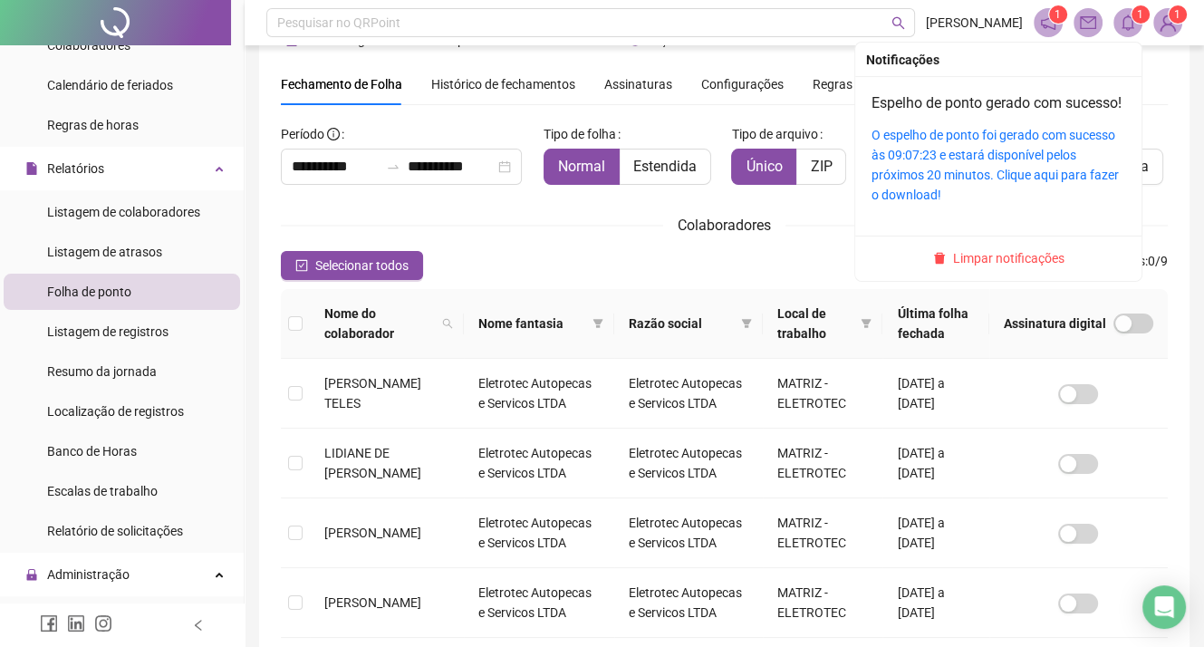
click at [1134, 24] on icon "bell" at bounding box center [1127, 22] width 16 height 16
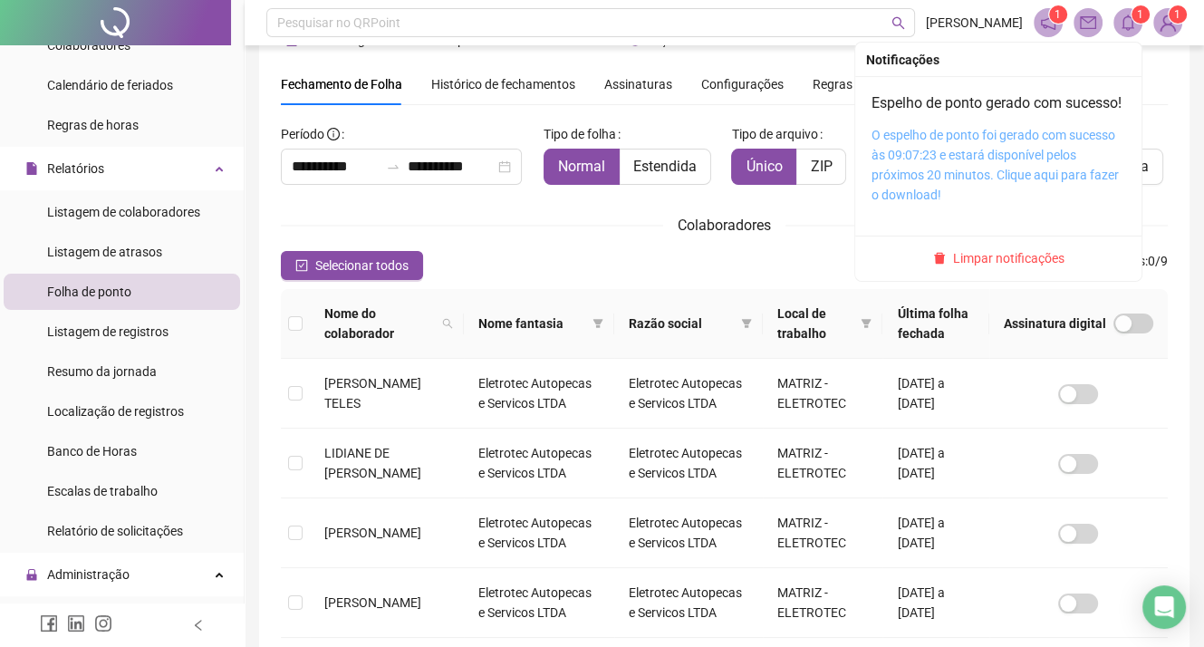
click at [994, 182] on link "O espelho de ponto foi gerado com sucesso às 09:07:23 e estará disponível pelos…" at bounding box center [994, 165] width 247 height 74
click at [942, 173] on link "O espelho de ponto foi gerado com sucesso às 09:07:23 e estará disponível pelos…" at bounding box center [994, 165] width 247 height 74
click at [972, 176] on link "O espelho de ponto foi gerado com sucesso às 09:07:23 e estará disponível pelos…" at bounding box center [994, 165] width 247 height 74
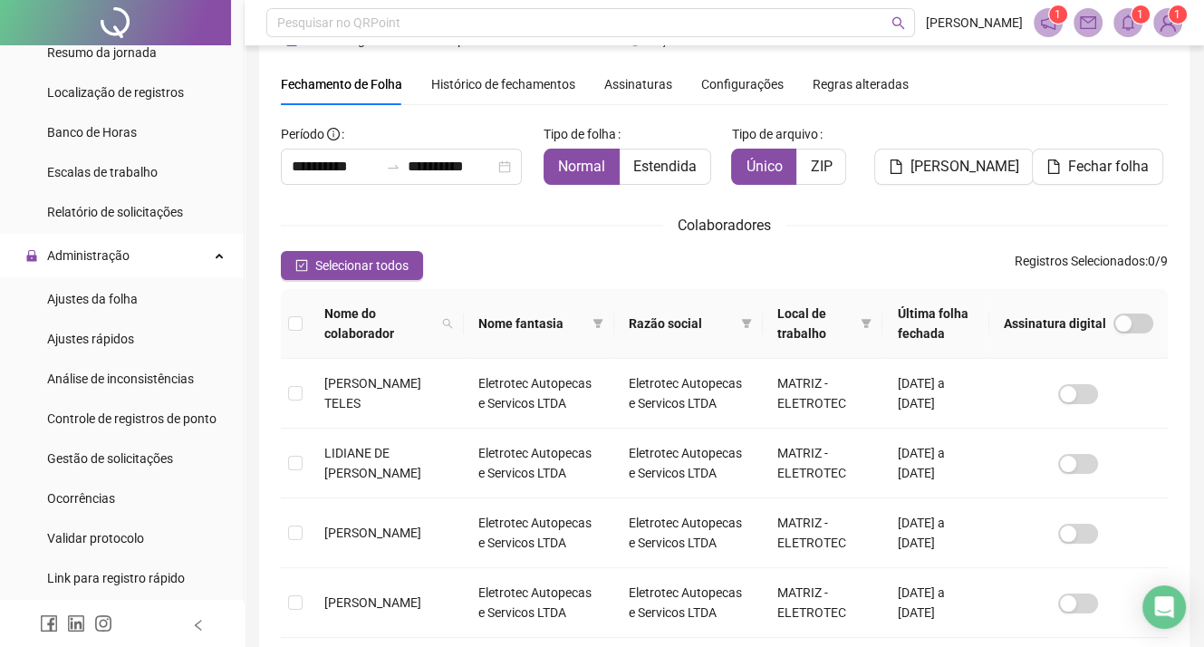
scroll to position [634, 0]
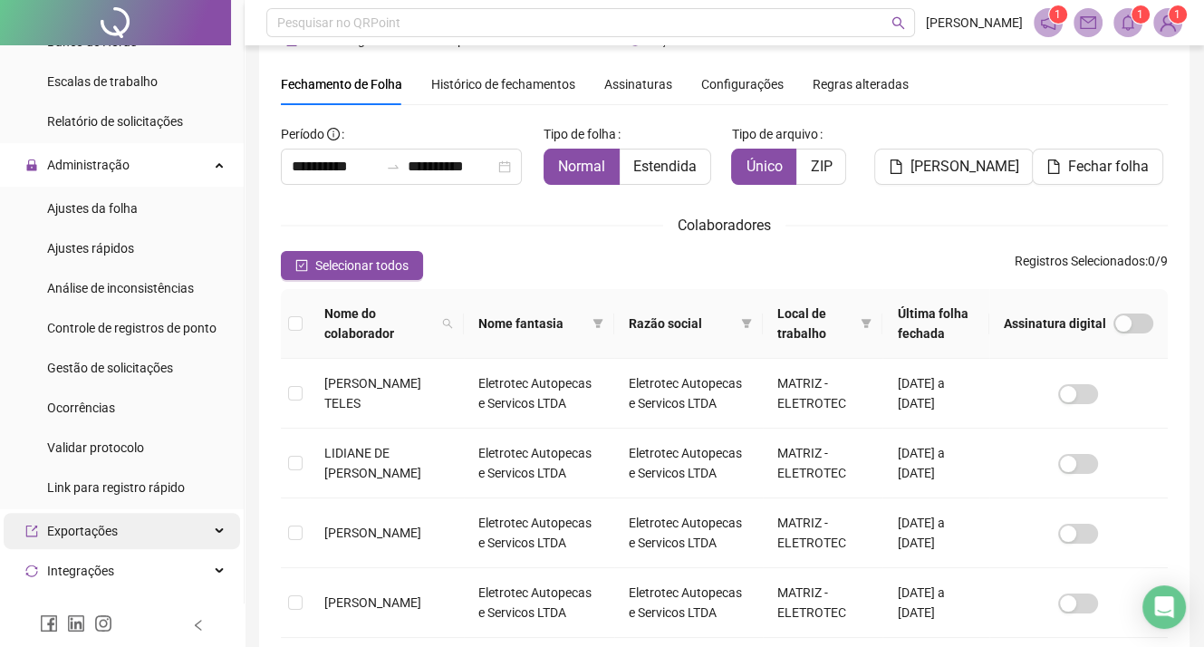
click at [206, 527] on div "Exportações" at bounding box center [122, 531] width 236 height 36
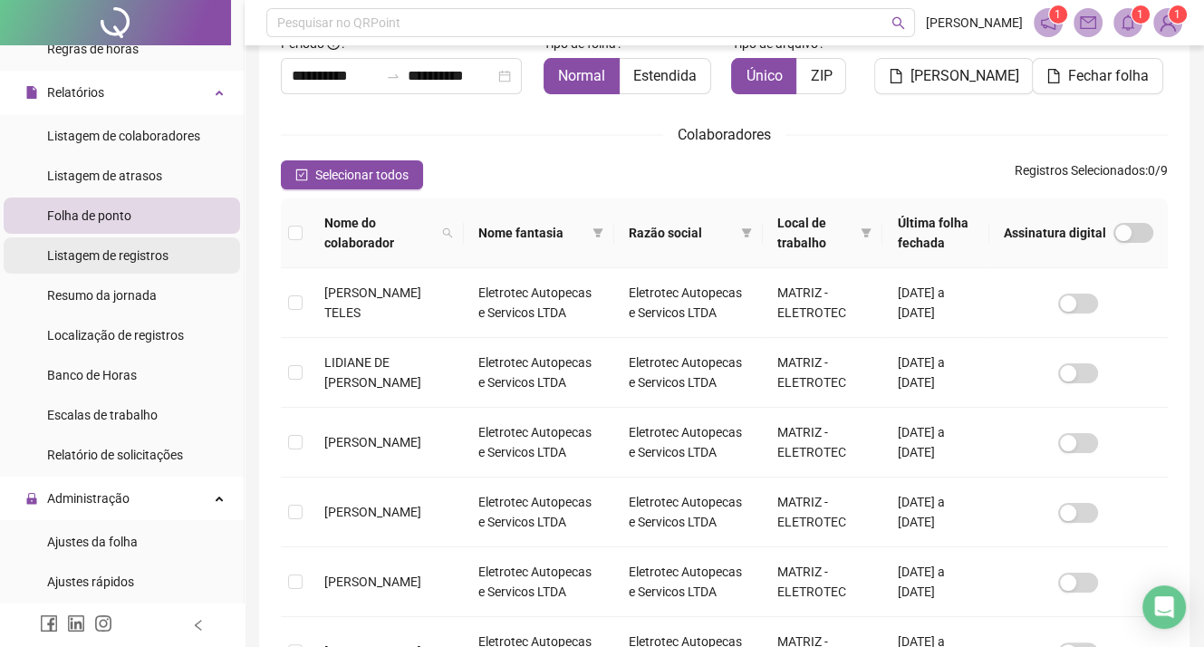
scroll to position [120, 0]
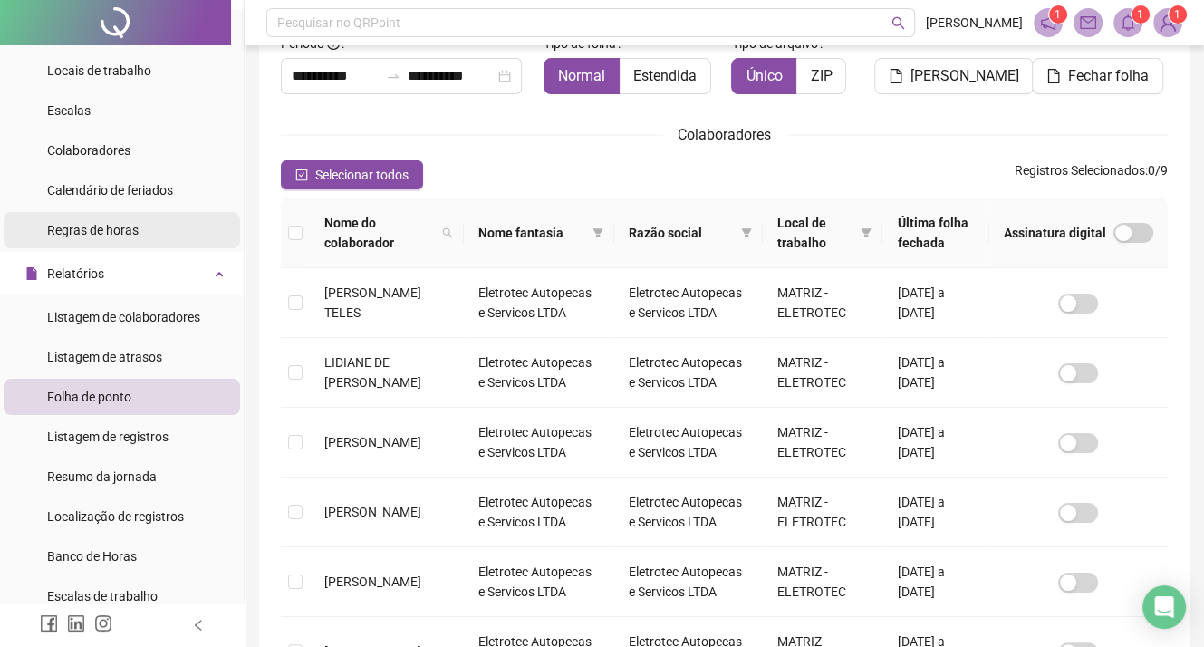
click at [127, 230] on span "Regras de horas" at bounding box center [92, 230] width 91 height 14
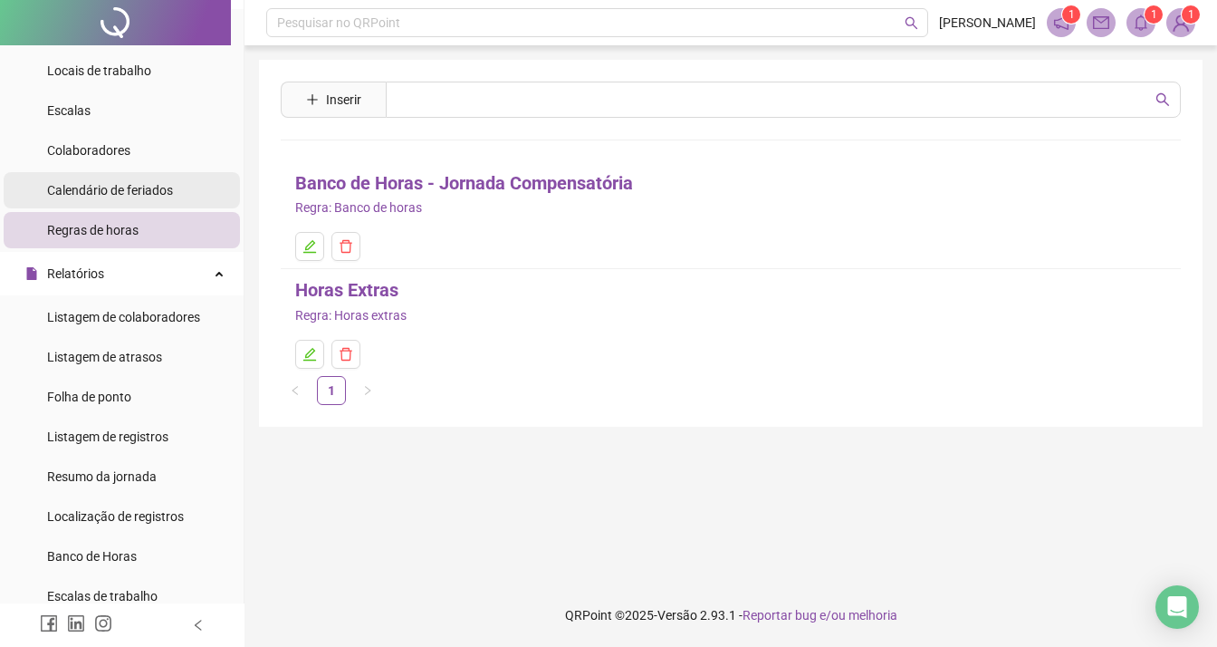
click at [141, 196] on span "Calendário de feriados" at bounding box center [110, 190] width 126 height 14
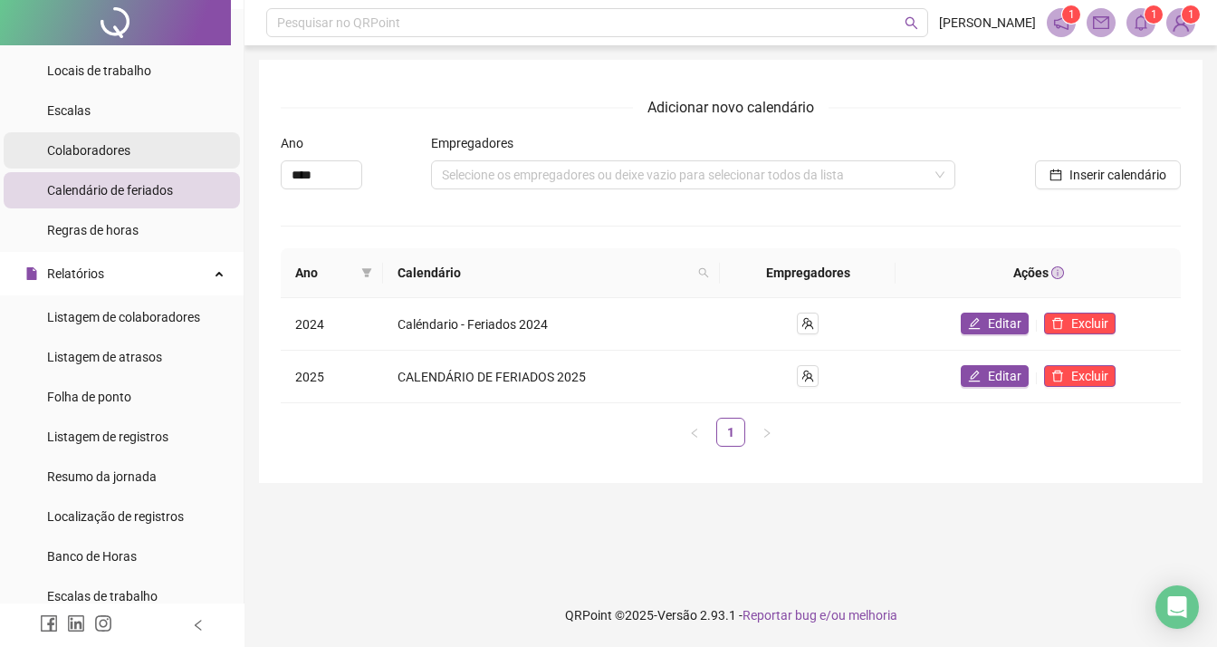
click at [125, 152] on span "Colaboradores" at bounding box center [88, 150] width 83 height 14
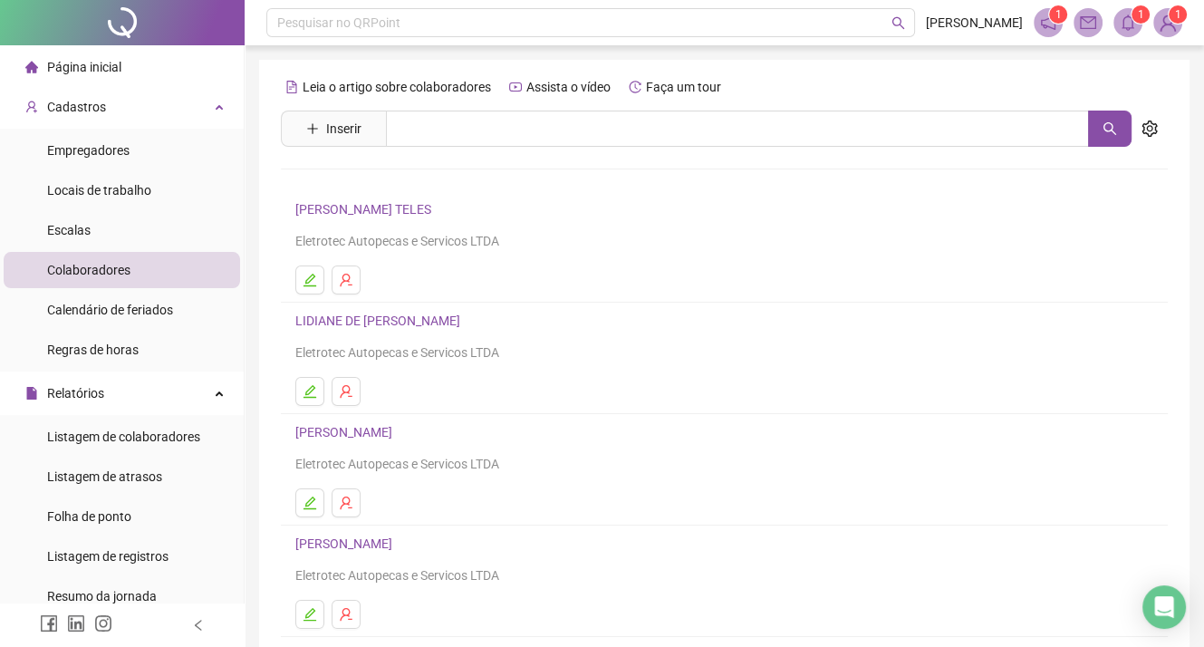
click at [767, 353] on div "Eletrotec Autopecas e Servicos LTDA" at bounding box center [724, 352] width 858 height 20
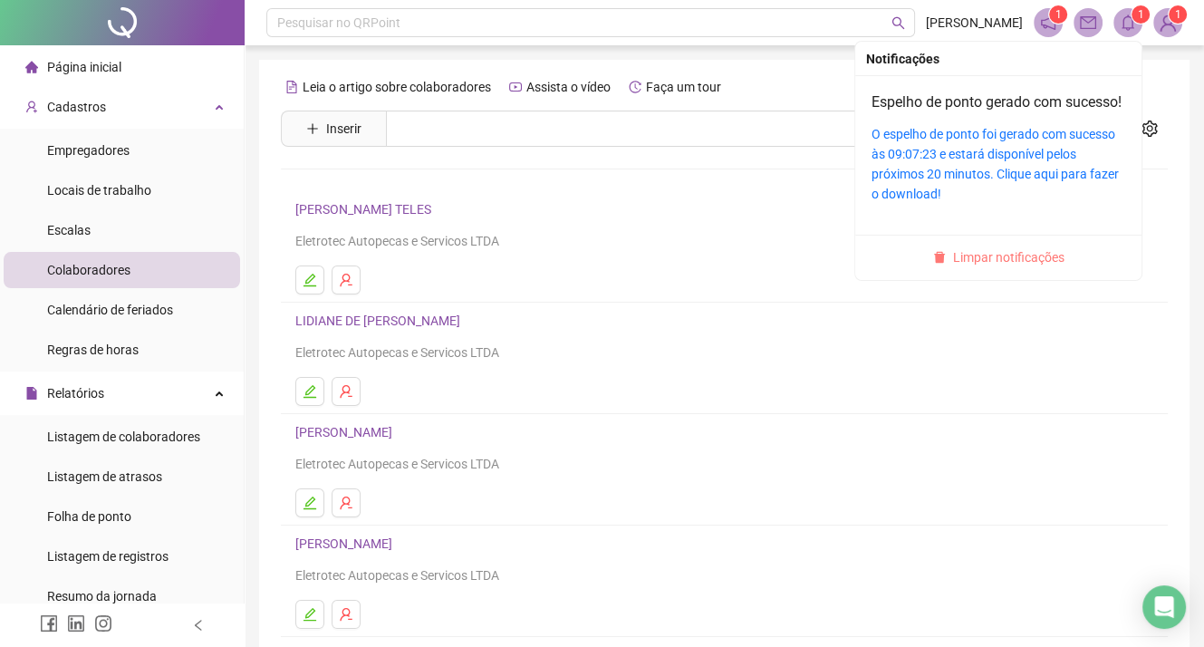
click at [1005, 267] on span "Limpar notificações" at bounding box center [1008, 257] width 111 height 20
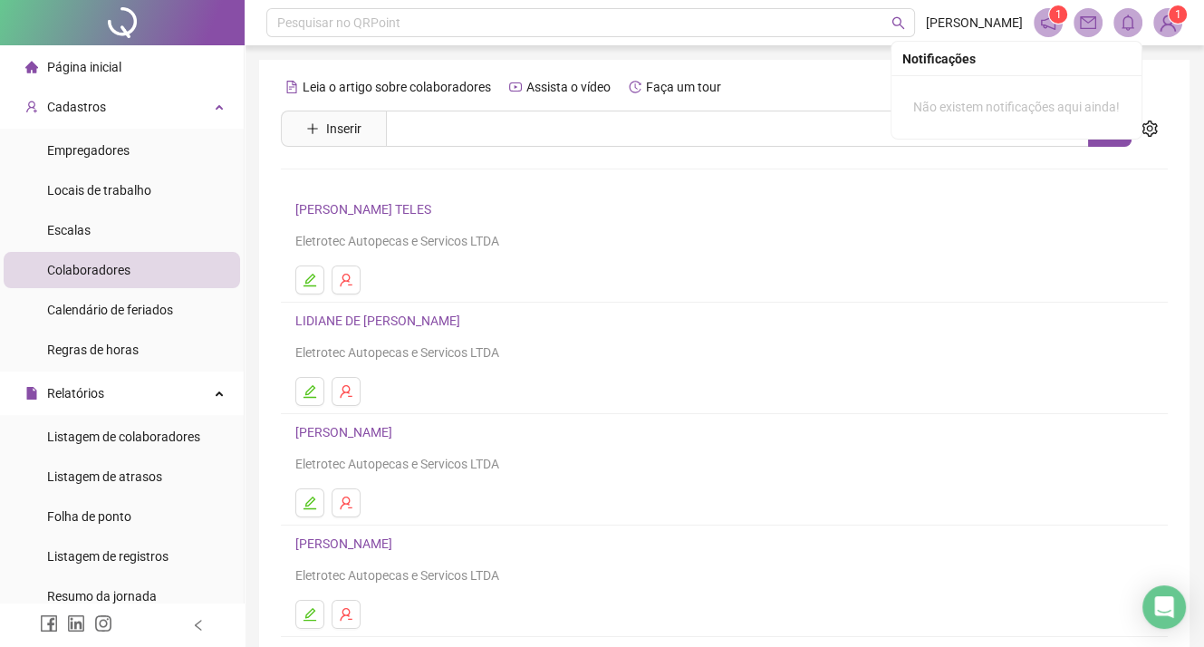
click at [840, 521] on li "[PERSON_NAME] Eletrotec Autopecas e Servicos LTDA" at bounding box center [724, 469] width 887 height 111
